Goal: Information Seeking & Learning: Learn about a topic

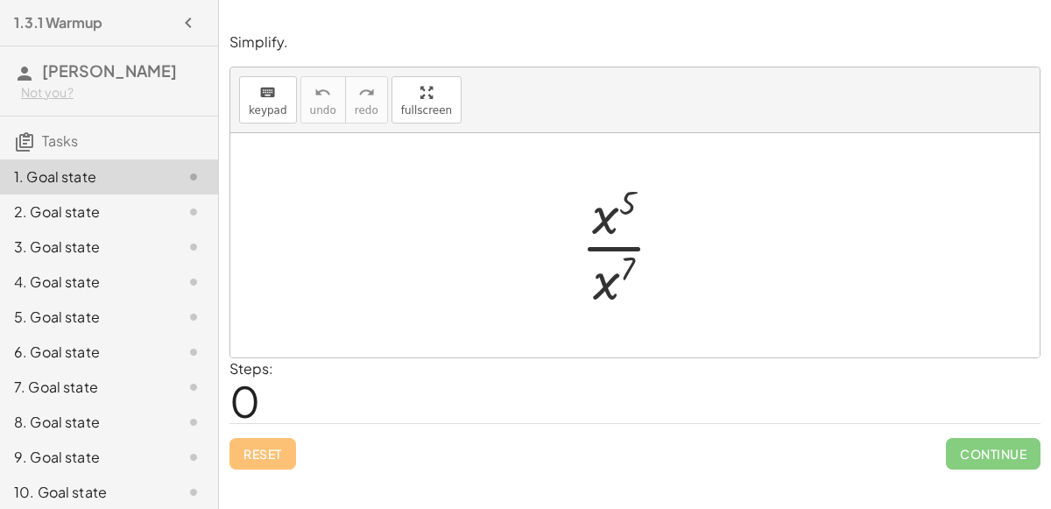
click at [318, 247] on div at bounding box center [634, 245] width 809 height 224
drag, startPoint x: 630, startPoint y: 214, endPoint x: 626, endPoint y: 256, distance: 42.3
click at [626, 256] on div at bounding box center [629, 245] width 115 height 135
drag, startPoint x: 603, startPoint y: 224, endPoint x: 638, endPoint y: 307, distance: 90.3
click at [638, 307] on div at bounding box center [629, 245] width 115 height 135
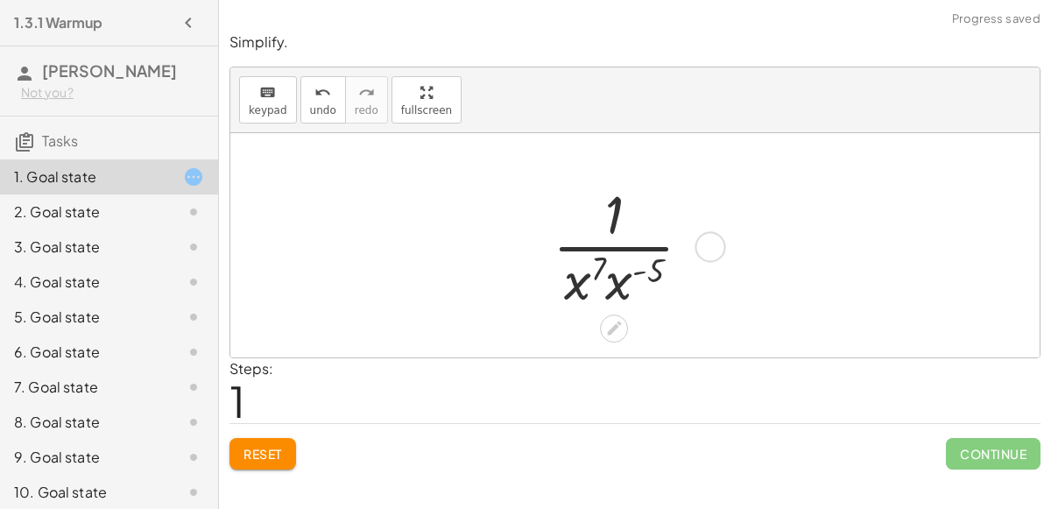
click at [602, 267] on div at bounding box center [629, 245] width 171 height 135
click at [654, 272] on div at bounding box center [629, 245] width 171 height 135
click at [628, 226] on div at bounding box center [629, 245] width 171 height 135
click at [695, 246] on div at bounding box center [702, 246] width 31 height 31
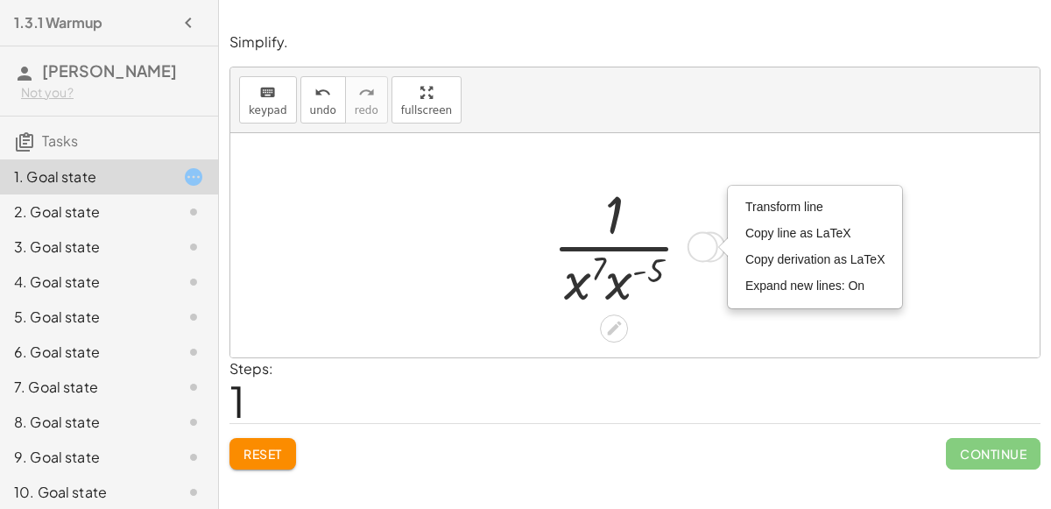
click at [701, 251] on div "Transform line Copy line as LaTeX Copy derivation as LaTeX Expand new lines: On" at bounding box center [702, 246] width 31 height 31
click at [722, 279] on div "· x 5 · x 7 · x 5 · x 7 · 1 ( - ) Transform line Copy line as LaTeX Copy deriva…" at bounding box center [634, 245] width 217 height 144
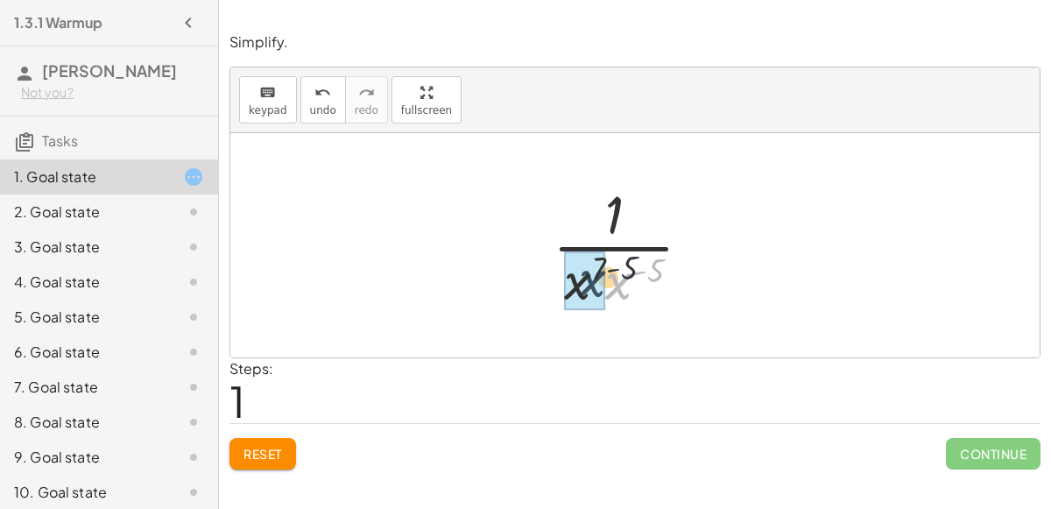
drag, startPoint x: 612, startPoint y: 283, endPoint x: 587, endPoint y: 280, distance: 25.5
click at [623, 271] on div at bounding box center [629, 245] width 158 height 135
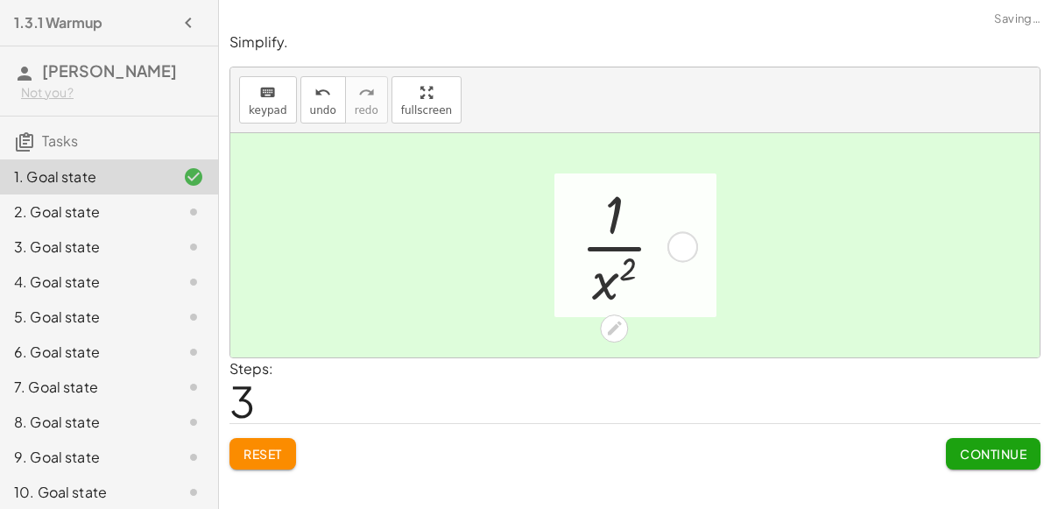
click at [611, 224] on div at bounding box center [630, 245] width 116 height 135
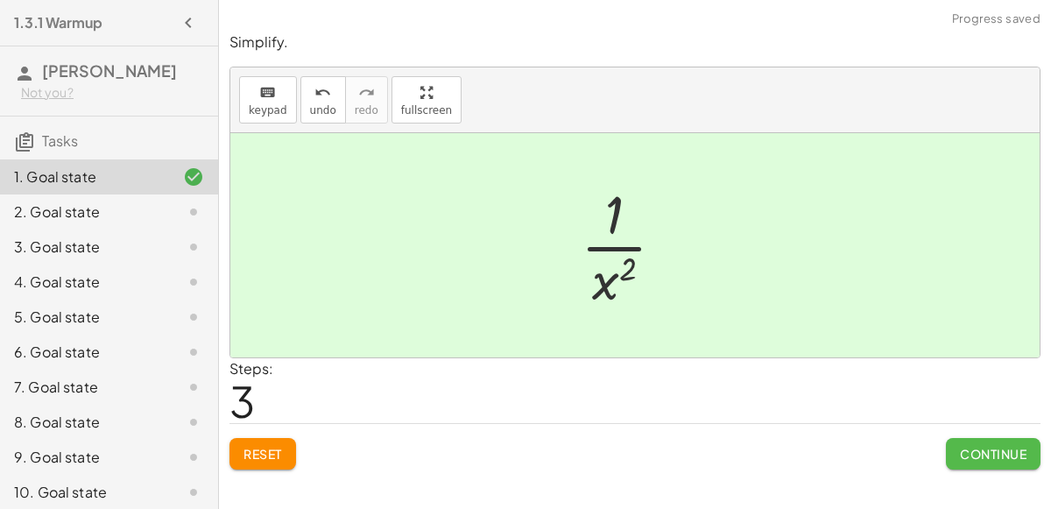
click at [994, 464] on button "Continue" at bounding box center [993, 454] width 95 height 32
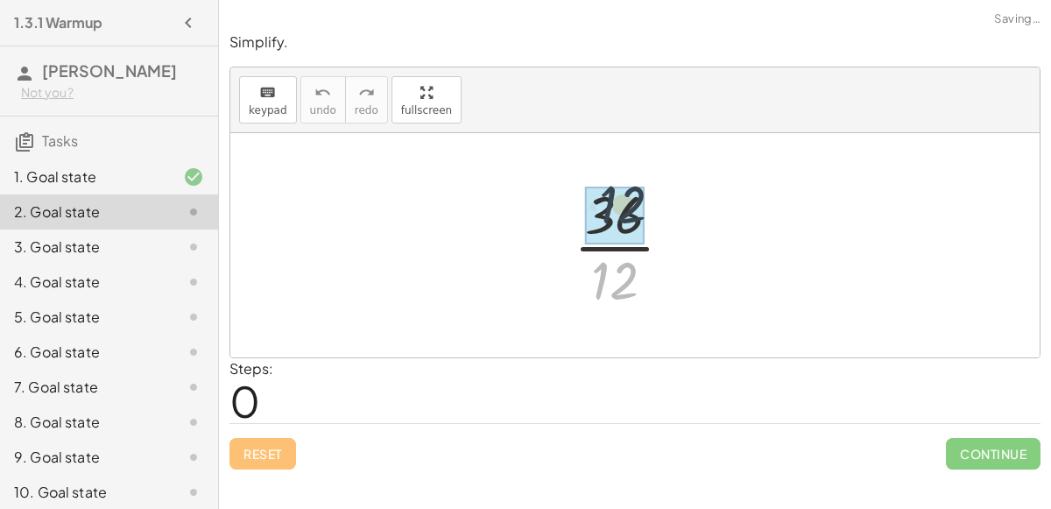
drag, startPoint x: 613, startPoint y: 284, endPoint x: 621, endPoint y: 207, distance: 77.5
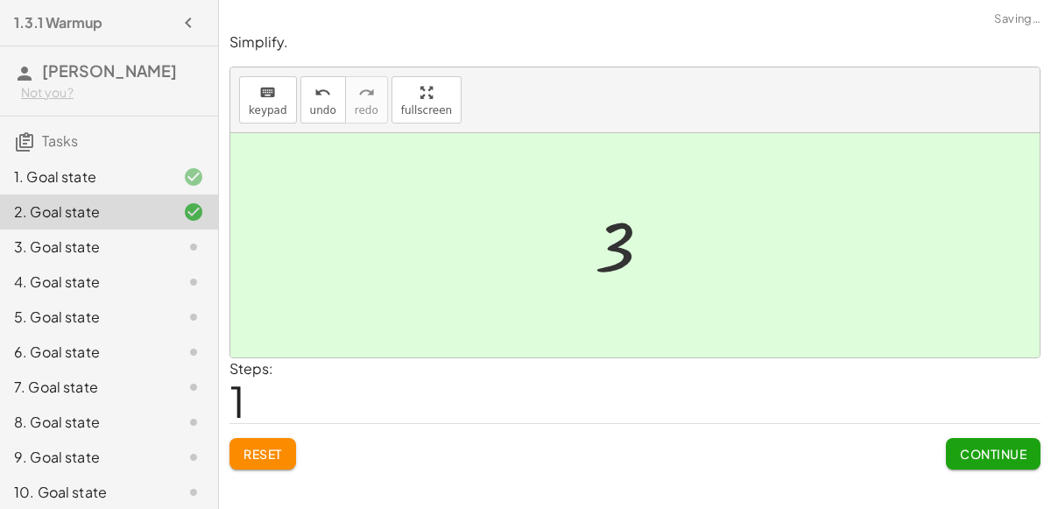
click at [947, 432] on div "Continue" at bounding box center [993, 447] width 95 height 46
click at [966, 447] on span "Continue" at bounding box center [993, 454] width 67 height 16
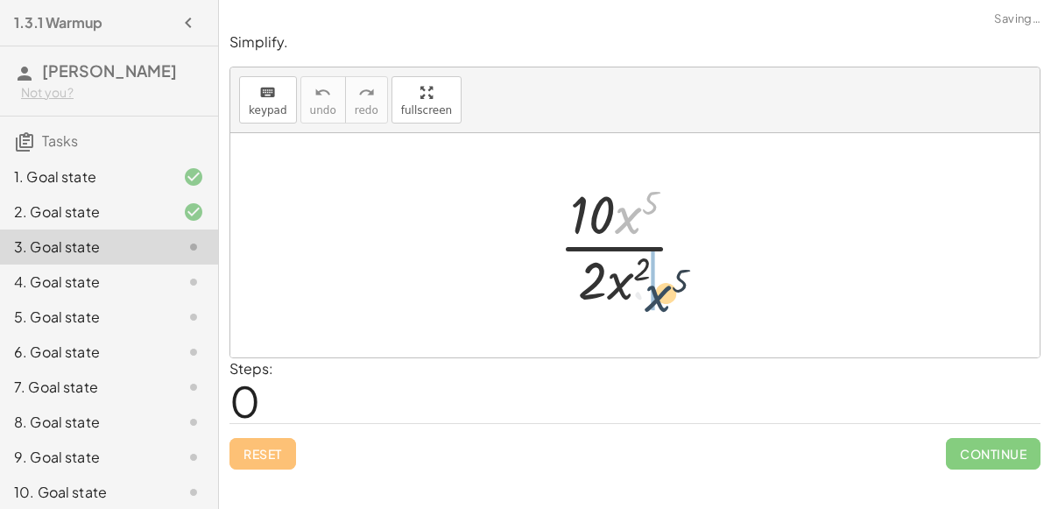
drag, startPoint x: 624, startPoint y: 219, endPoint x: 658, endPoint y: 299, distance: 87.2
click at [658, 299] on div at bounding box center [629, 245] width 159 height 135
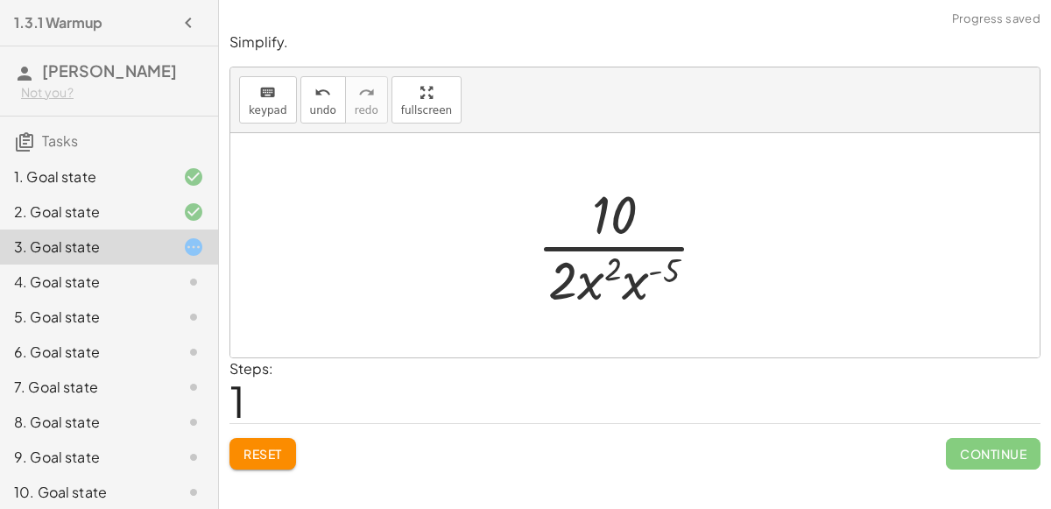
click at [652, 277] on div at bounding box center [629, 245] width 202 height 135
click at [605, 278] on div at bounding box center [629, 245] width 202 height 135
click at [609, 265] on div at bounding box center [629, 245] width 202 height 135
click at [595, 280] on div at bounding box center [629, 245] width 202 height 135
click at [570, 281] on div at bounding box center [629, 245] width 202 height 135
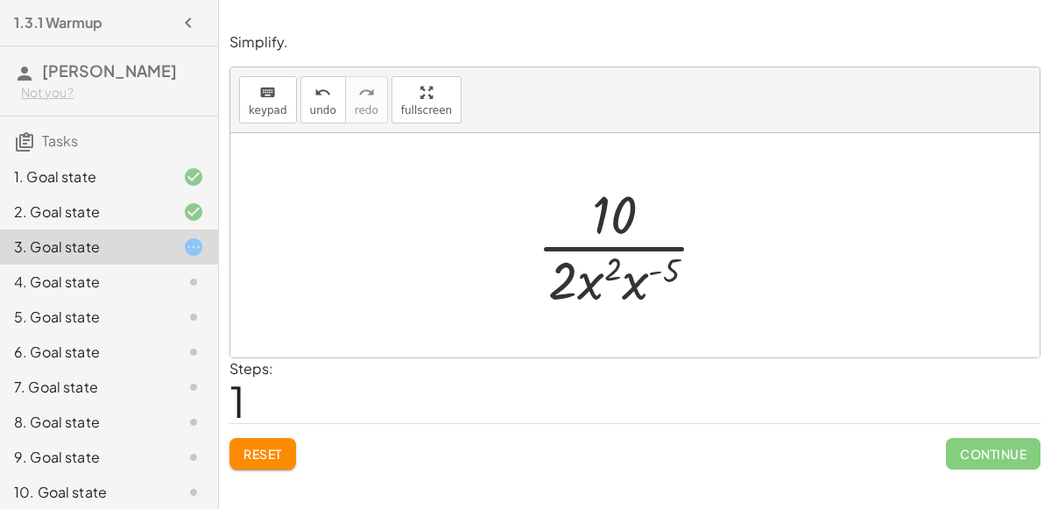
click at [625, 283] on div at bounding box center [629, 245] width 202 height 135
click at [638, 269] on div at bounding box center [629, 245] width 190 height 135
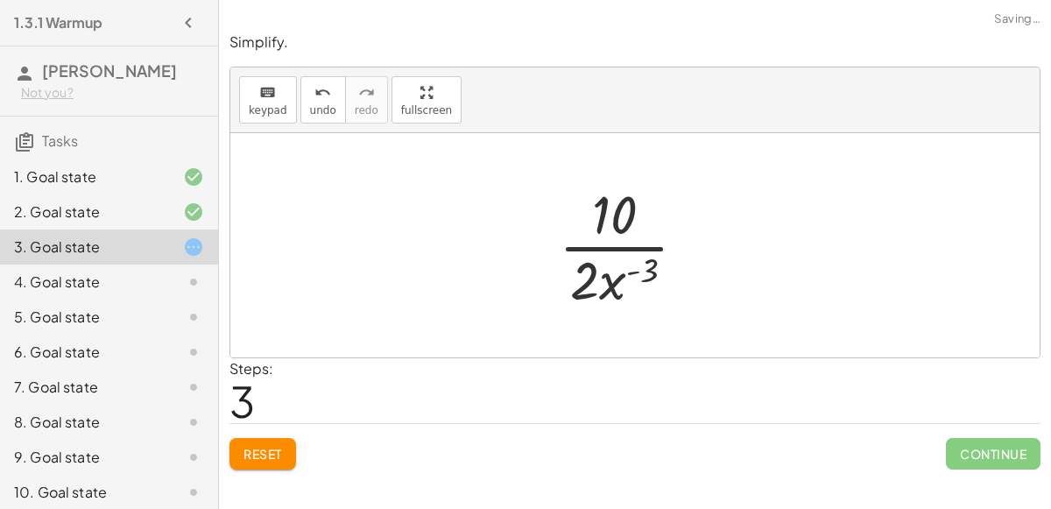
click at [631, 268] on div at bounding box center [629, 245] width 159 height 135
drag, startPoint x: 616, startPoint y: 277, endPoint x: 621, endPoint y: 180, distance: 97.3
click at [621, 180] on div at bounding box center [629, 245] width 159 height 135
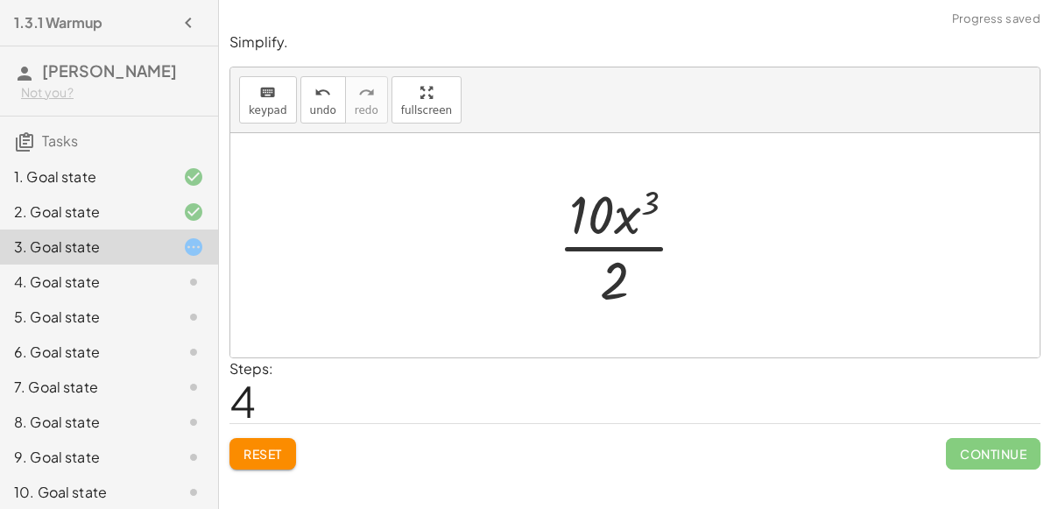
click at [630, 221] on div at bounding box center [629, 245] width 160 height 135
drag, startPoint x: 624, startPoint y: 222, endPoint x: 632, endPoint y: 302, distance: 80.9
click at [632, 302] on div at bounding box center [629, 245] width 160 height 135
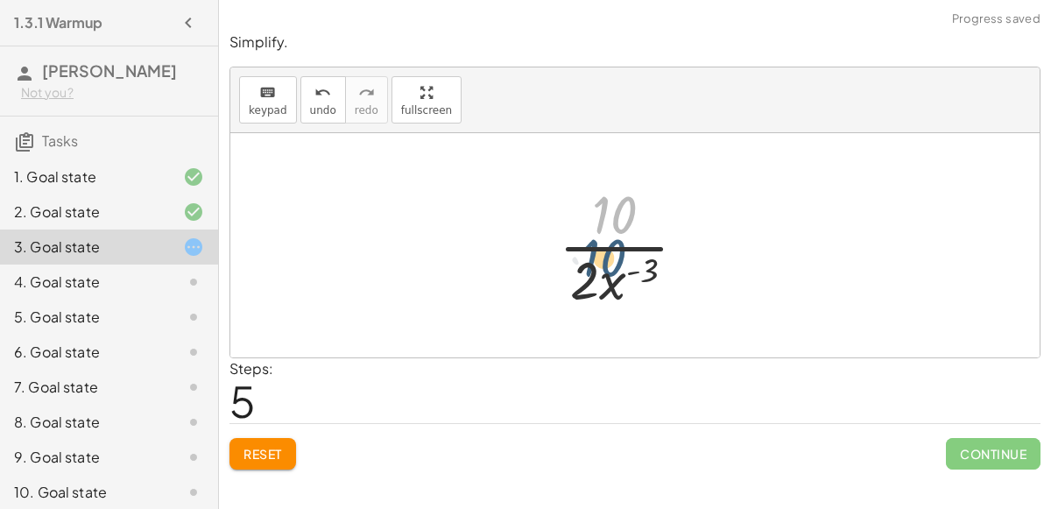
drag, startPoint x: 612, startPoint y: 218, endPoint x: 602, endPoint y: 261, distance: 44.0
click at [602, 261] on div at bounding box center [629, 245] width 159 height 135
drag, startPoint x: 587, startPoint y: 273, endPoint x: 602, endPoint y: 221, distance: 54.6
drag, startPoint x: 616, startPoint y: 265, endPoint x: 631, endPoint y: 182, distance: 84.5
click at [631, 182] on div at bounding box center [629, 245] width 130 height 135
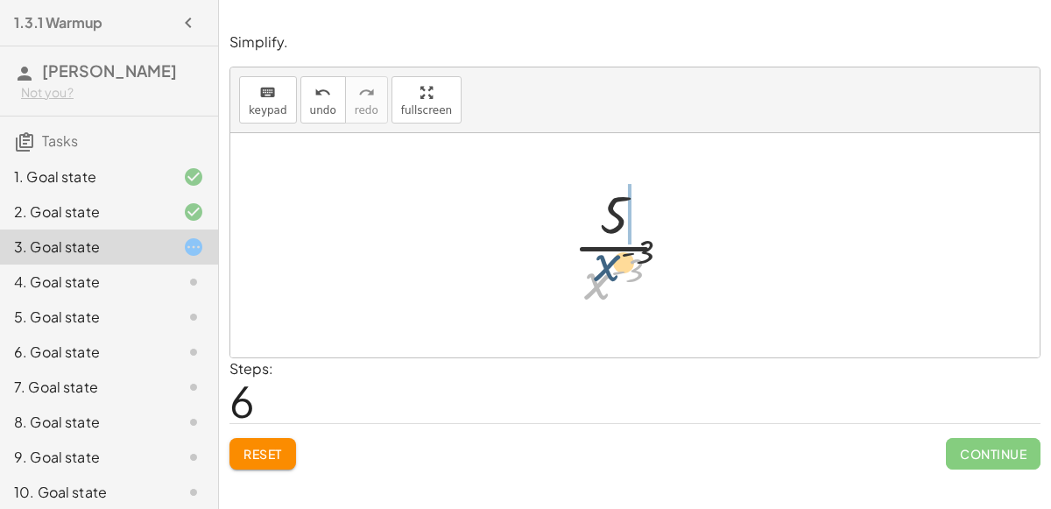
drag, startPoint x: 594, startPoint y: 287, endPoint x: 653, endPoint y: 186, distance: 117.7
click at [653, 186] on div at bounding box center [629, 245] width 130 height 135
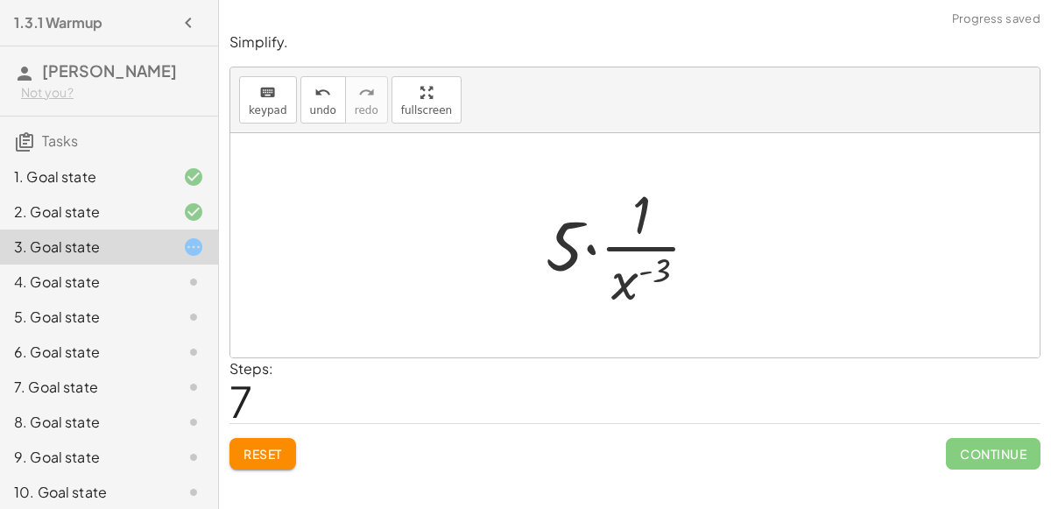
click at [597, 248] on div at bounding box center [629, 245] width 185 height 135
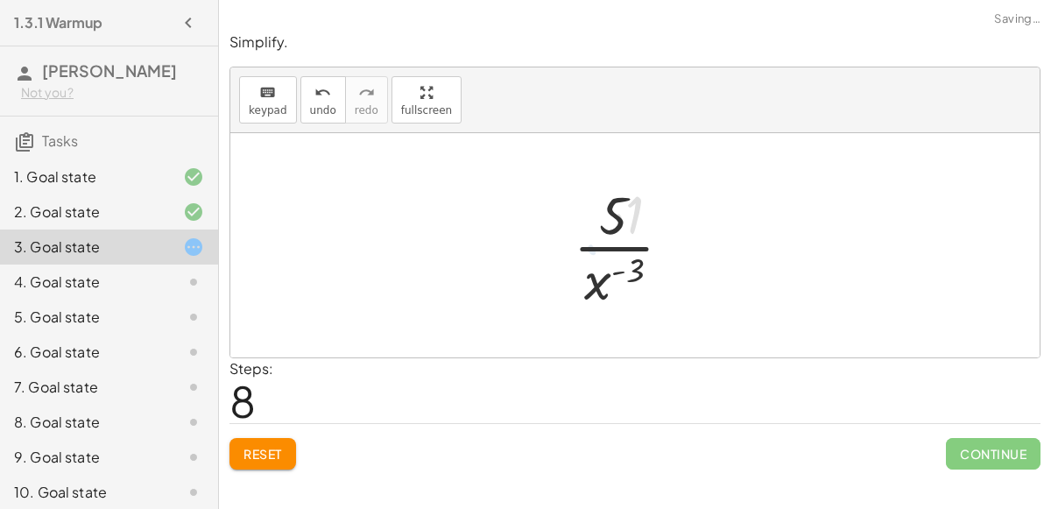
click at [625, 264] on div at bounding box center [629, 245] width 130 height 135
click at [258, 447] on span "Reset" at bounding box center [262, 454] width 39 height 16
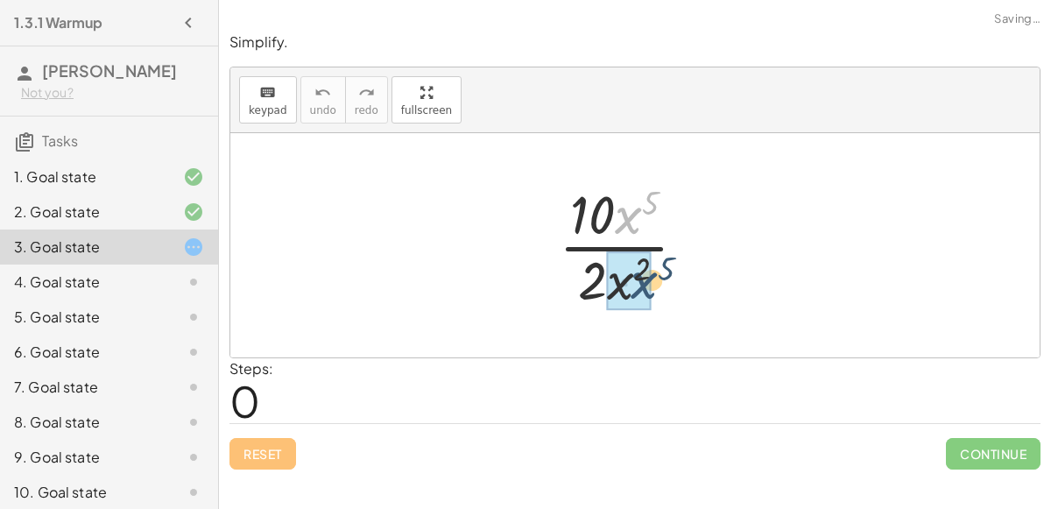
drag, startPoint x: 628, startPoint y: 226, endPoint x: 644, endPoint y: 291, distance: 66.9
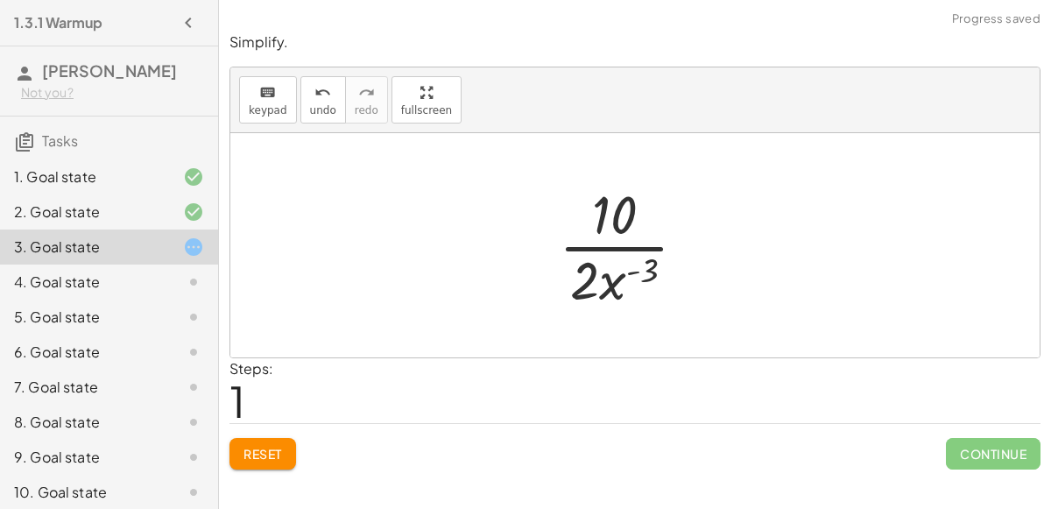
click at [639, 205] on div at bounding box center [629, 245] width 159 height 135
click at [619, 220] on div at bounding box center [629, 245] width 159 height 135
click at [609, 250] on div at bounding box center [629, 245] width 159 height 135
click at [629, 277] on div at bounding box center [629, 245] width 159 height 135
click at [629, 276] on div at bounding box center [629, 245] width 159 height 135
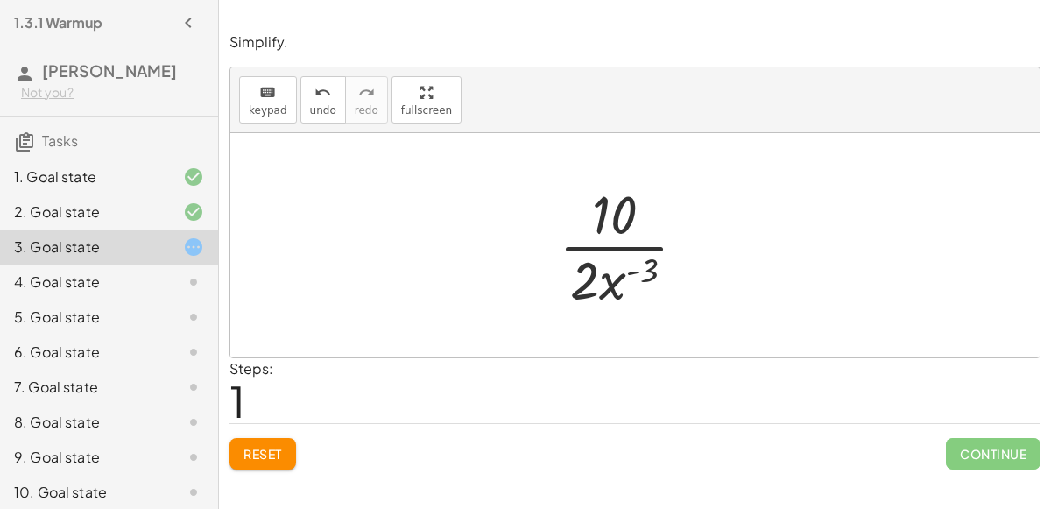
click at [634, 269] on div at bounding box center [629, 245] width 159 height 135
drag, startPoint x: 609, startPoint y: 281, endPoint x: 526, endPoint y: 294, distance: 83.4
click at [526, 294] on div "· 10 · x 5 · 2 · x 2 · 10 · 2 · x ( + 2 − 5 ) · x ( - 3 ) · 10 x · 2 · ( ) - 3" at bounding box center [634, 245] width 809 height 224
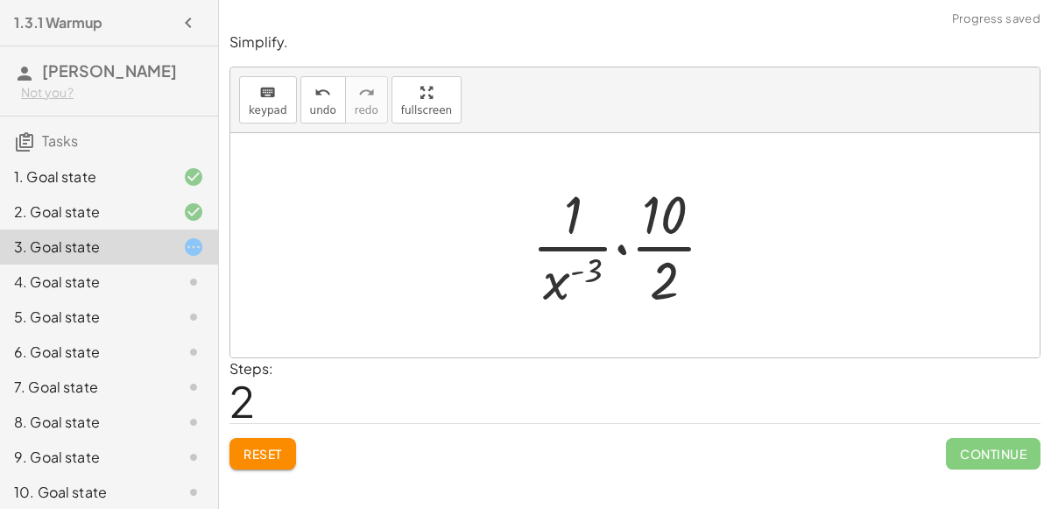
click at [616, 249] on div at bounding box center [630, 245] width 215 height 135
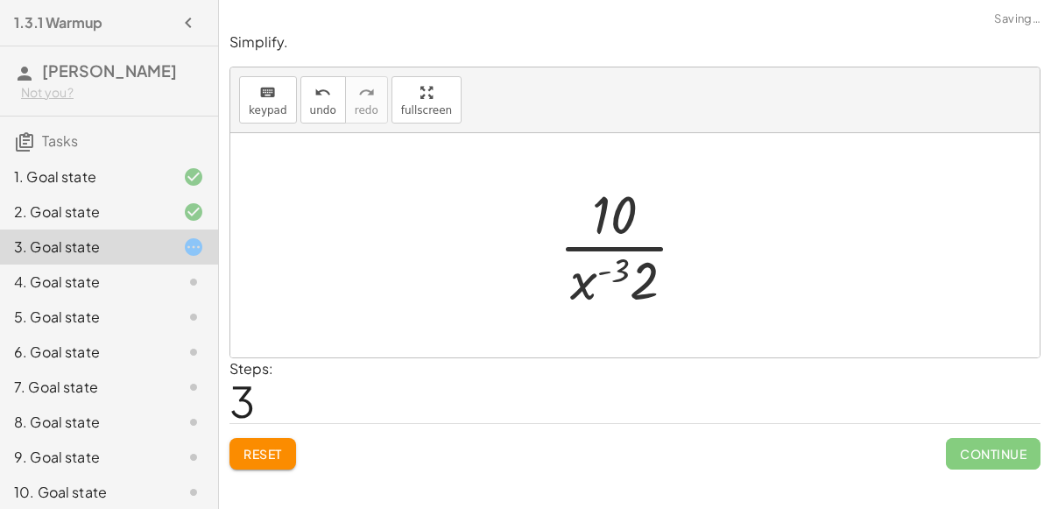
click at [608, 267] on div at bounding box center [629, 245] width 159 height 135
click at [627, 272] on div at bounding box center [629, 245] width 159 height 135
drag, startPoint x: 645, startPoint y: 282, endPoint x: 581, endPoint y: 285, distance: 64.0
click at [581, 285] on div at bounding box center [629, 245] width 159 height 135
click at [584, 286] on div at bounding box center [629, 245] width 159 height 135
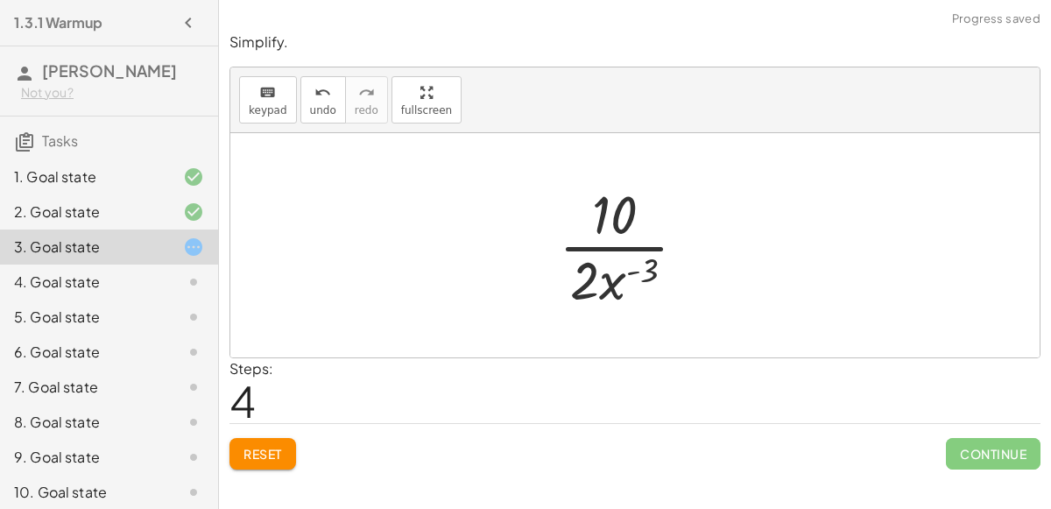
click at [613, 283] on div at bounding box center [629, 245] width 159 height 135
drag, startPoint x: 613, startPoint y: 283, endPoint x: 625, endPoint y: 214, distance: 70.3
click at [625, 214] on div at bounding box center [629, 245] width 159 height 135
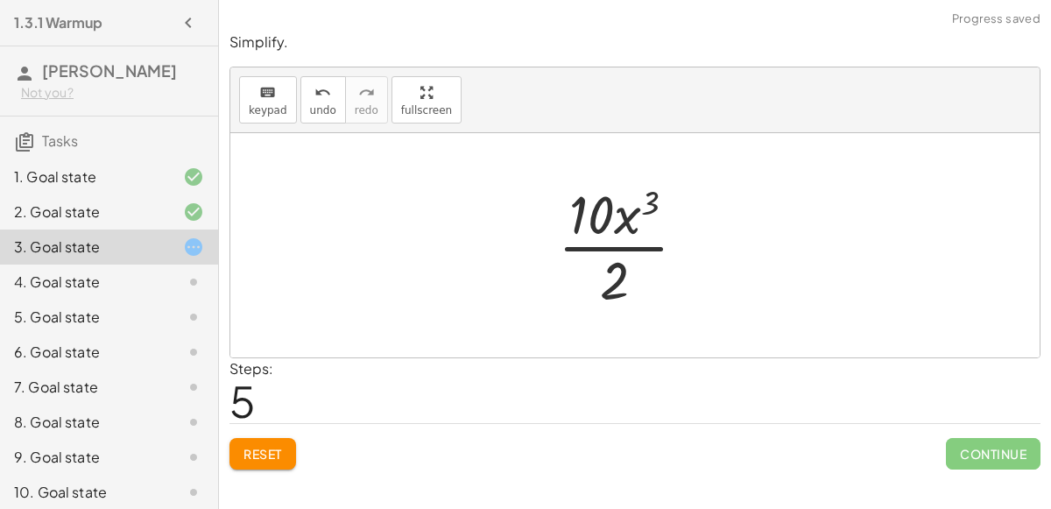
click at [624, 222] on div at bounding box center [629, 245] width 160 height 135
drag, startPoint x: 605, startPoint y: 220, endPoint x: 627, endPoint y: 299, distance: 81.8
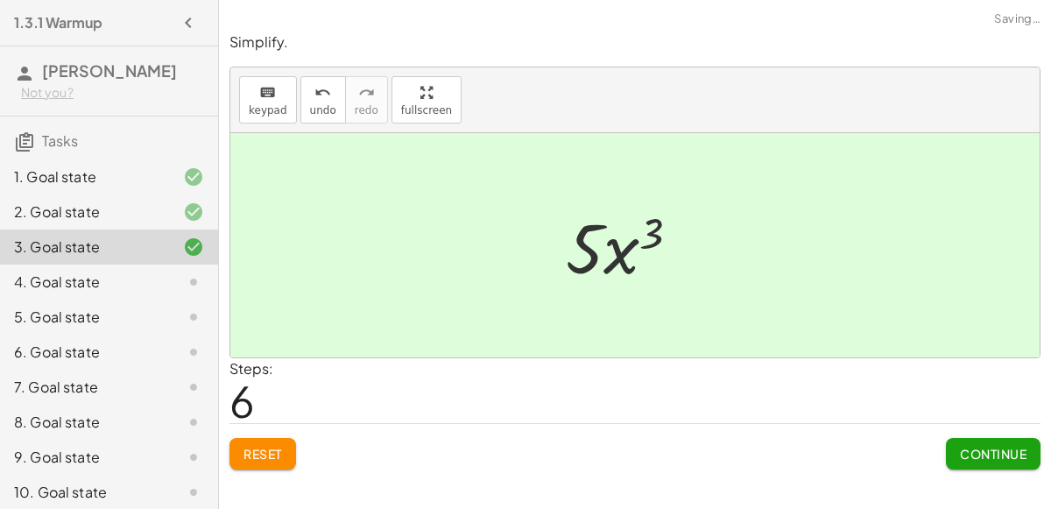
click at [1010, 455] on span "Continue" at bounding box center [993, 454] width 67 height 16
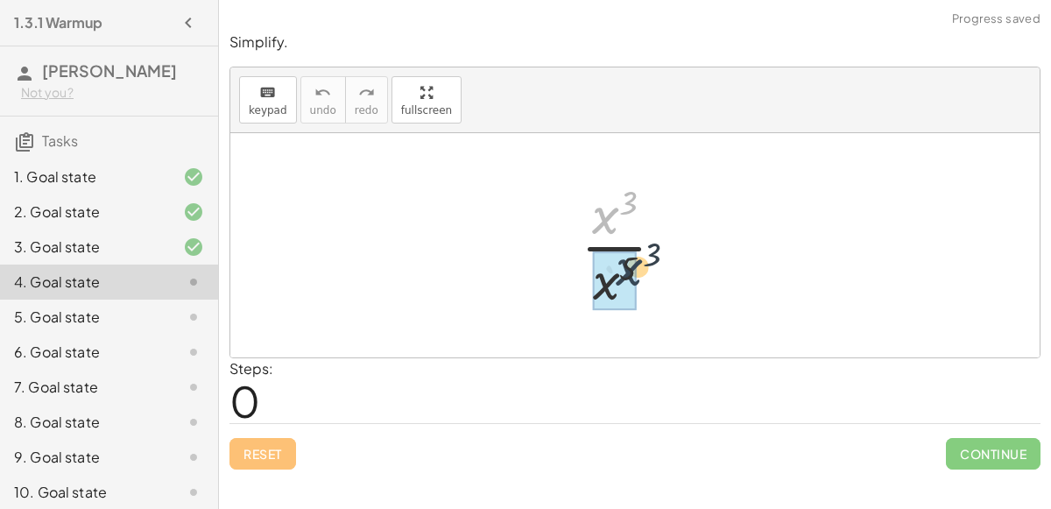
drag, startPoint x: 607, startPoint y: 219, endPoint x: 621, endPoint y: 248, distance: 32.1
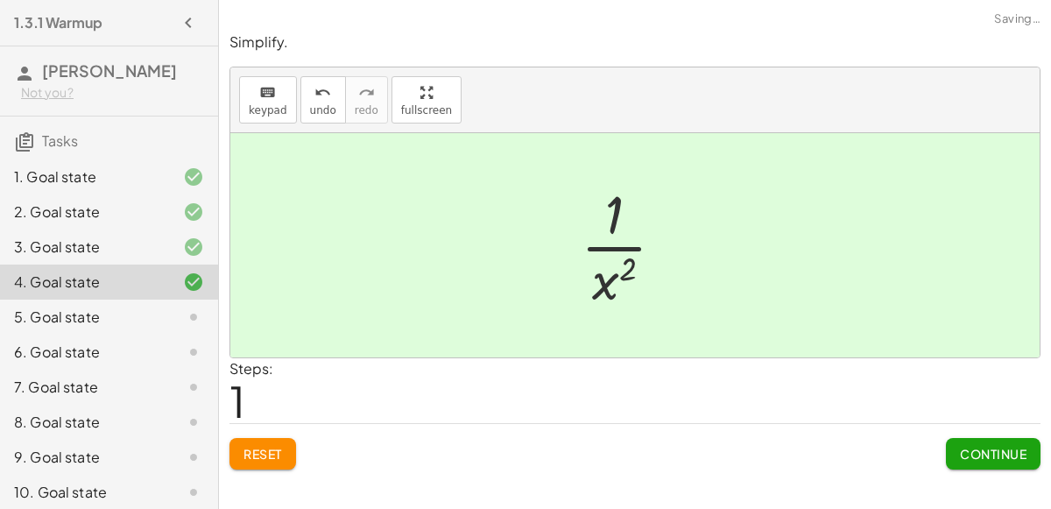
click at [610, 219] on div at bounding box center [630, 245] width 116 height 135
click at [610, 263] on div at bounding box center [630, 245] width 116 height 135
click at [970, 446] on span "Continue" at bounding box center [993, 454] width 67 height 16
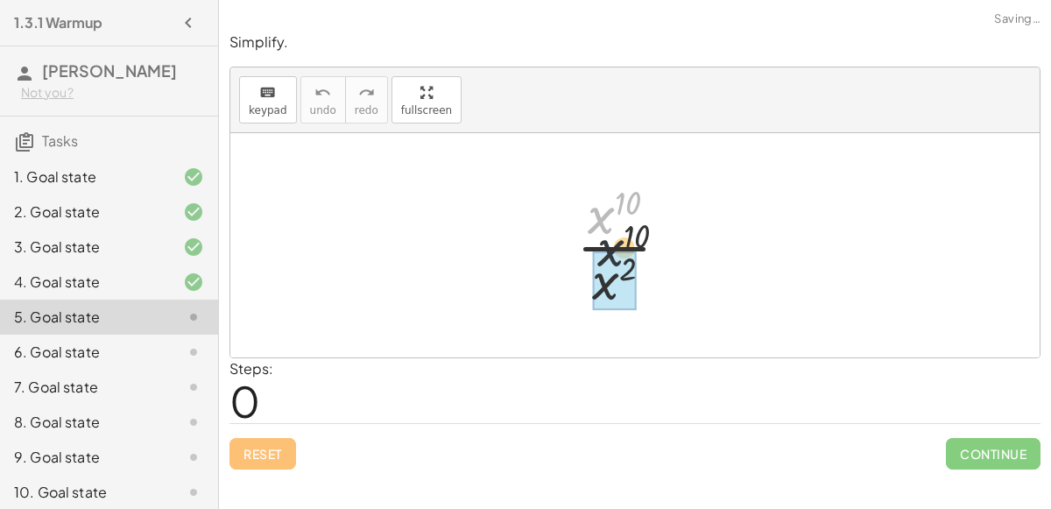
drag, startPoint x: 598, startPoint y: 226, endPoint x: 619, endPoint y: 280, distance: 58.2
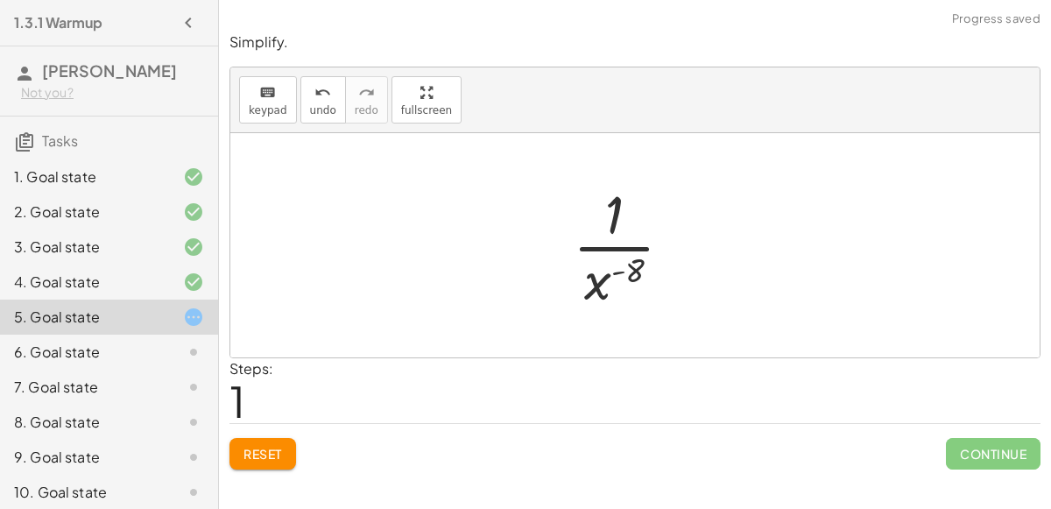
click at [618, 274] on div at bounding box center [629, 245] width 131 height 135
drag, startPoint x: 614, startPoint y: 215, endPoint x: 614, endPoint y: 294, distance: 79.7
click at [614, 294] on div at bounding box center [629, 245] width 131 height 135
drag, startPoint x: 592, startPoint y: 285, endPoint x: 602, endPoint y: 236, distance: 49.3
click at [602, 236] on div at bounding box center [629, 245] width 131 height 135
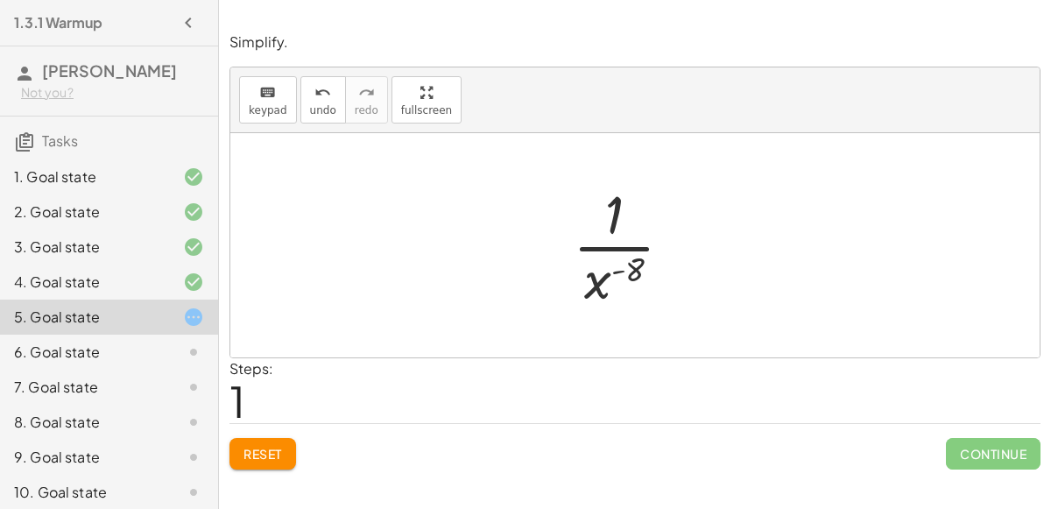
click at [621, 189] on div at bounding box center [629, 245] width 131 height 135
click at [624, 197] on div at bounding box center [629, 245] width 131 height 135
drag, startPoint x: 632, startPoint y: 269, endPoint x: 603, endPoint y: 278, distance: 30.5
click at [603, 278] on div at bounding box center [629, 245] width 131 height 135
drag, startPoint x: 602, startPoint y: 281, endPoint x: 616, endPoint y: 215, distance: 67.0
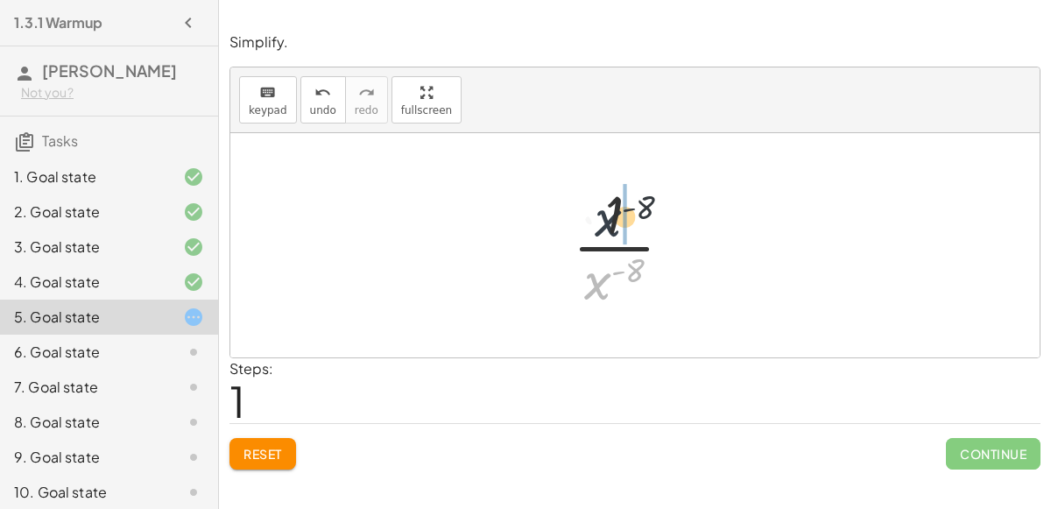
click at [616, 215] on div at bounding box center [629, 245] width 131 height 135
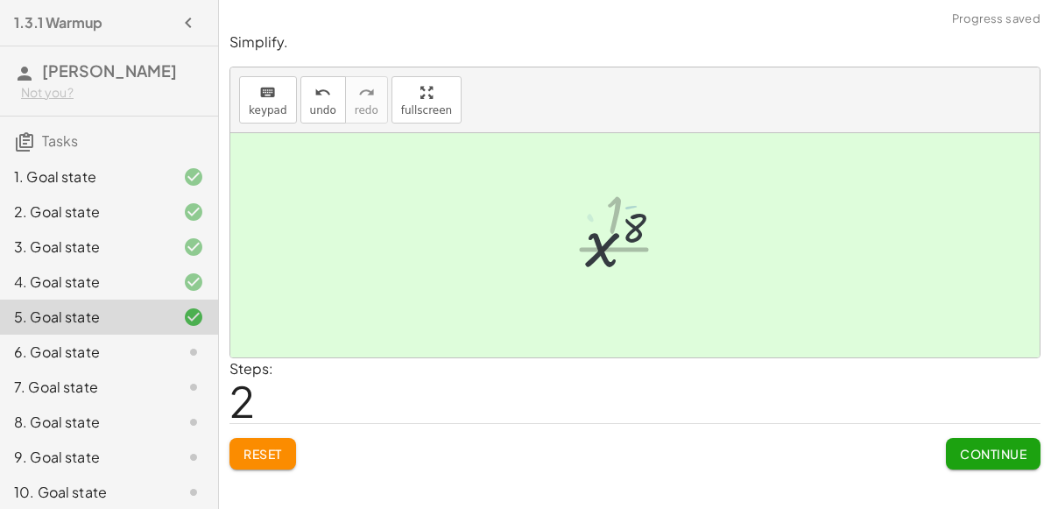
click at [616, 216] on div at bounding box center [628, 245] width 109 height 87
click at [985, 464] on button "Continue" at bounding box center [993, 454] width 95 height 32
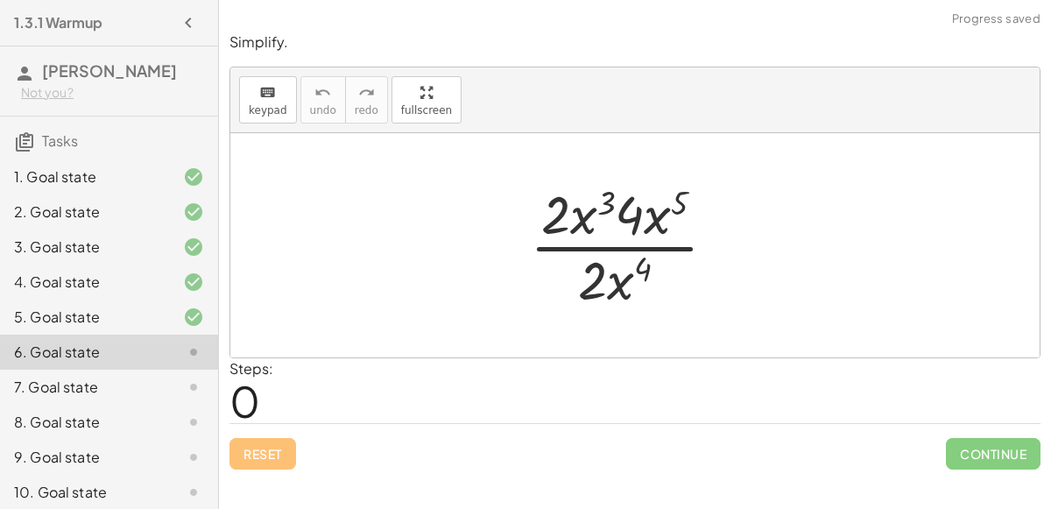
click at [588, 225] on div at bounding box center [630, 245] width 218 height 135
click at [600, 211] on div at bounding box center [630, 245] width 218 height 135
click at [644, 220] on div at bounding box center [630, 245] width 218 height 135
click at [635, 229] on div at bounding box center [630, 245] width 218 height 135
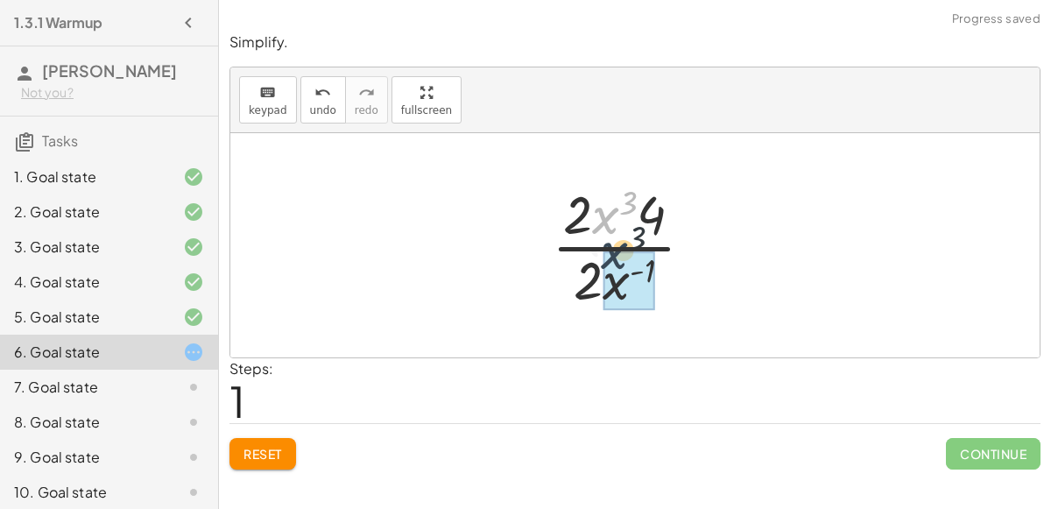
drag, startPoint x: 607, startPoint y: 224, endPoint x: 630, endPoint y: 288, distance: 68.2
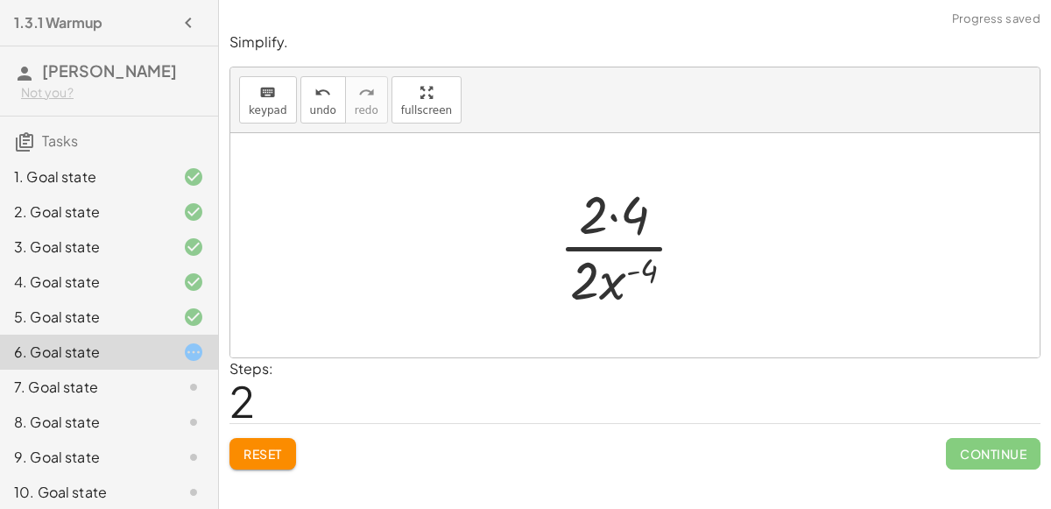
click at [614, 224] on div at bounding box center [629, 245] width 158 height 135
click at [633, 264] on div at bounding box center [629, 245] width 158 height 135
click at [630, 285] on div at bounding box center [629, 245] width 158 height 135
click at [619, 282] on div at bounding box center [629, 245] width 158 height 135
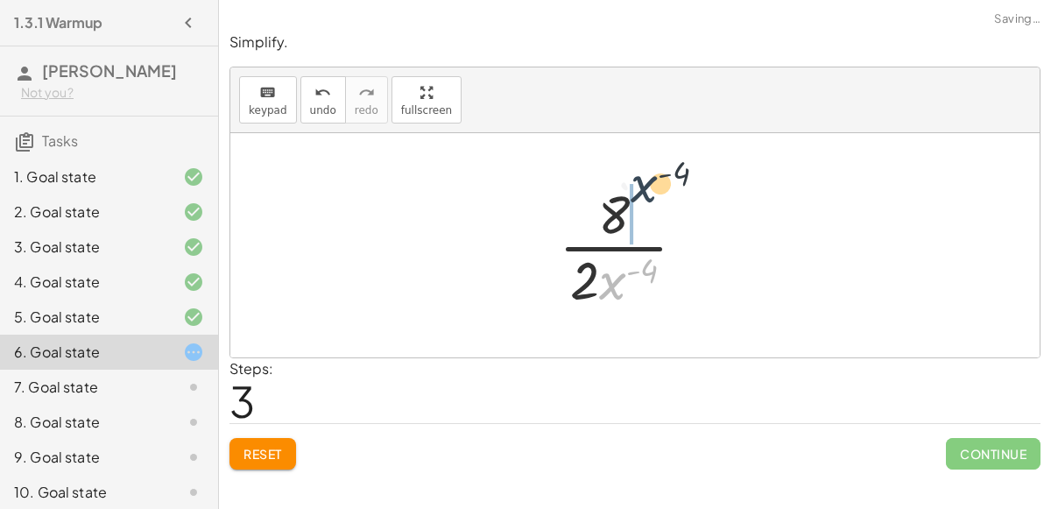
drag, startPoint x: 619, startPoint y: 282, endPoint x: 651, endPoint y: 183, distance: 104.1
click at [651, 183] on div at bounding box center [629, 245] width 158 height 135
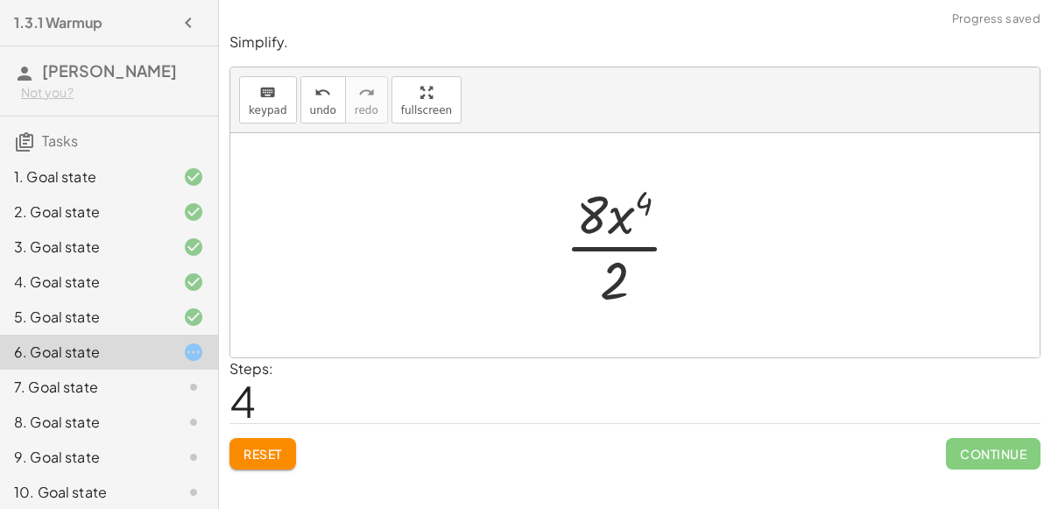
click at [613, 222] on div at bounding box center [629, 245] width 147 height 135
drag, startPoint x: 591, startPoint y: 220, endPoint x: 616, endPoint y: 291, distance: 75.0
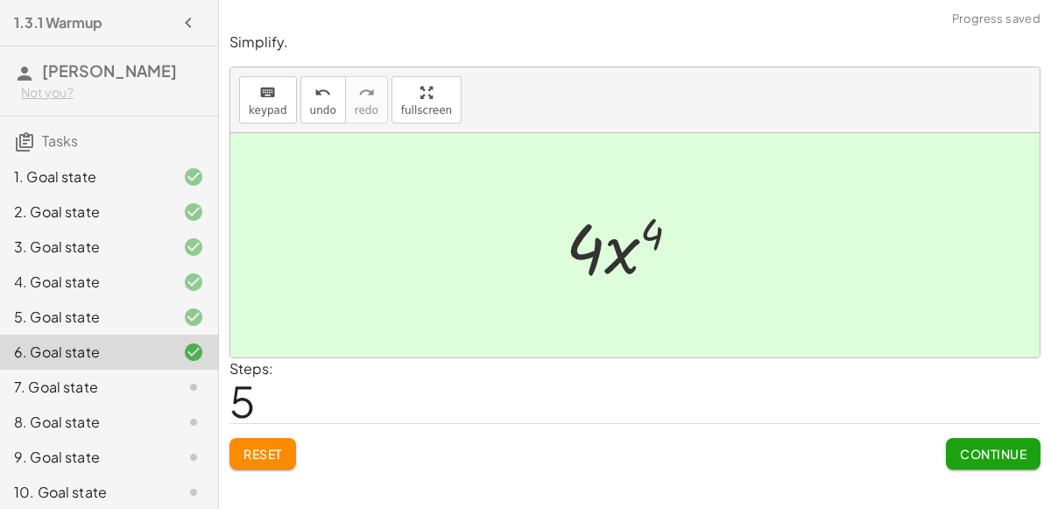
click at [959, 442] on button "Continue" at bounding box center [993, 454] width 95 height 32
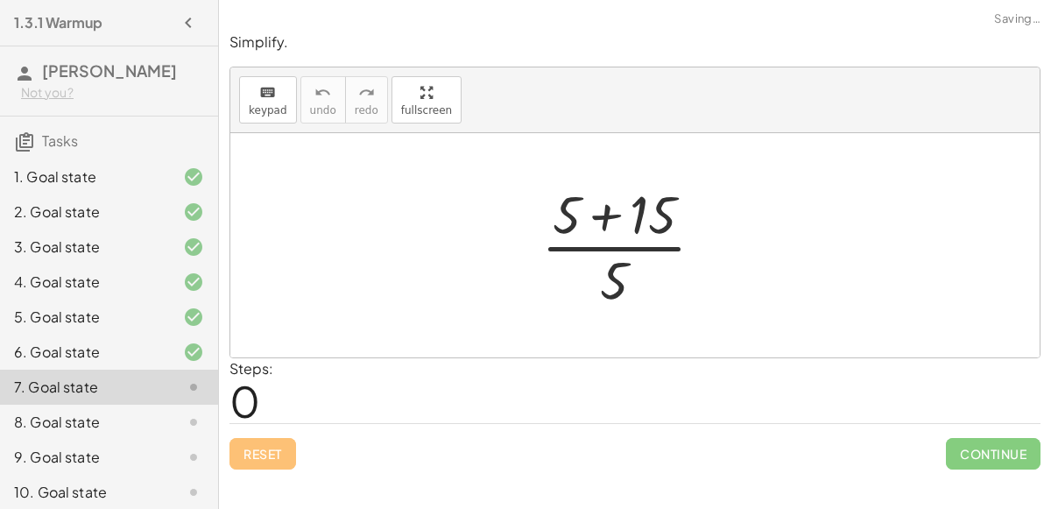
click at [583, 232] on div at bounding box center [629, 245] width 194 height 135
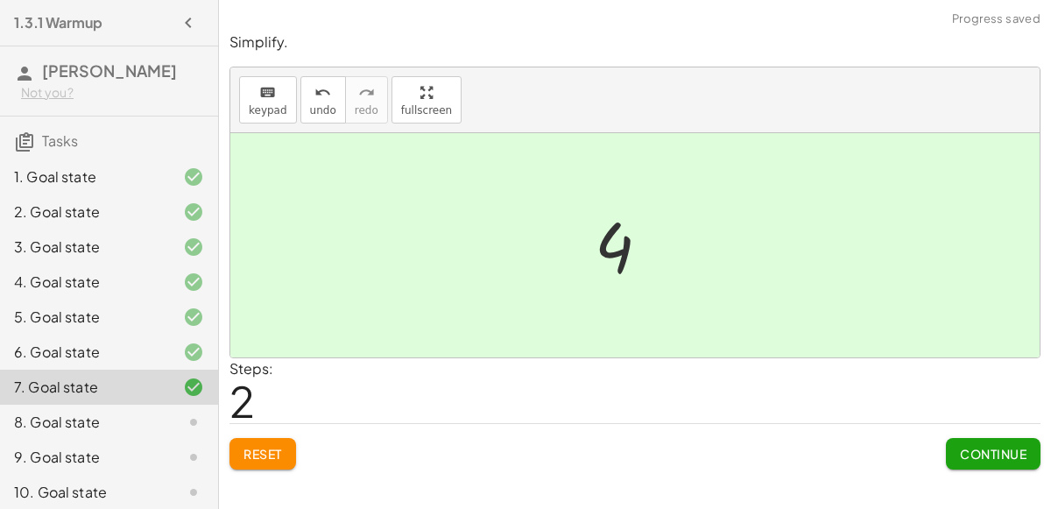
click at [999, 464] on button "Continue" at bounding box center [993, 454] width 95 height 32
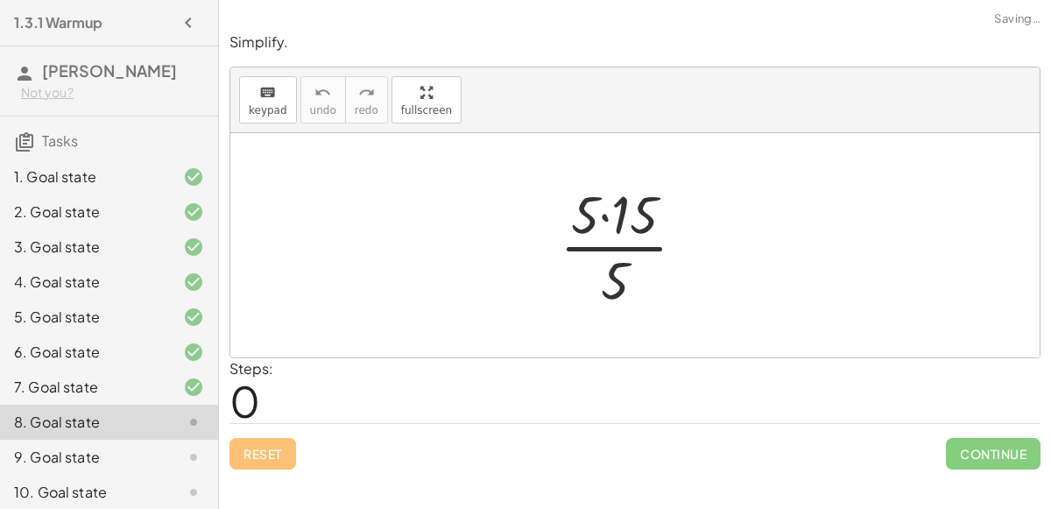
click at [594, 208] on div at bounding box center [630, 245] width 158 height 135
click at [596, 187] on div at bounding box center [630, 245] width 158 height 135
click at [603, 208] on div at bounding box center [630, 245] width 158 height 135
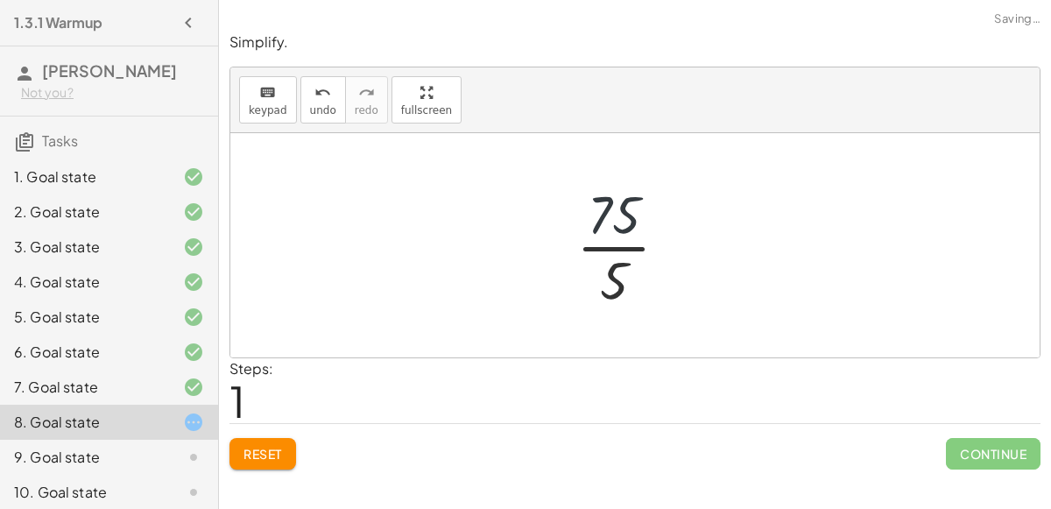
click at [620, 178] on div at bounding box center [628, 245] width 123 height 135
drag, startPoint x: 615, startPoint y: 271, endPoint x: 612, endPoint y: 243, distance: 29.0
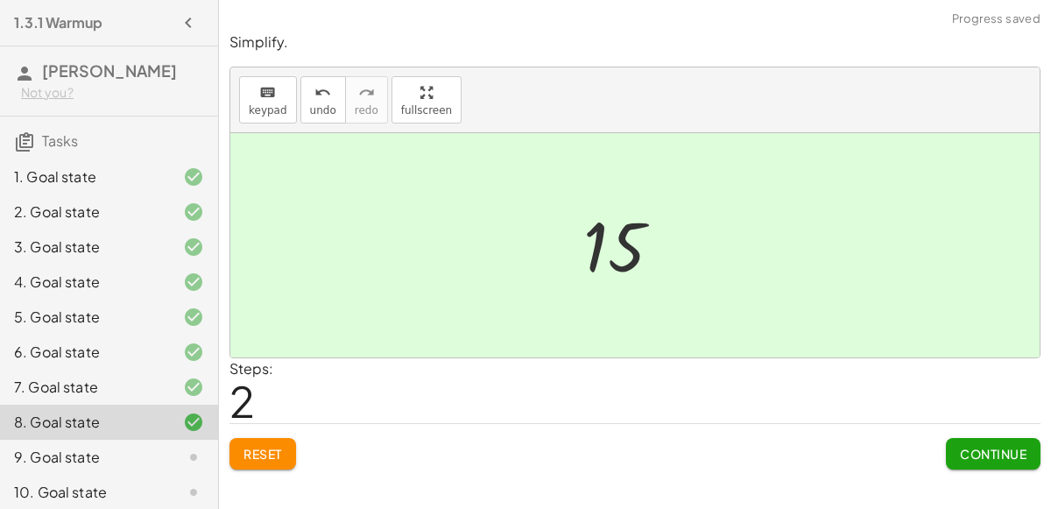
click at [971, 456] on span "Continue" at bounding box center [993, 454] width 67 height 16
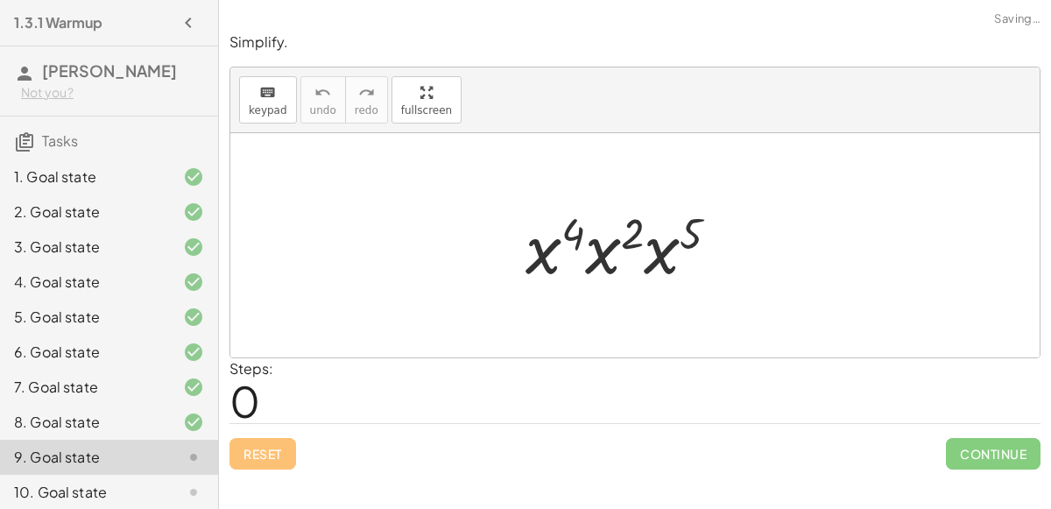
click at [644, 260] on div at bounding box center [629, 246] width 225 height 90
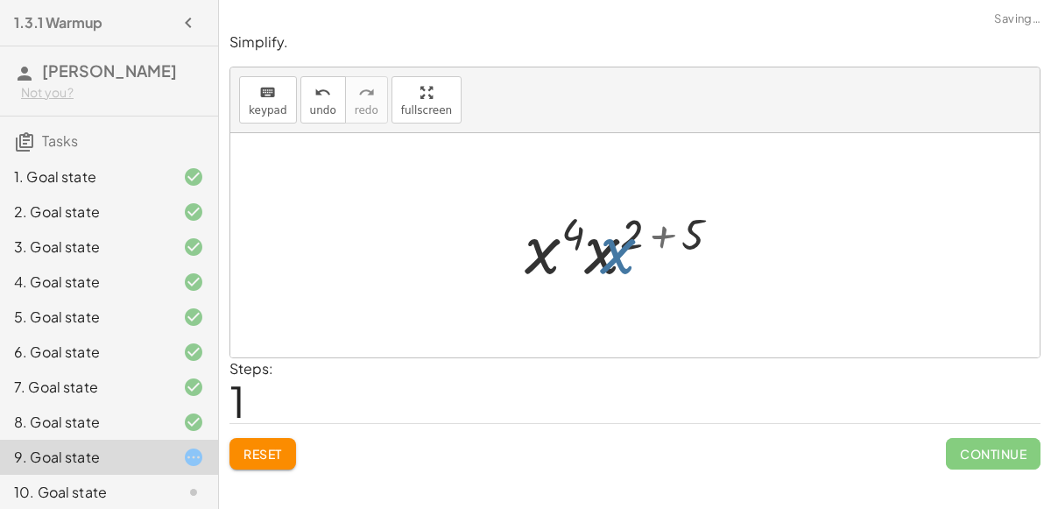
click at [621, 231] on div at bounding box center [630, 246] width 229 height 90
click at [560, 229] on div at bounding box center [630, 246] width 229 height 90
click at [545, 241] on div at bounding box center [630, 246] width 229 height 90
click at [587, 219] on div at bounding box center [630, 246] width 229 height 90
click at [610, 231] on div at bounding box center [629, 245] width 231 height 87
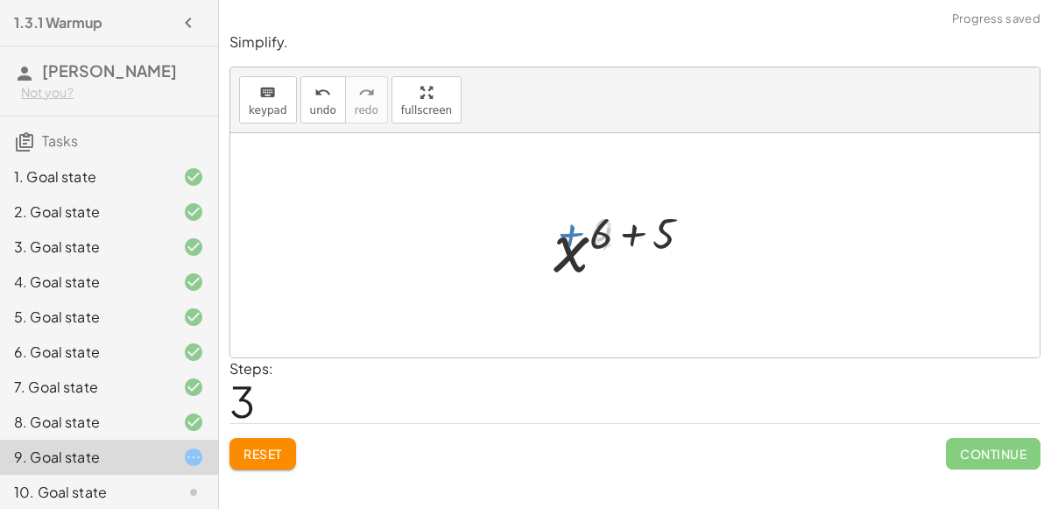
click at [610, 231] on div at bounding box center [629, 245] width 169 height 87
click at [621, 234] on div at bounding box center [629, 245] width 169 height 87
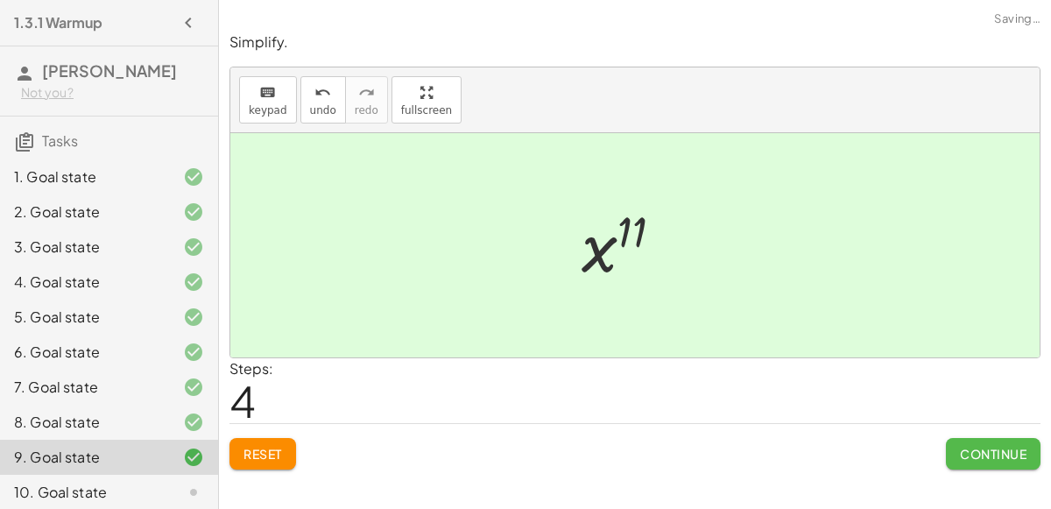
click at [1014, 462] on button "Continue" at bounding box center [993, 454] width 95 height 32
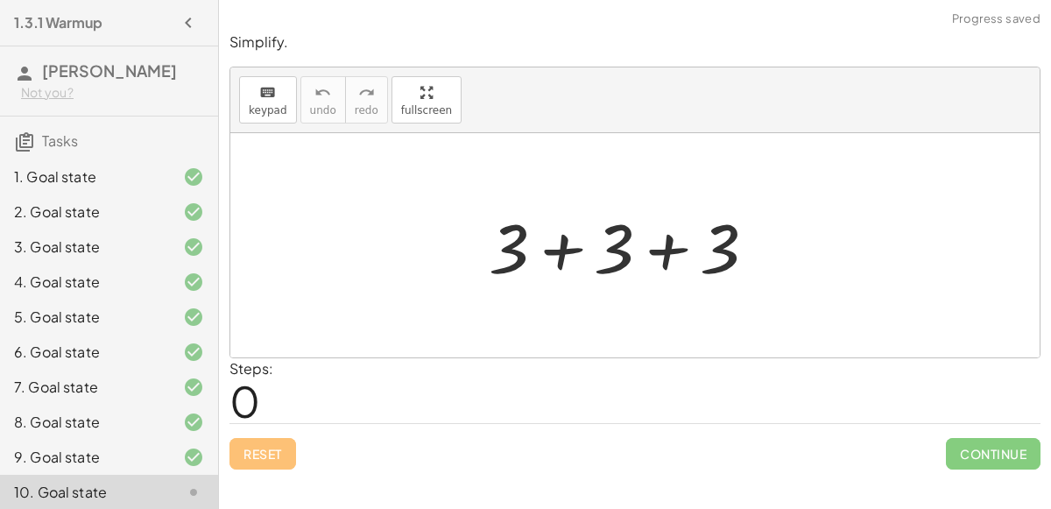
click at [660, 268] on div at bounding box center [629, 246] width 299 height 90
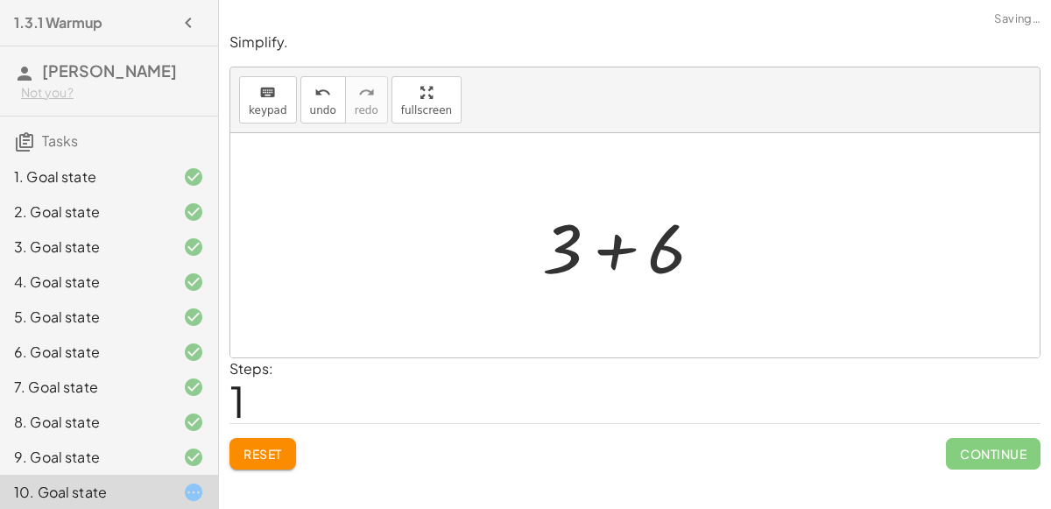
click at [592, 257] on div at bounding box center [629, 246] width 193 height 90
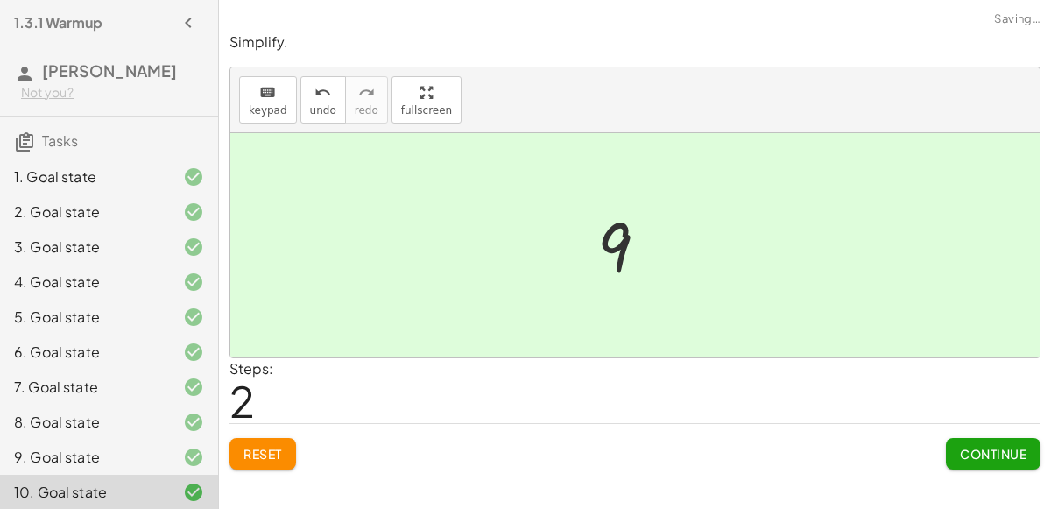
click at [978, 449] on span "Continue" at bounding box center [993, 454] width 67 height 16
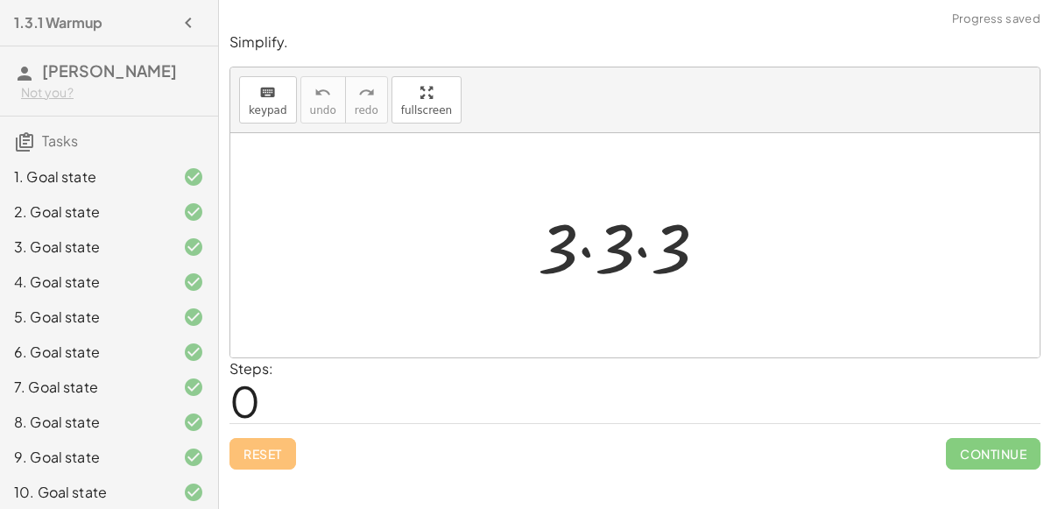
click at [638, 253] on div at bounding box center [629, 246] width 201 height 90
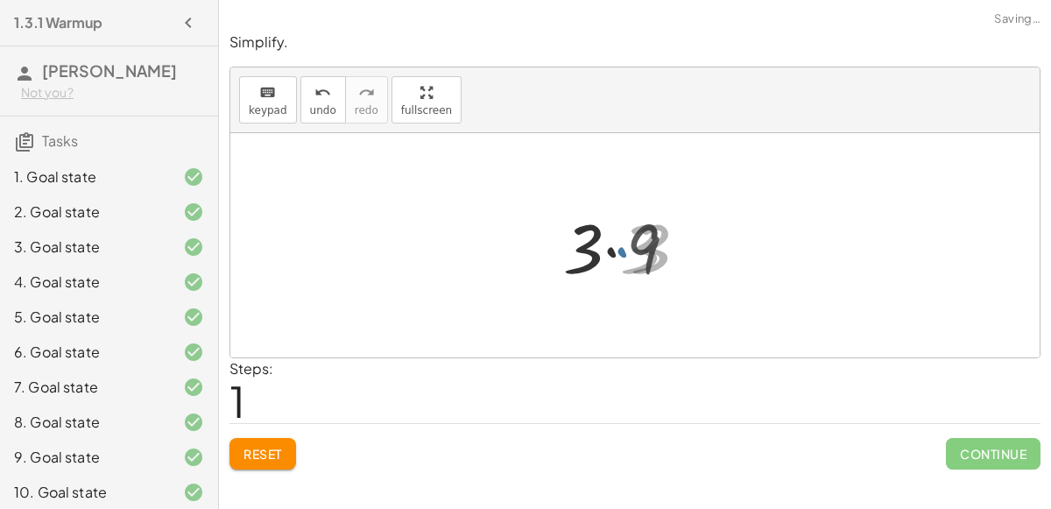
click at [620, 249] on div at bounding box center [629, 246] width 139 height 90
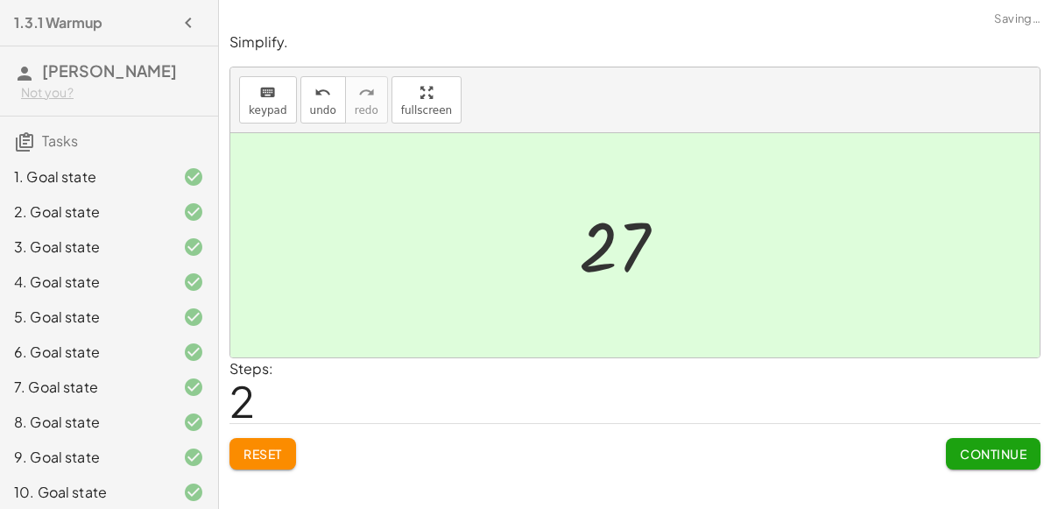
click at [990, 459] on button "Continue" at bounding box center [993, 454] width 95 height 32
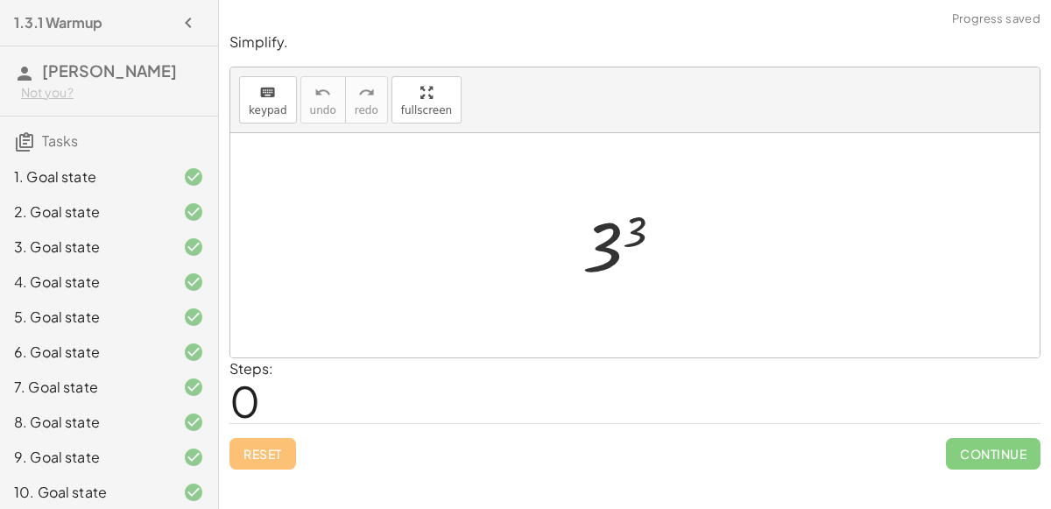
click at [630, 250] on div at bounding box center [630, 245] width 112 height 87
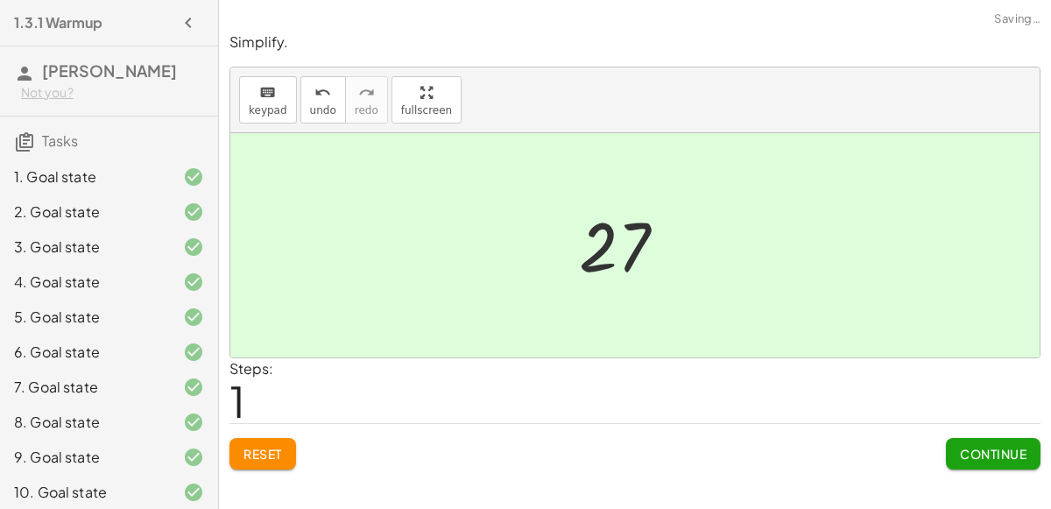
click at [995, 461] on button "Continue" at bounding box center [993, 454] width 95 height 32
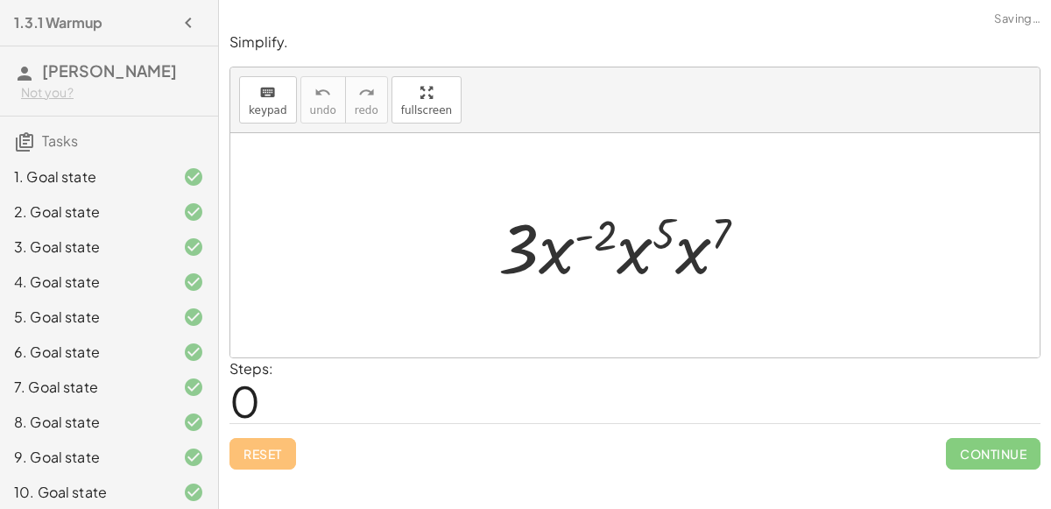
click at [585, 229] on div at bounding box center [629, 246] width 280 height 90
click at [659, 228] on div at bounding box center [629, 246] width 280 height 90
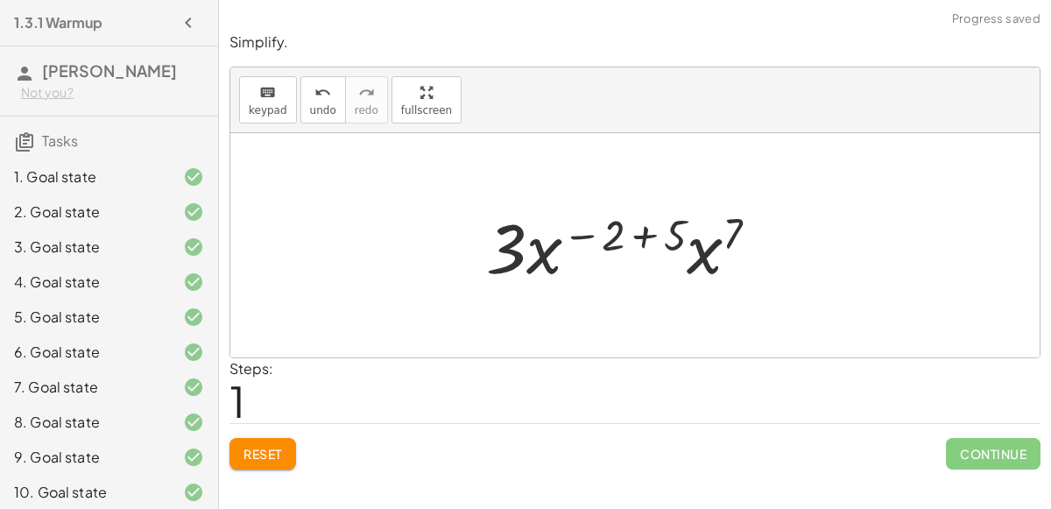
click at [722, 238] on div at bounding box center [629, 246] width 304 height 90
click at [651, 233] on div at bounding box center [629, 246] width 306 height 90
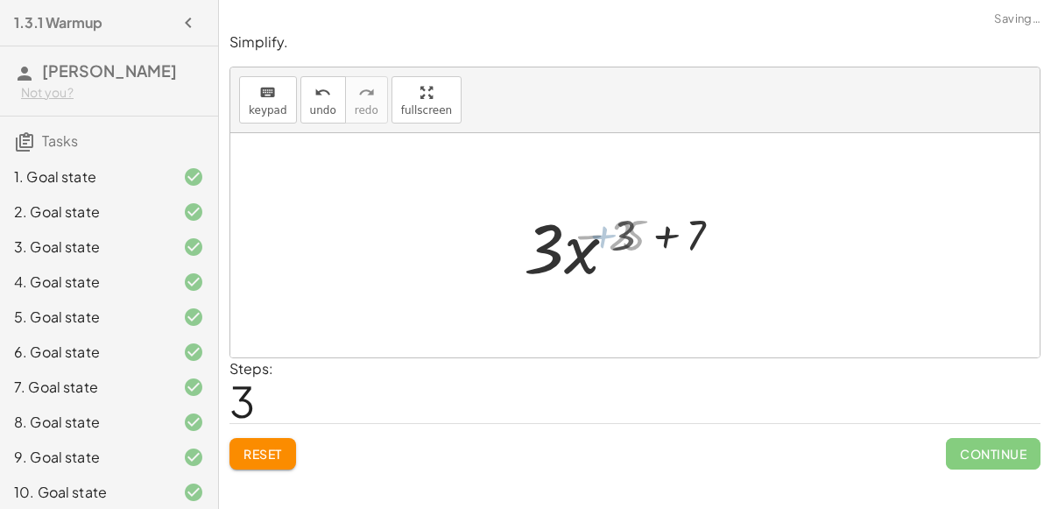
click at [650, 233] on div at bounding box center [629, 246] width 207 height 90
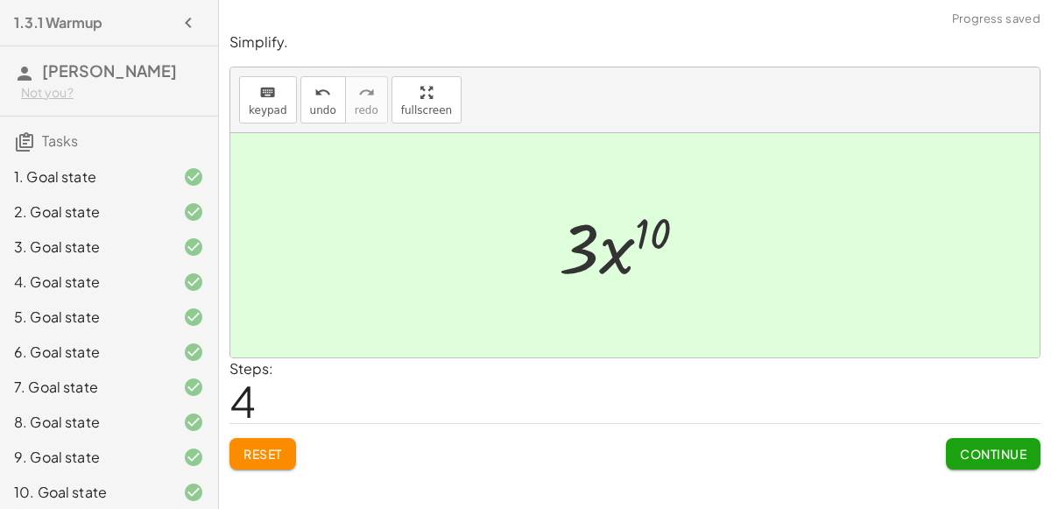
click at [952, 457] on button "Continue" at bounding box center [993, 454] width 95 height 32
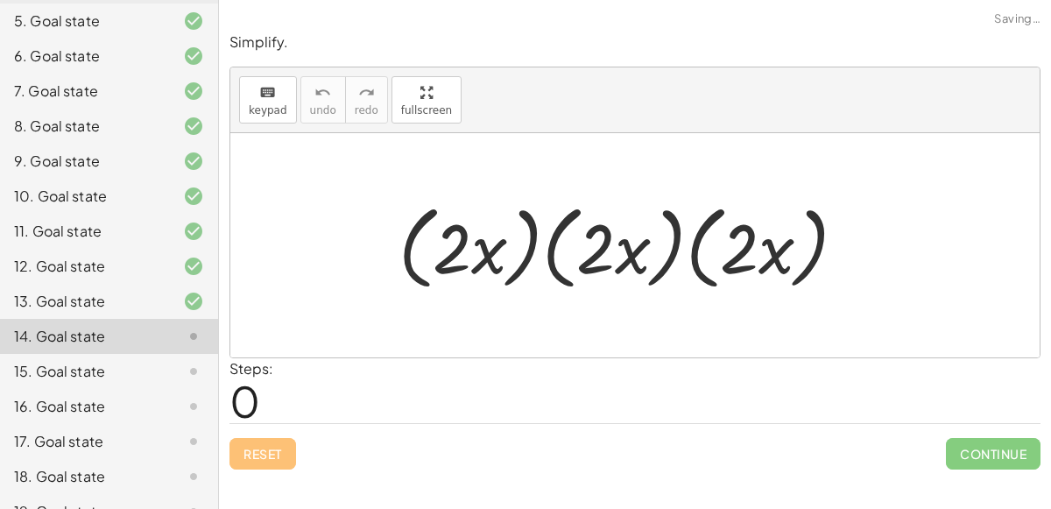
scroll to position [301, 0]
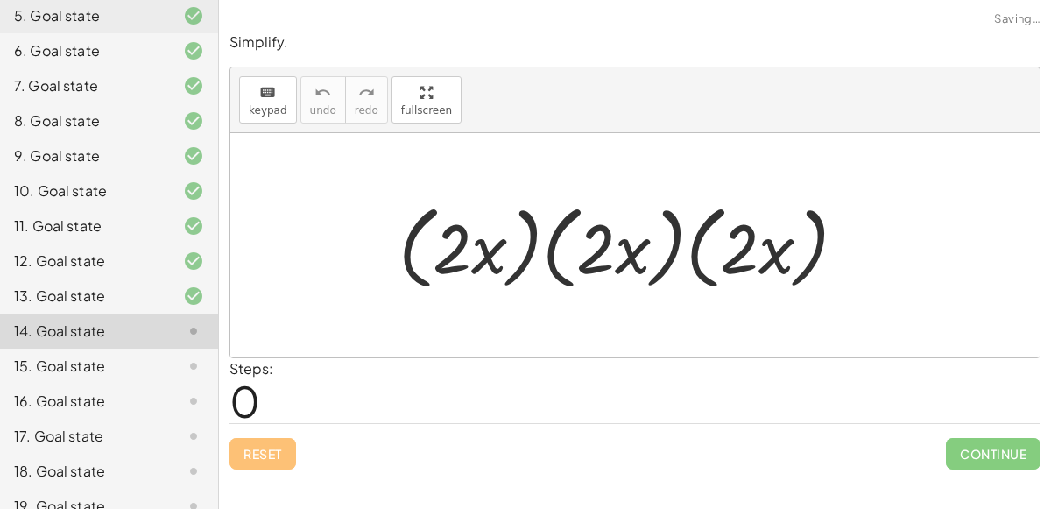
click at [495, 264] on div at bounding box center [630, 245] width 480 height 101
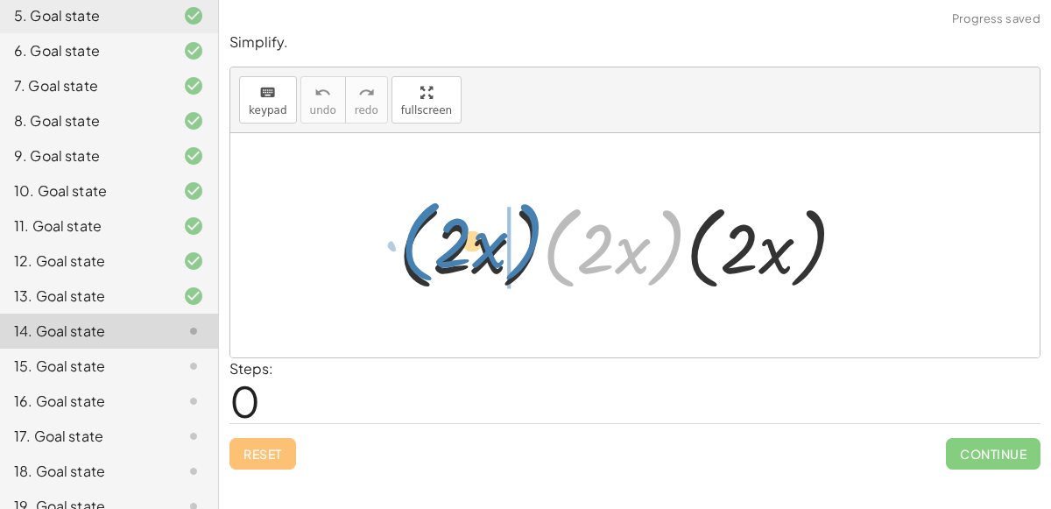
drag, startPoint x: 554, startPoint y: 245, endPoint x: 415, endPoint y: 239, distance: 139.4
click at [415, 239] on div at bounding box center [630, 245] width 480 height 101
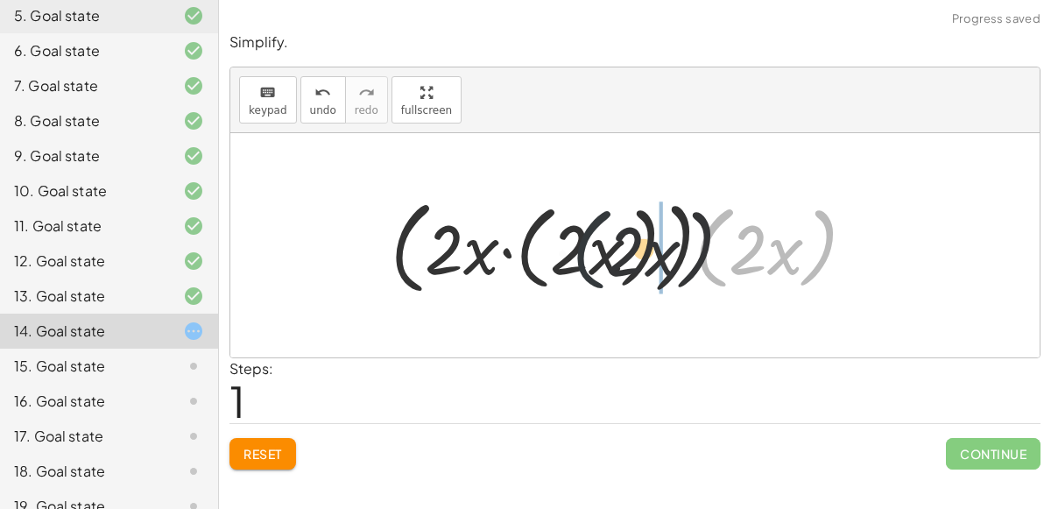
drag, startPoint x: 714, startPoint y: 250, endPoint x: 504, endPoint y: 250, distance: 210.2
click at [504, 250] on div at bounding box center [630, 245] width 496 height 111
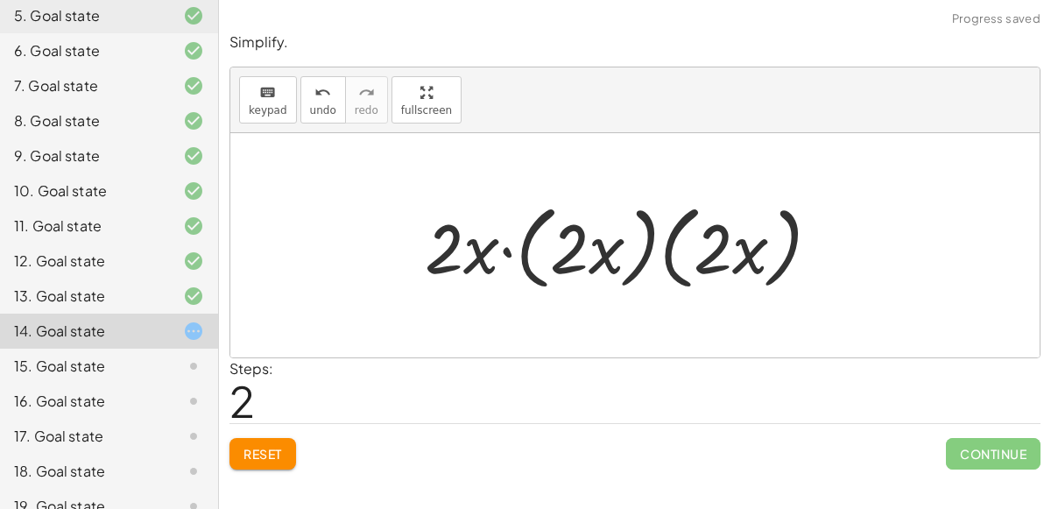
click at [716, 251] on div at bounding box center [629, 245] width 426 height 101
click at [503, 254] on div at bounding box center [629, 245] width 426 height 101
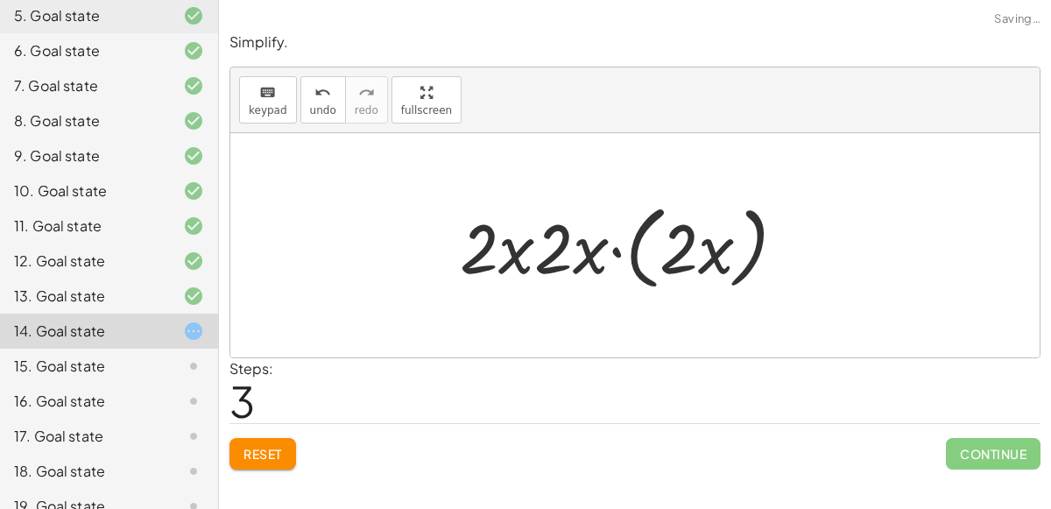
click at [616, 249] on div at bounding box center [629, 245] width 357 height 101
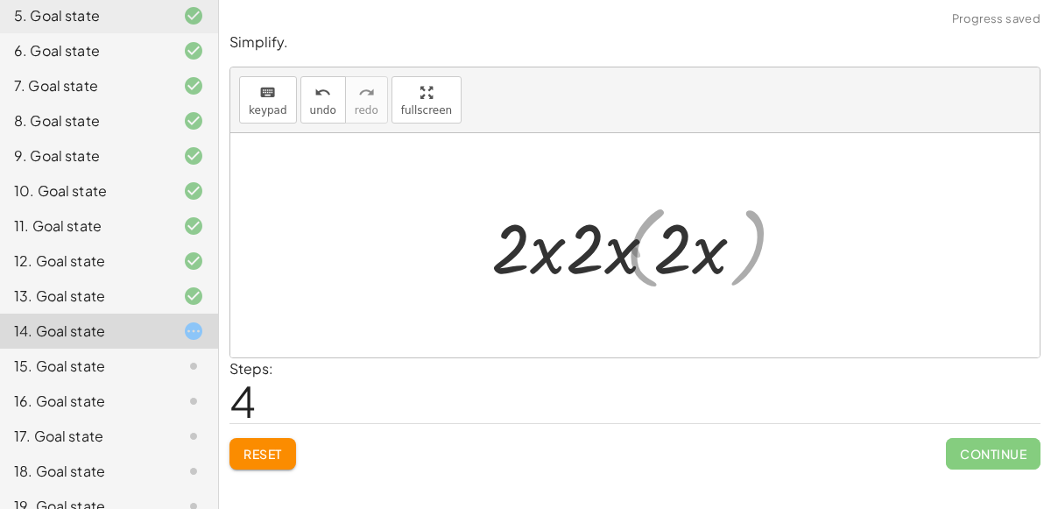
click at [616, 250] on div at bounding box center [629, 246] width 271 height 90
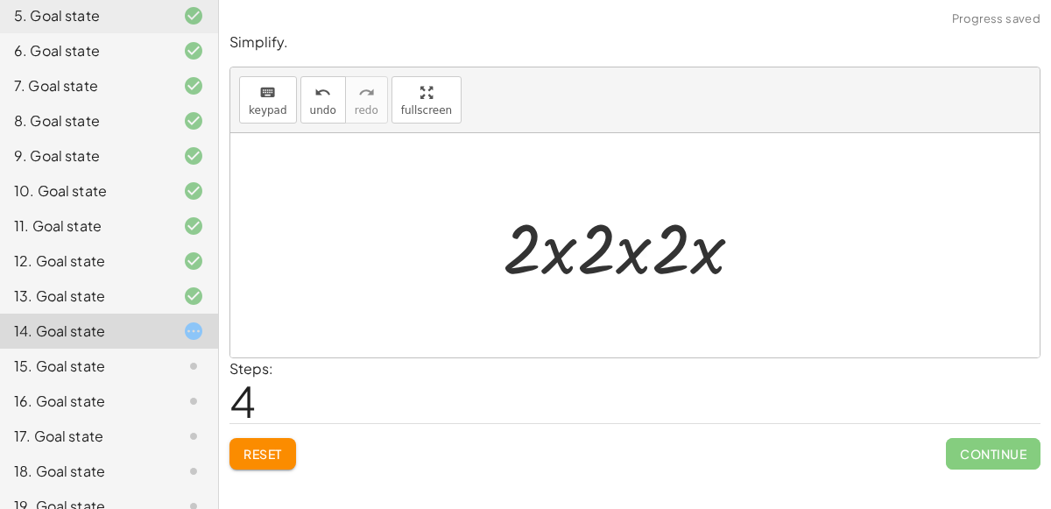
click at [623, 249] on div at bounding box center [629, 246] width 271 height 90
drag, startPoint x: 529, startPoint y: 239, endPoint x: 597, endPoint y: 248, distance: 68.9
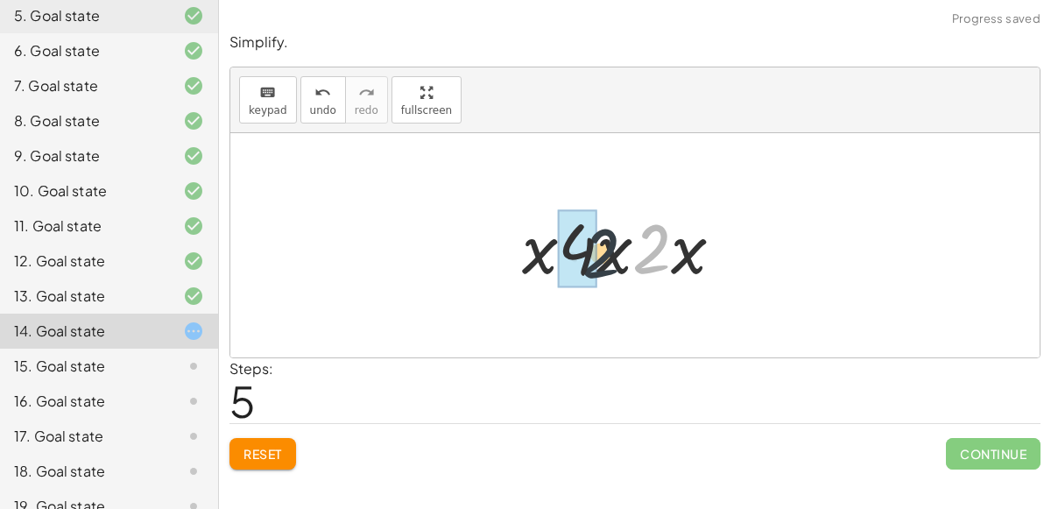
drag, startPoint x: 656, startPoint y: 247, endPoint x: 595, endPoint y: 250, distance: 61.4
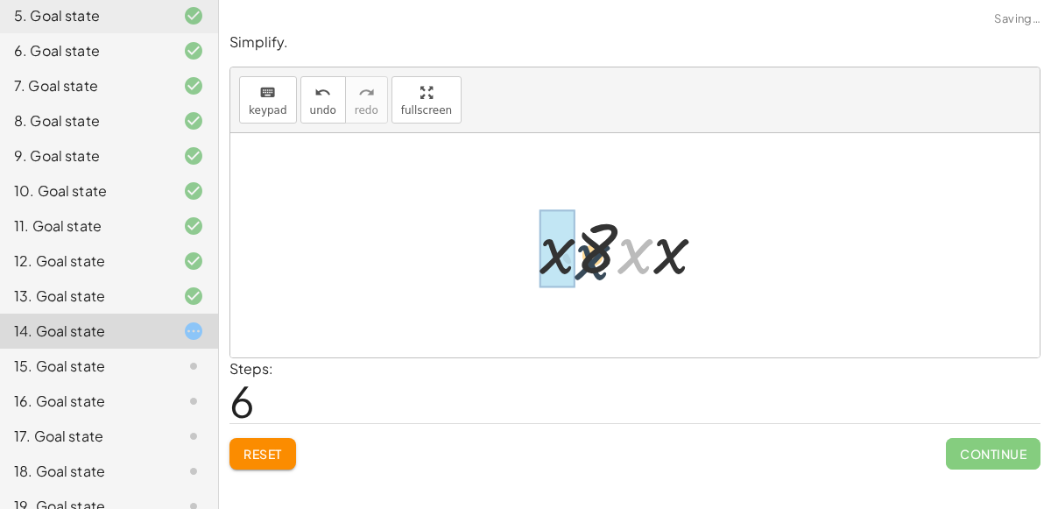
drag, startPoint x: 637, startPoint y: 253, endPoint x: 570, endPoint y: 260, distance: 67.8
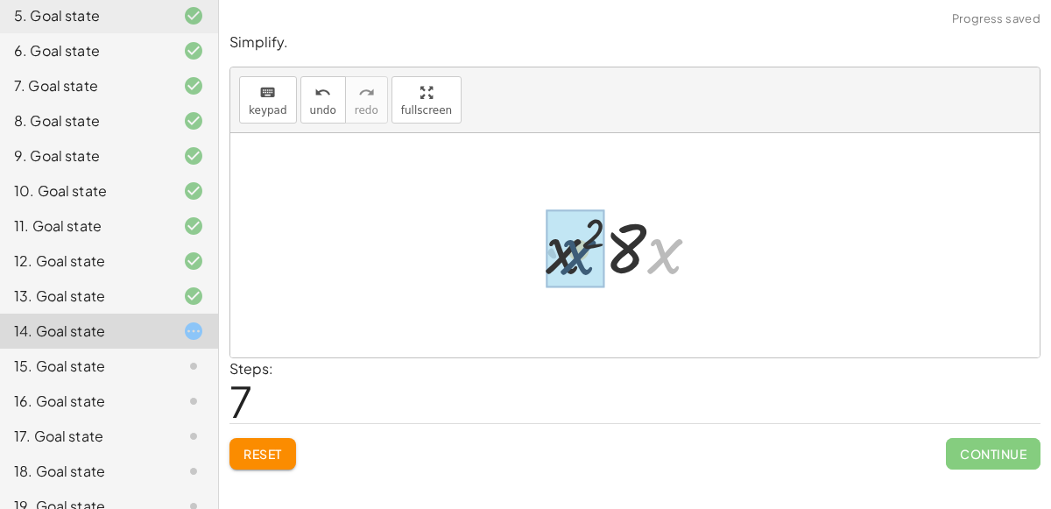
drag, startPoint x: 660, startPoint y: 254, endPoint x: 570, endPoint y: 255, distance: 90.2
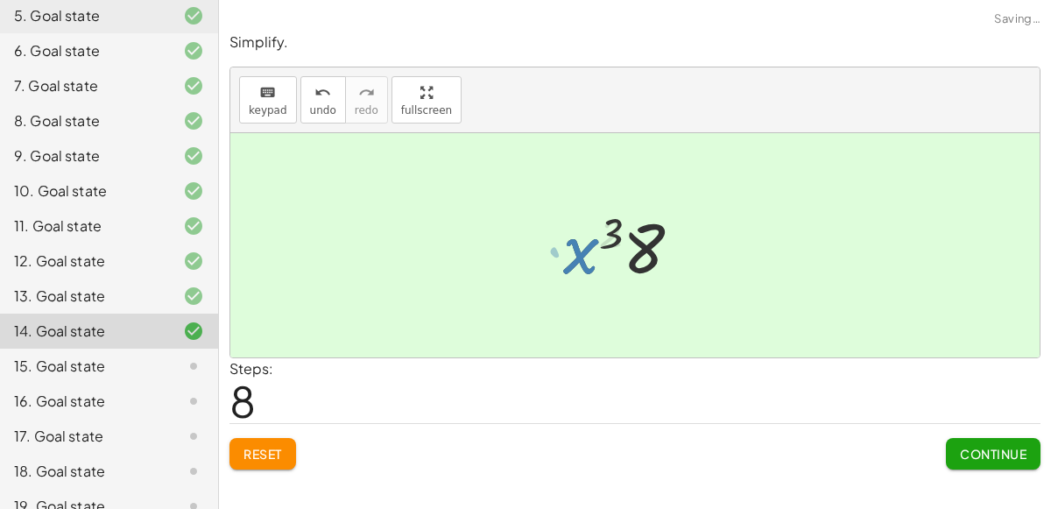
click at [613, 237] on div at bounding box center [629, 246] width 151 height 90
click at [1015, 454] on span "Continue" at bounding box center [993, 454] width 67 height 16
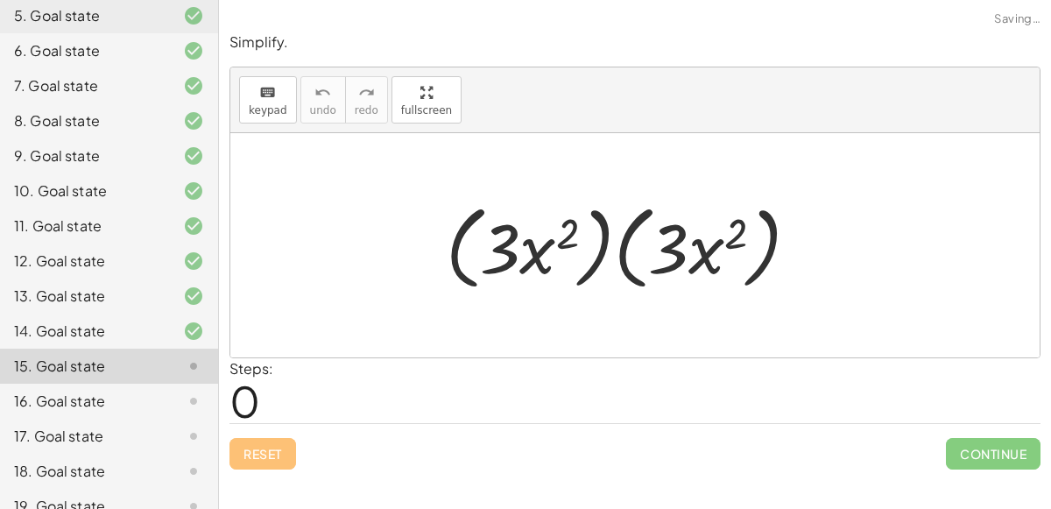
click at [588, 293] on div at bounding box center [629, 245] width 385 height 101
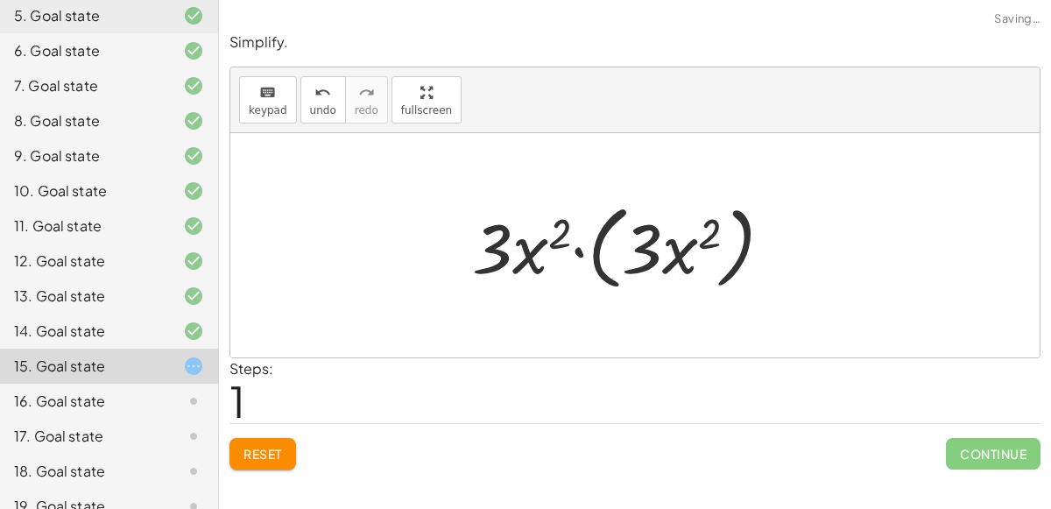
click at [651, 266] on div at bounding box center [629, 245] width 332 height 101
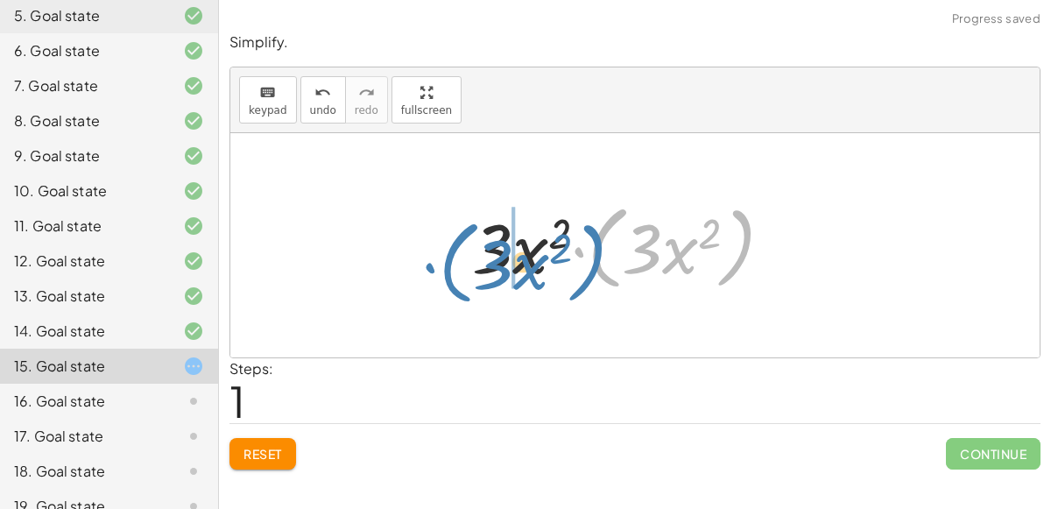
drag, startPoint x: 591, startPoint y: 249, endPoint x: 440, endPoint y: 261, distance: 151.1
click at [440, 261] on div "· ( · 3 · x 2 ) · ( · 3 · x 2 ) · ( · 3 · x 2 ) · 3 · x 2 · ( · 3 · x 2 )" at bounding box center [634, 245] width 809 height 224
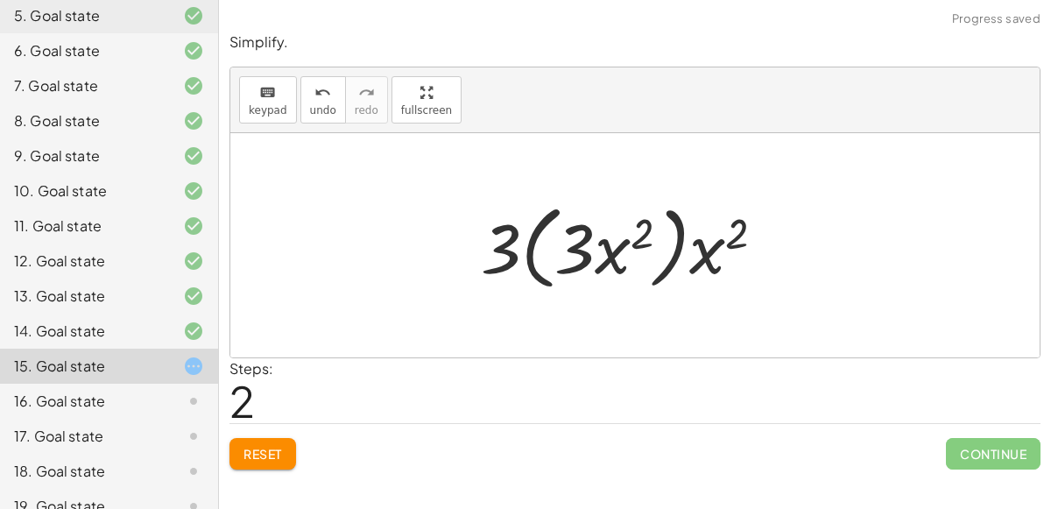
click at [610, 257] on div at bounding box center [629, 245] width 315 height 101
click at [585, 250] on div at bounding box center [629, 245] width 315 height 101
drag, startPoint x: 504, startPoint y: 239, endPoint x: 655, endPoint y: 260, distance: 152.1
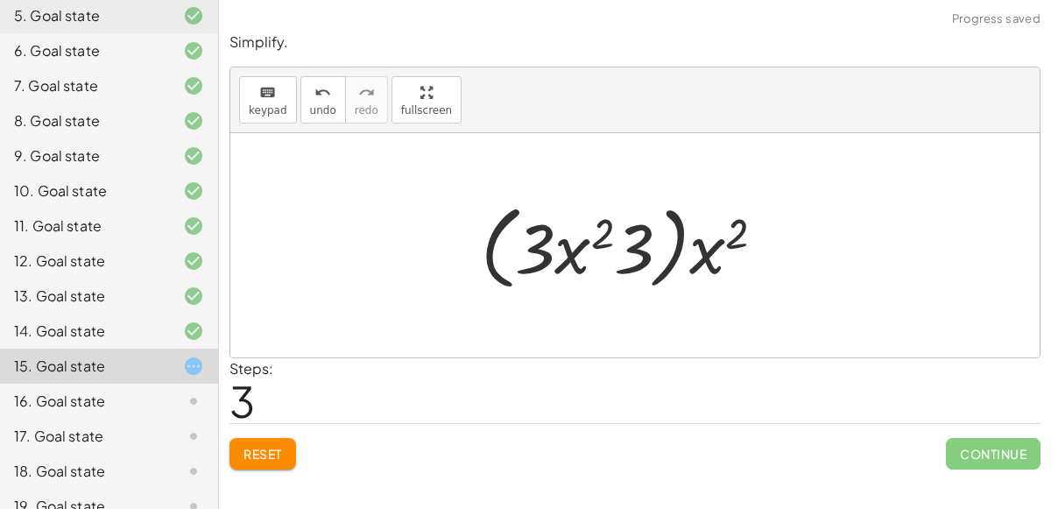
click at [573, 249] on div at bounding box center [629, 245] width 315 height 101
click at [602, 229] on div at bounding box center [629, 245] width 315 height 101
drag, startPoint x: 641, startPoint y: 249, endPoint x: 588, endPoint y: 252, distance: 52.7
click at [588, 252] on div at bounding box center [629, 245] width 315 height 101
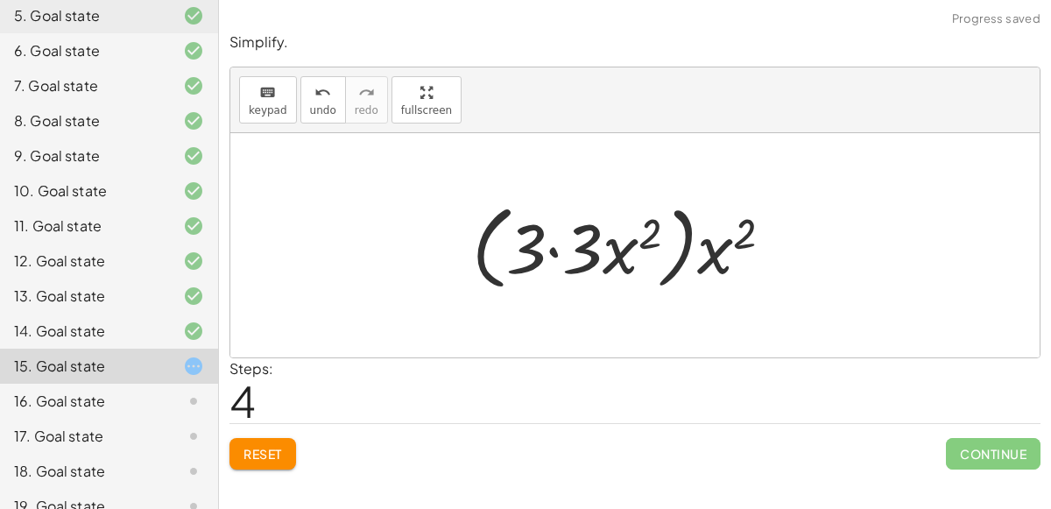
click at [545, 253] on div at bounding box center [629, 245] width 332 height 101
click at [553, 252] on div at bounding box center [629, 245] width 332 height 101
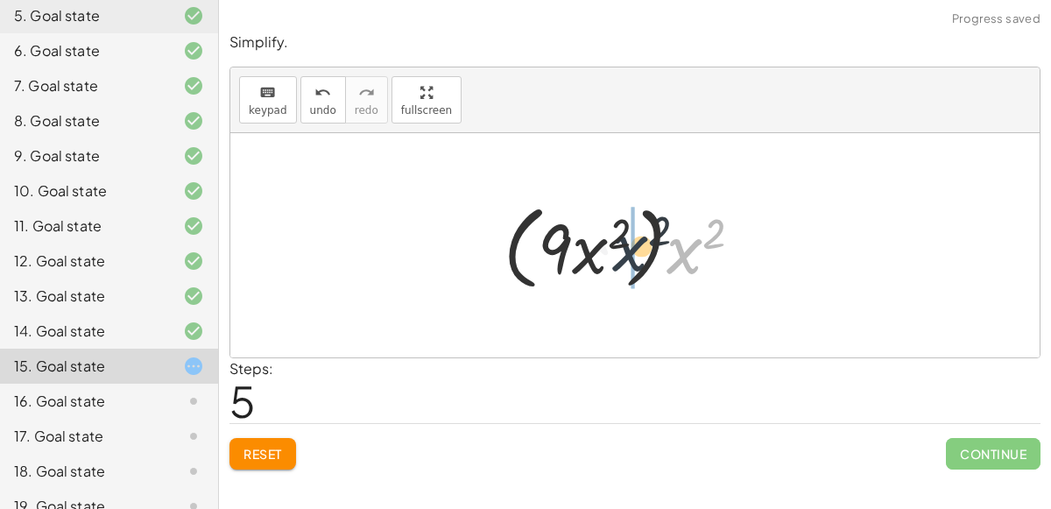
drag, startPoint x: 693, startPoint y: 254, endPoint x: 626, endPoint y: 253, distance: 66.6
click at [626, 253] on div at bounding box center [630, 245] width 270 height 101
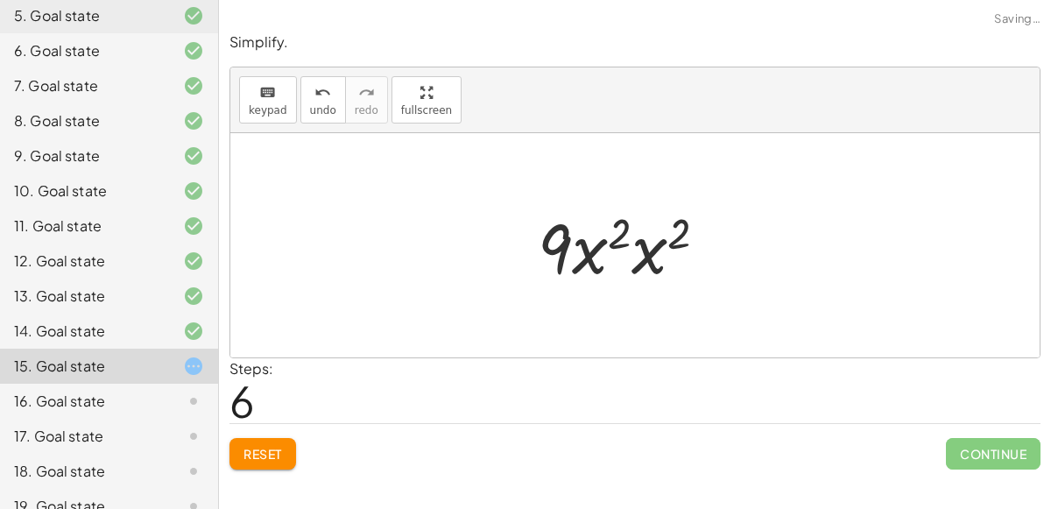
click at [611, 237] on div at bounding box center [629, 246] width 201 height 90
click at [651, 236] on div at bounding box center [629, 246] width 201 height 90
click at [657, 231] on div at bounding box center [630, 246] width 204 height 90
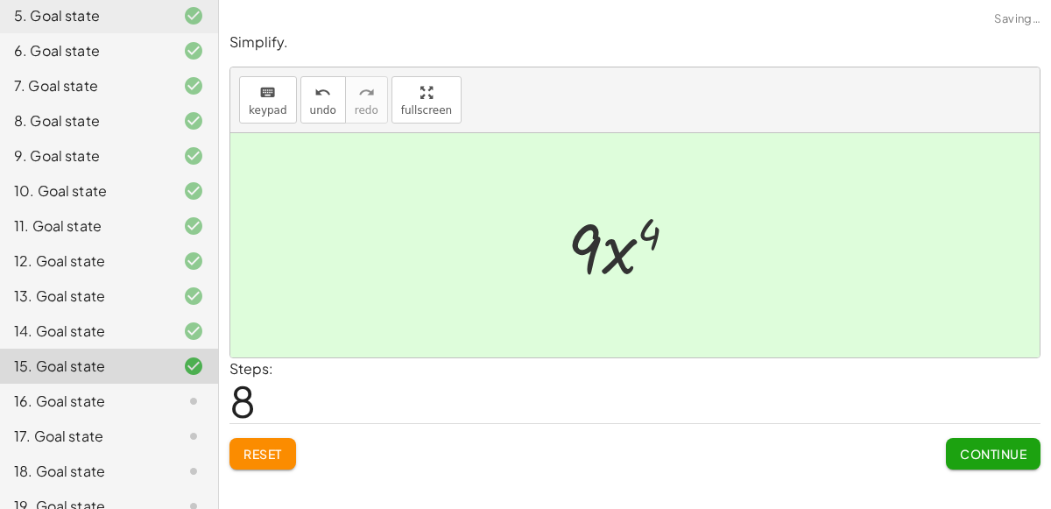
click at [968, 451] on span "Continue" at bounding box center [993, 454] width 67 height 16
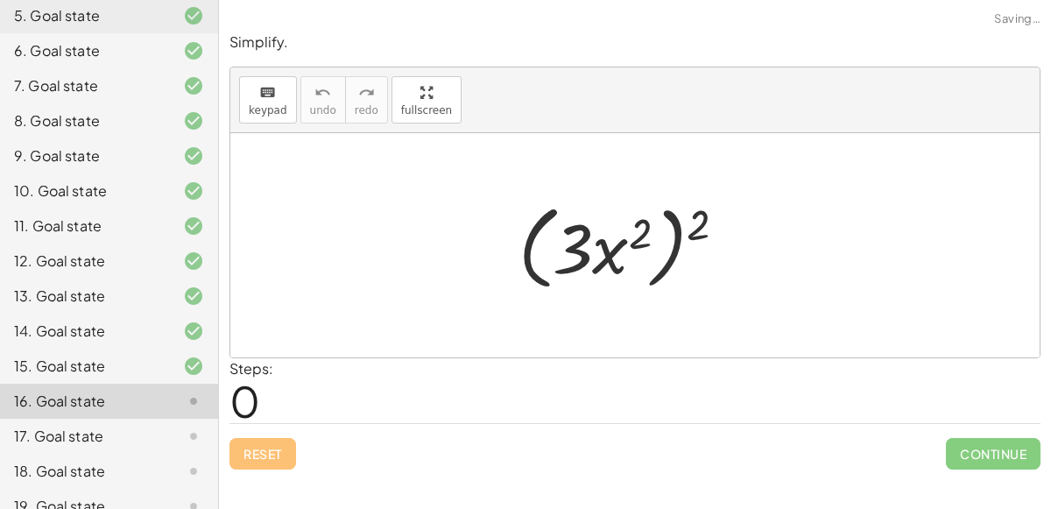
click at [625, 256] on div at bounding box center [630, 245] width 240 height 101
drag, startPoint x: 697, startPoint y: 222, endPoint x: 599, endPoint y: 227, distance: 98.2
click at [599, 227] on div at bounding box center [630, 245] width 240 height 101
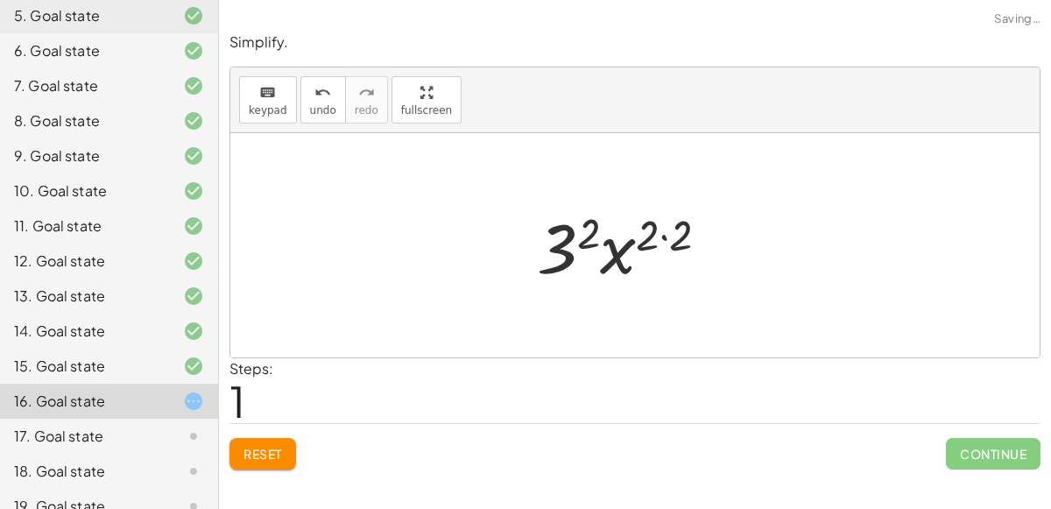
click at [660, 235] on div at bounding box center [629, 246] width 203 height 90
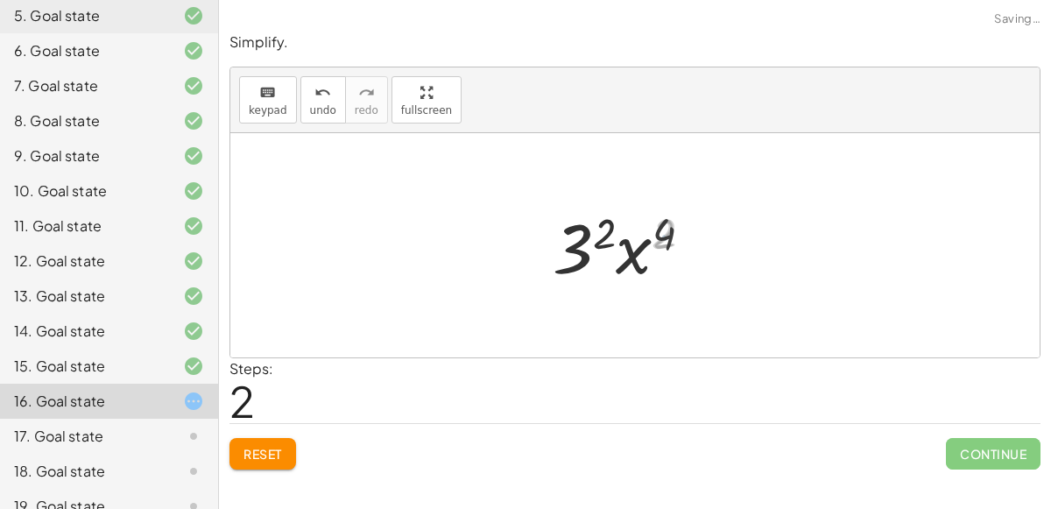
click at [616, 236] on div at bounding box center [630, 246] width 171 height 90
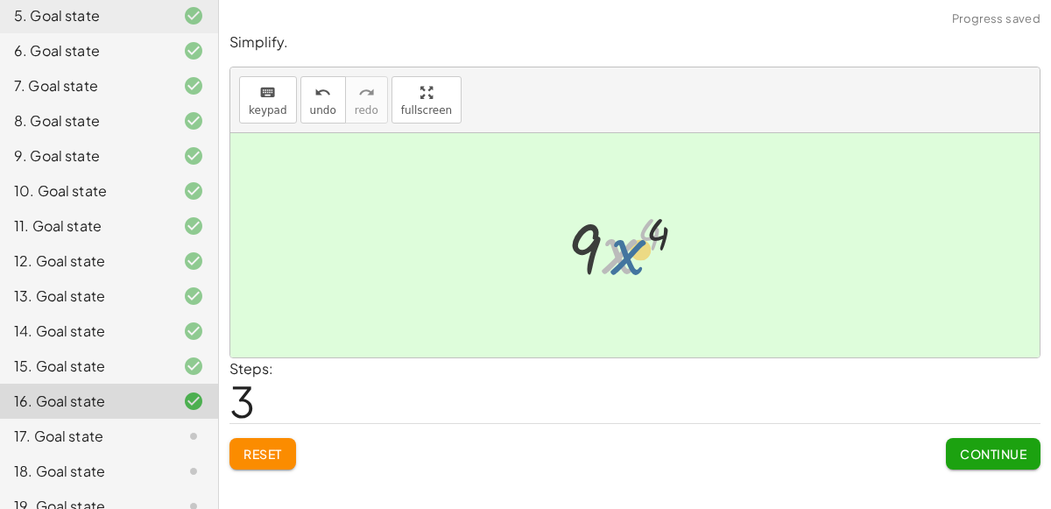
drag, startPoint x: 610, startPoint y: 235, endPoint x: 621, endPoint y: 235, distance: 10.5
click at [621, 235] on div at bounding box center [630, 246] width 142 height 90
click at [1046, 459] on div "Simplify. keyboard keypad undo undo redo redo fullscreen ( · 3 · x 2 ) 2 · 3 2 …" at bounding box center [635, 251] width 832 height 458
click at [1016, 454] on span "Continue" at bounding box center [993, 454] width 67 height 16
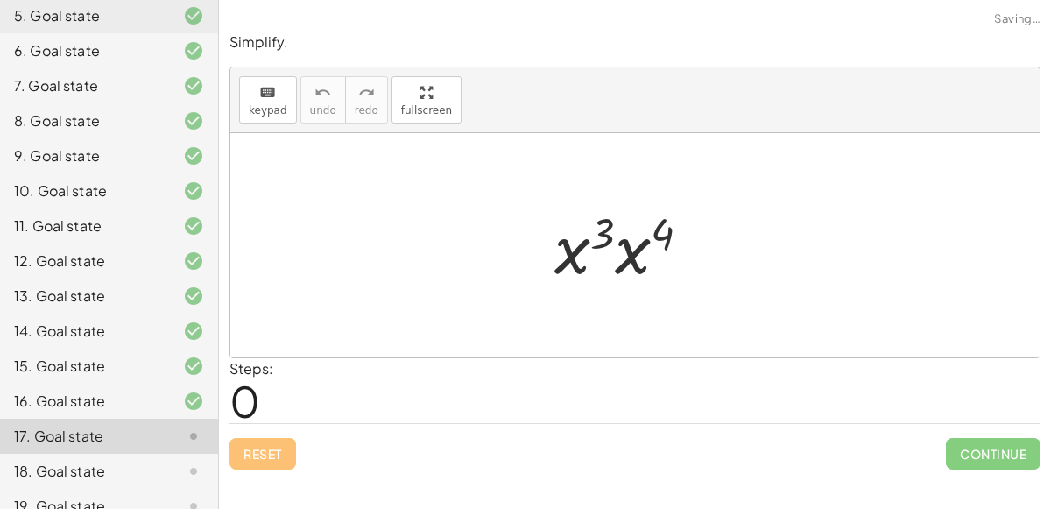
scroll to position [391, 0]
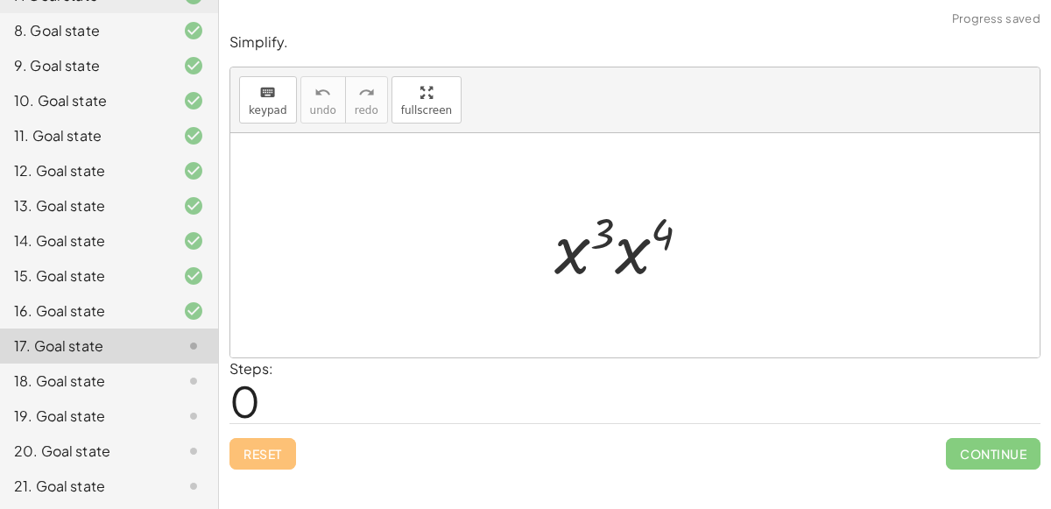
click at [608, 242] on div at bounding box center [629, 246] width 167 height 90
drag, startPoint x: 608, startPoint y: 242, endPoint x: 665, endPoint y: 243, distance: 56.9
click at [665, 243] on div at bounding box center [629, 246] width 167 height 90
drag, startPoint x: 594, startPoint y: 232, endPoint x: 680, endPoint y: 236, distance: 85.9
click at [680, 236] on div at bounding box center [629, 246] width 167 height 90
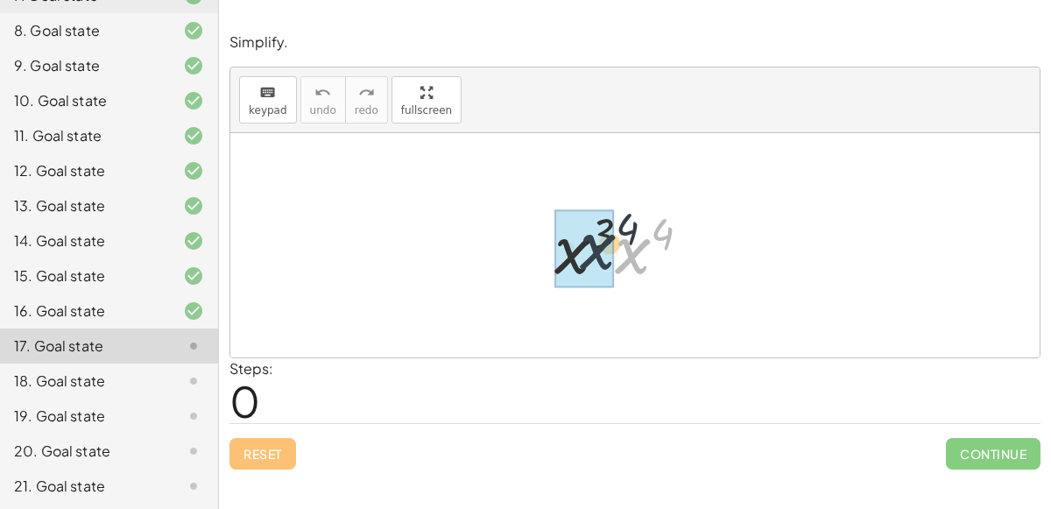
drag, startPoint x: 635, startPoint y: 252, endPoint x: 583, endPoint y: 248, distance: 51.8
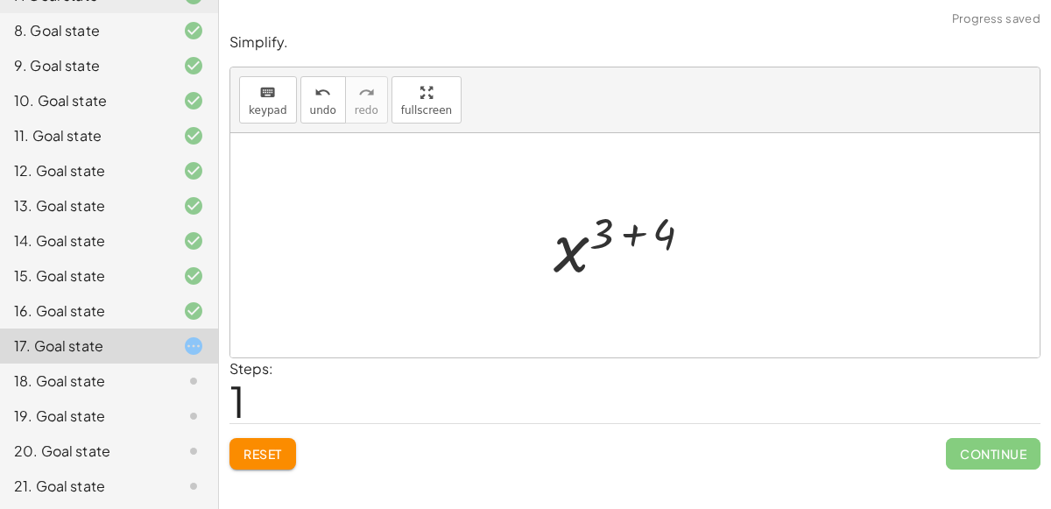
click at [643, 241] on div at bounding box center [630, 245] width 171 height 87
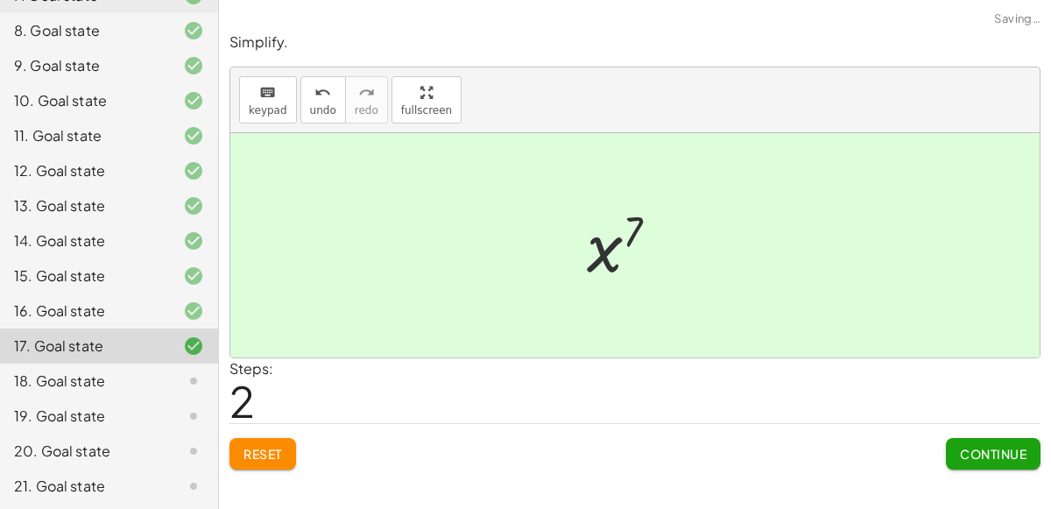
click at [978, 457] on span "Continue" at bounding box center [993, 454] width 67 height 16
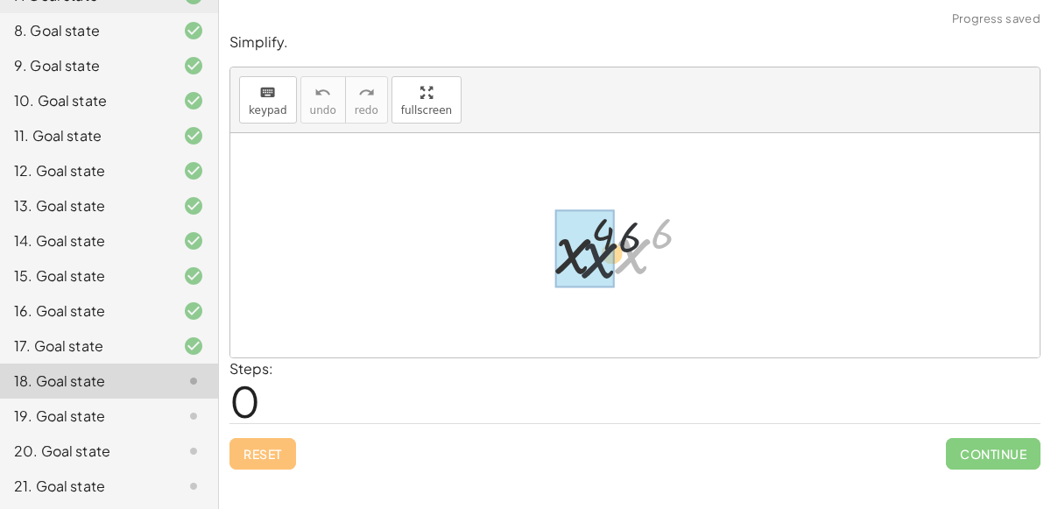
drag, startPoint x: 630, startPoint y: 248, endPoint x: 593, endPoint y: 255, distance: 38.3
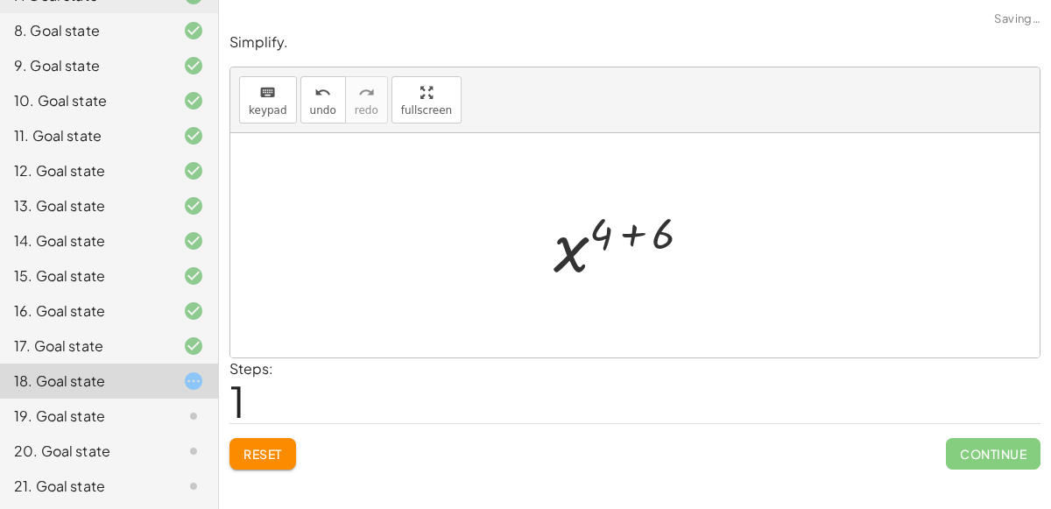
click at [636, 235] on div at bounding box center [630, 245] width 170 height 87
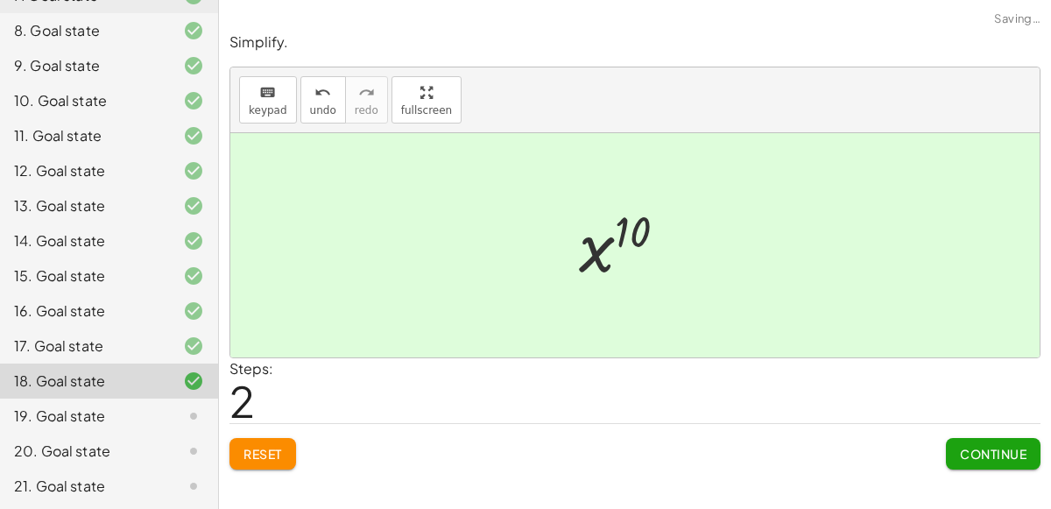
click at [1018, 455] on span "Continue" at bounding box center [993, 454] width 67 height 16
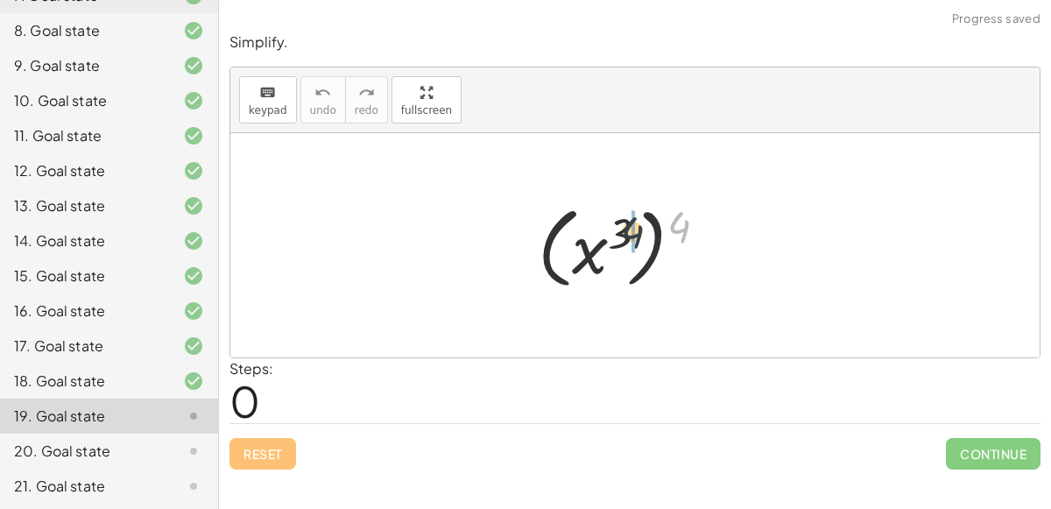
drag, startPoint x: 679, startPoint y: 222, endPoint x: 616, endPoint y: 232, distance: 62.9
click at [616, 232] on div at bounding box center [629, 245] width 201 height 97
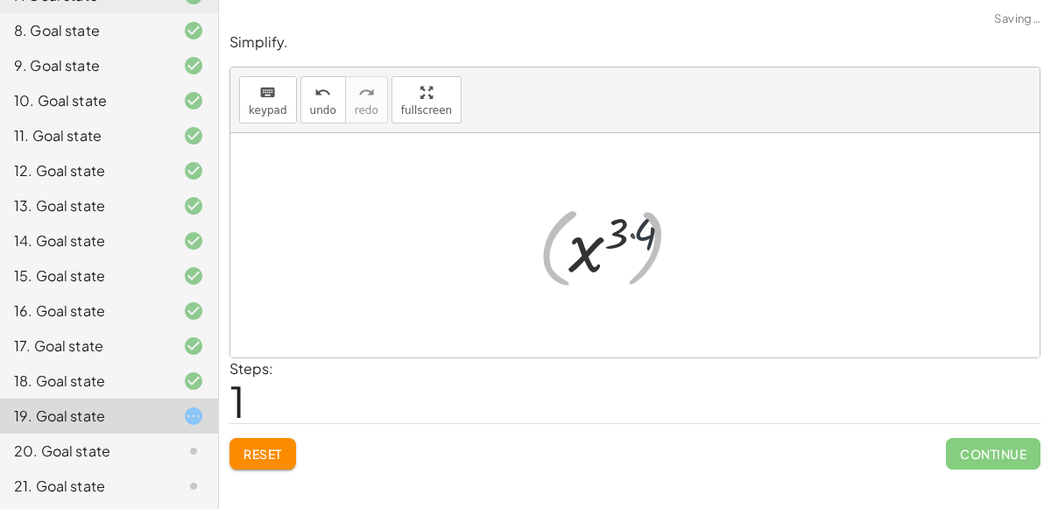
click at [628, 233] on div at bounding box center [629, 245] width 141 height 87
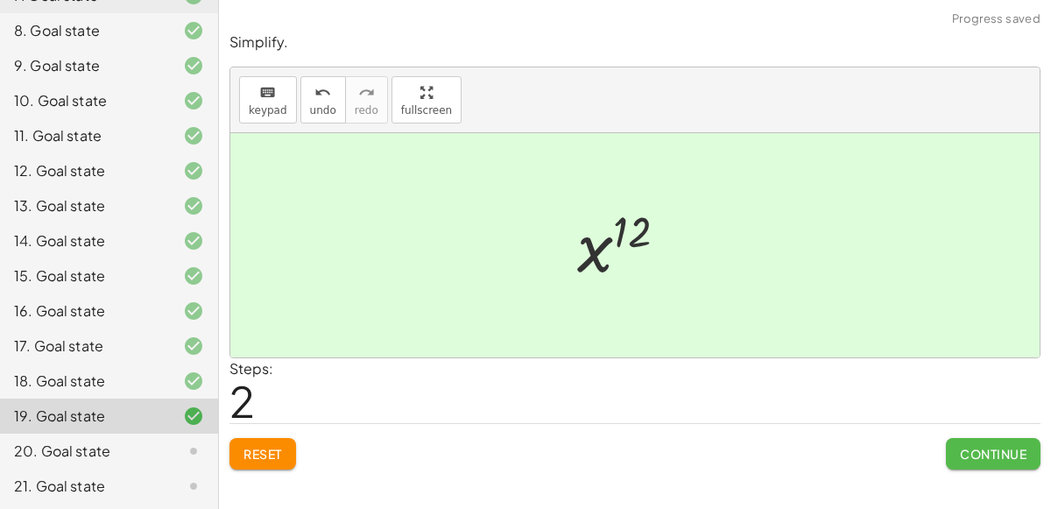
click at [997, 442] on button "Continue" at bounding box center [993, 454] width 95 height 32
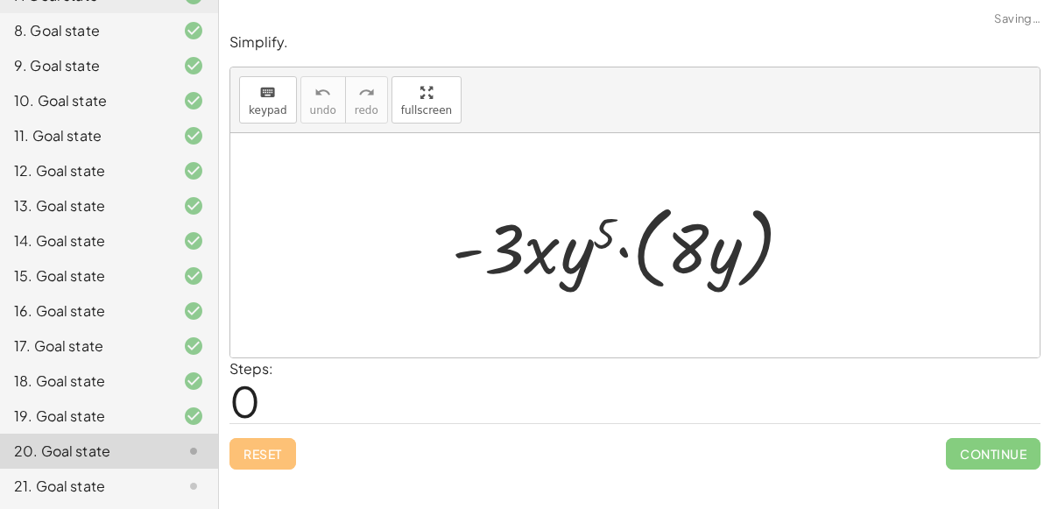
click at [630, 244] on div at bounding box center [629, 245] width 373 height 101
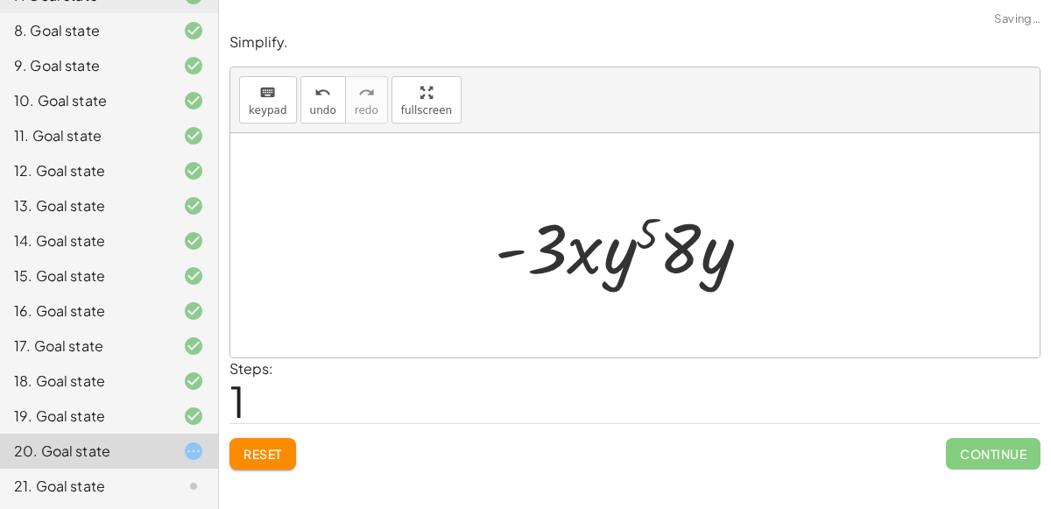
click at [569, 245] on div at bounding box center [629, 246] width 287 height 90
click at [646, 229] on div at bounding box center [629, 246] width 287 height 90
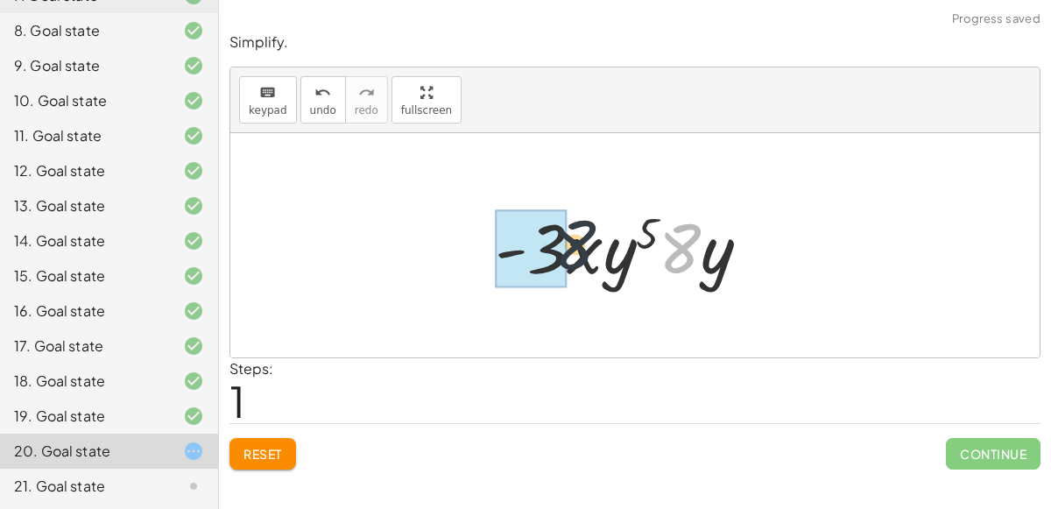
drag, startPoint x: 679, startPoint y: 253, endPoint x: 559, endPoint y: 250, distance: 120.0
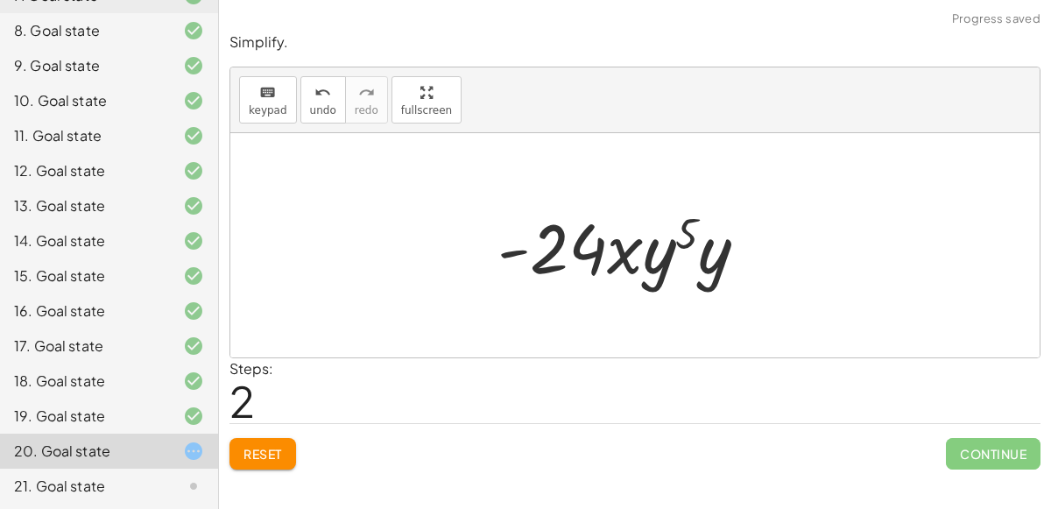
click at [506, 246] on div at bounding box center [630, 246] width 282 height 90
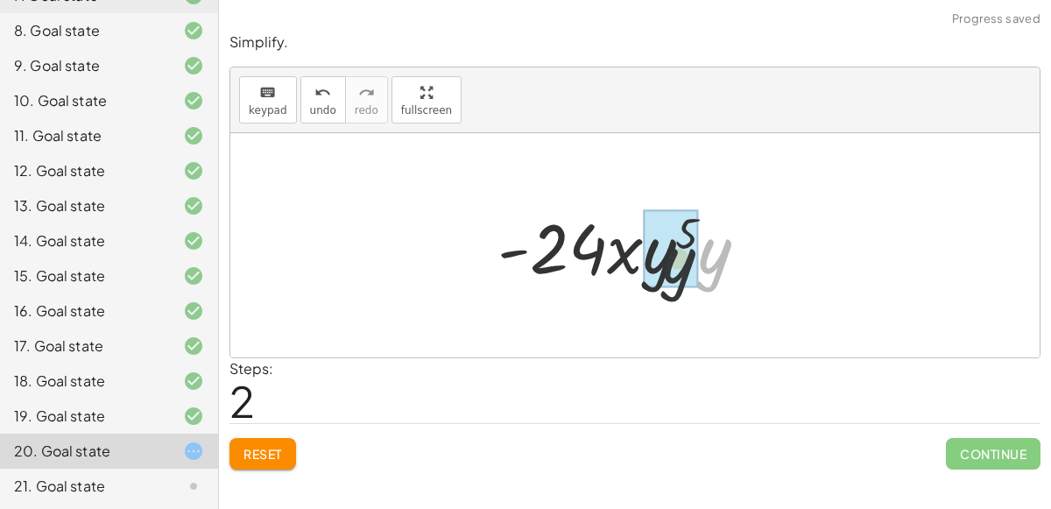
drag, startPoint x: 708, startPoint y: 245, endPoint x: 651, endPoint y: 256, distance: 57.0
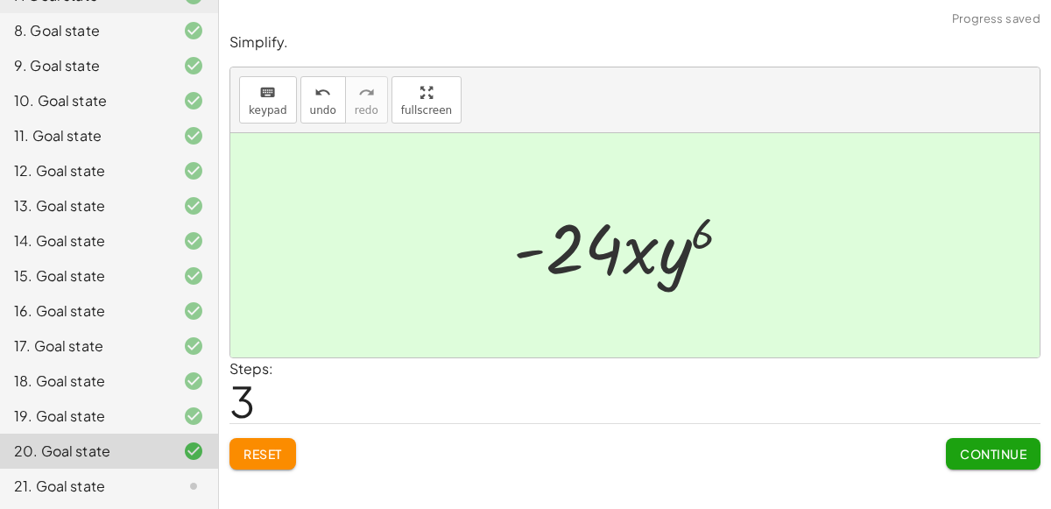
click at [968, 456] on span "Continue" at bounding box center [993, 454] width 67 height 16
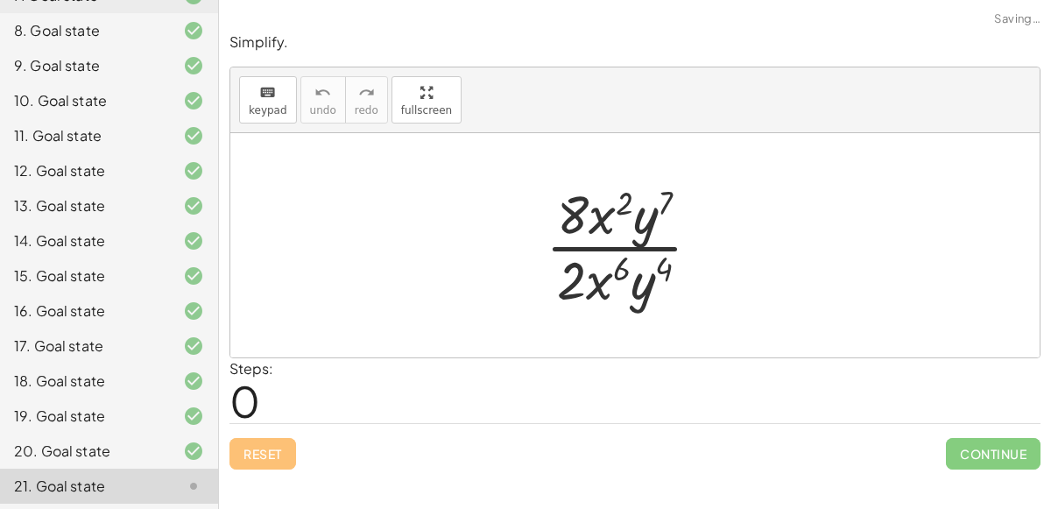
click at [623, 265] on div at bounding box center [630, 245] width 187 height 135
click at [601, 281] on div at bounding box center [630, 245] width 187 height 135
drag, startPoint x: 601, startPoint y: 281, endPoint x: 642, endPoint y: 279, distance: 41.2
click at [642, 279] on div at bounding box center [630, 245] width 187 height 135
drag, startPoint x: 646, startPoint y: 285, endPoint x: 647, endPoint y: 229, distance: 55.2
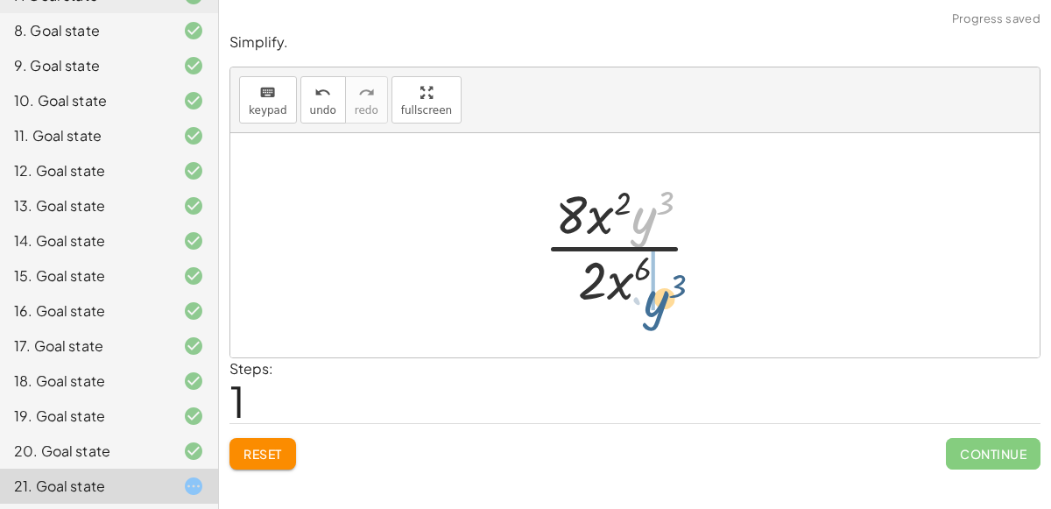
drag, startPoint x: 643, startPoint y: 228, endPoint x: 656, endPoint y: 312, distance: 85.1
click at [656, 312] on div "· 8 · x 2 · y 7 · 2 · x 6 · y 4 · 8 · x 2 · y ( + 7 − 4 ) · 2 · x 6 · y 3 · 8 ·…" at bounding box center [636, 245] width 236 height 144
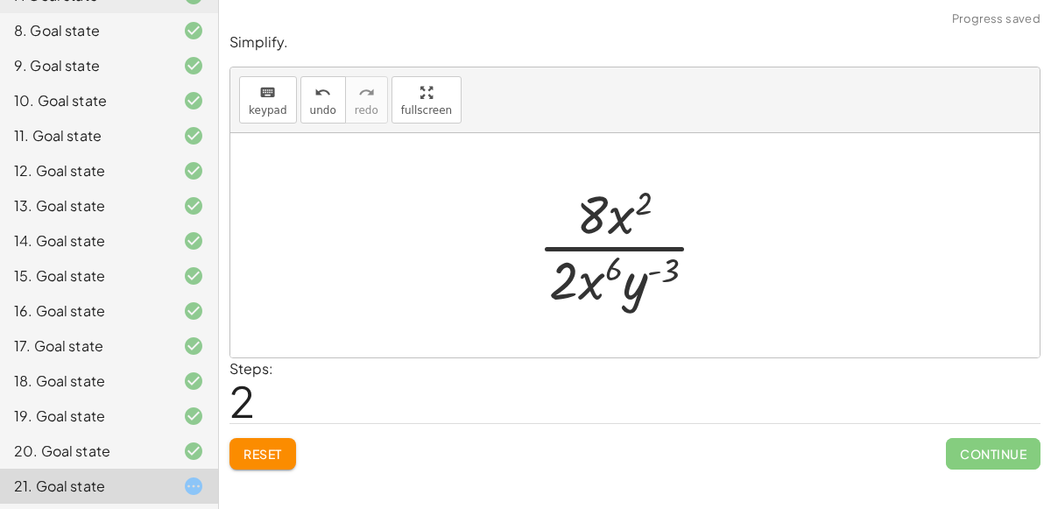
click at [651, 262] on div at bounding box center [629, 245] width 201 height 135
drag, startPoint x: 625, startPoint y: 220, endPoint x: 656, endPoint y: 312, distance: 96.9
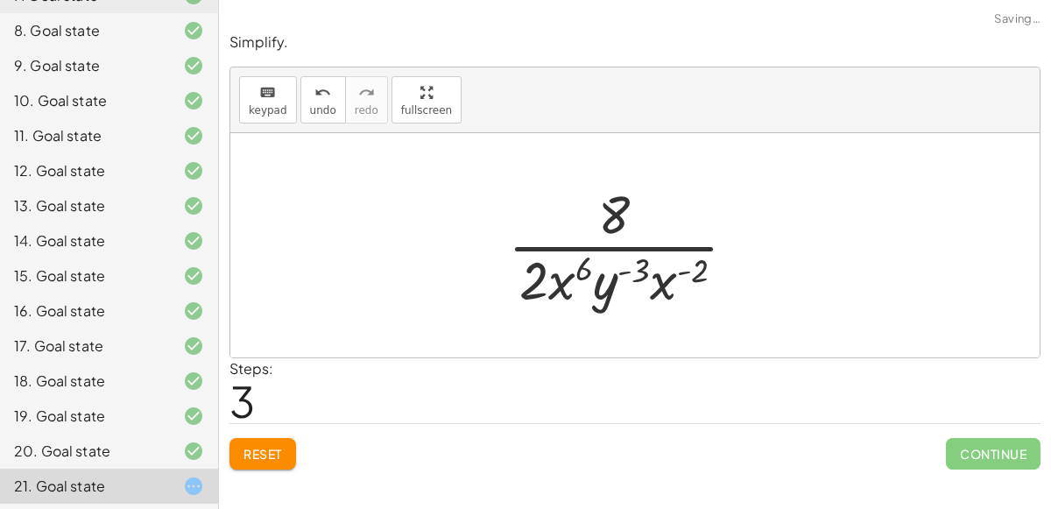
click at [673, 280] on div at bounding box center [629, 245] width 260 height 135
click at [668, 285] on div at bounding box center [629, 245] width 260 height 135
drag, startPoint x: 668, startPoint y: 285, endPoint x: 597, endPoint y: 298, distance: 72.1
click at [597, 298] on div at bounding box center [629, 245] width 260 height 135
click at [610, 284] on div at bounding box center [629, 245] width 260 height 135
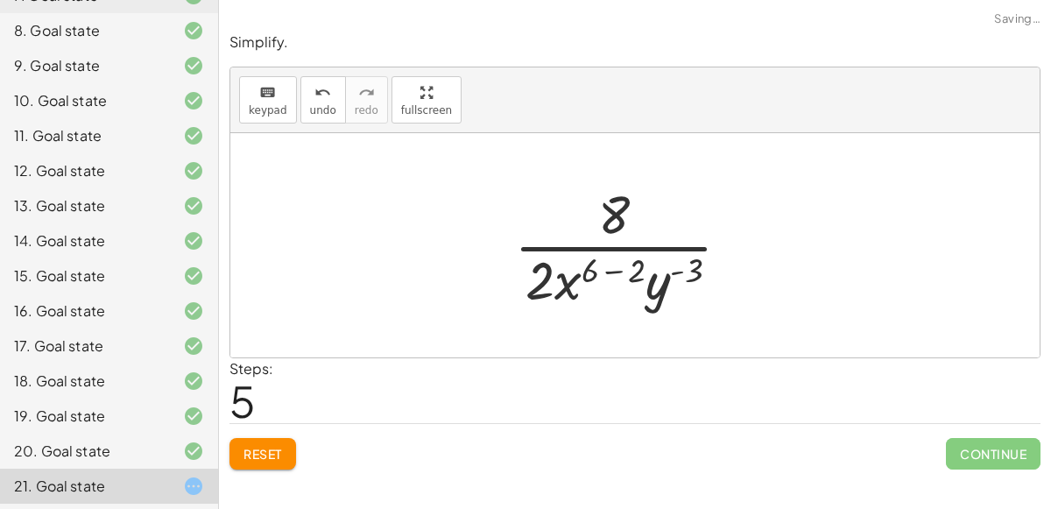
click at [549, 293] on div at bounding box center [629, 245] width 248 height 135
drag, startPoint x: 657, startPoint y: 301, endPoint x: 560, endPoint y: 299, distance: 97.2
click at [560, 299] on div at bounding box center [629, 245] width 248 height 135
click at [569, 292] on div at bounding box center [629, 245] width 248 height 135
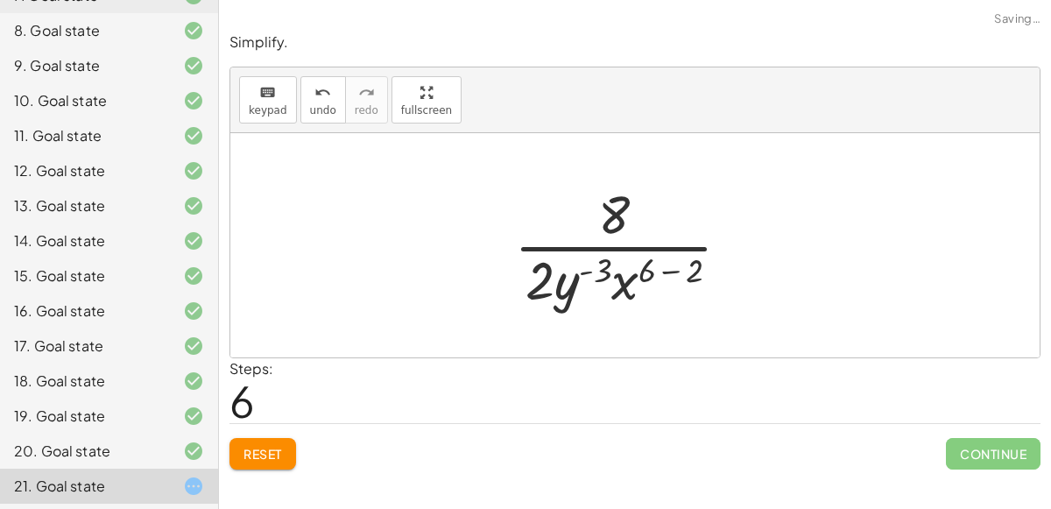
click at [663, 276] on div at bounding box center [629, 245] width 248 height 135
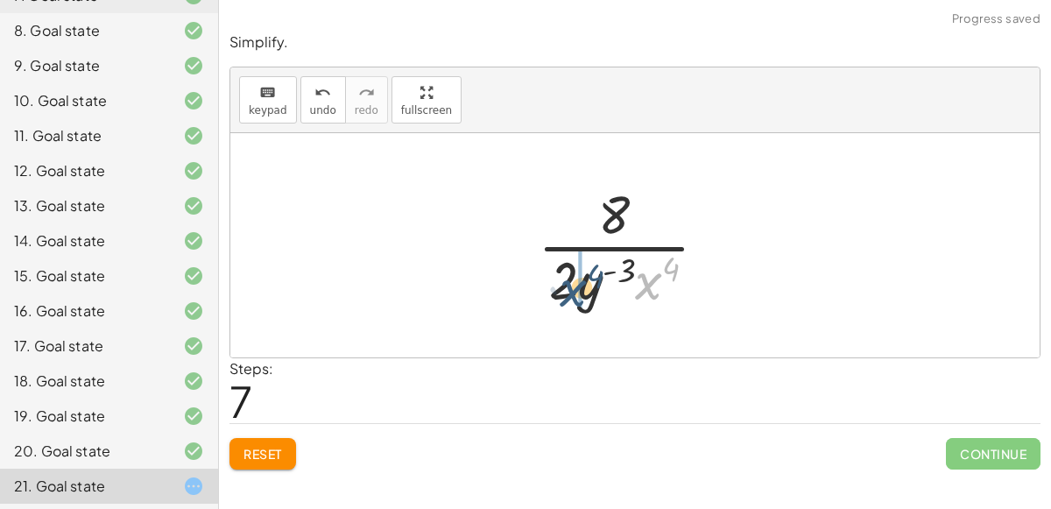
drag, startPoint x: 654, startPoint y: 278, endPoint x: 565, endPoint y: 297, distance: 91.2
click at [565, 297] on div at bounding box center [629, 245] width 201 height 135
click at [590, 282] on div at bounding box center [629, 245] width 201 height 135
drag, startPoint x: 612, startPoint y: 272, endPoint x: 685, endPoint y: 279, distance: 73.0
click at [685, 279] on div at bounding box center [629, 245] width 201 height 135
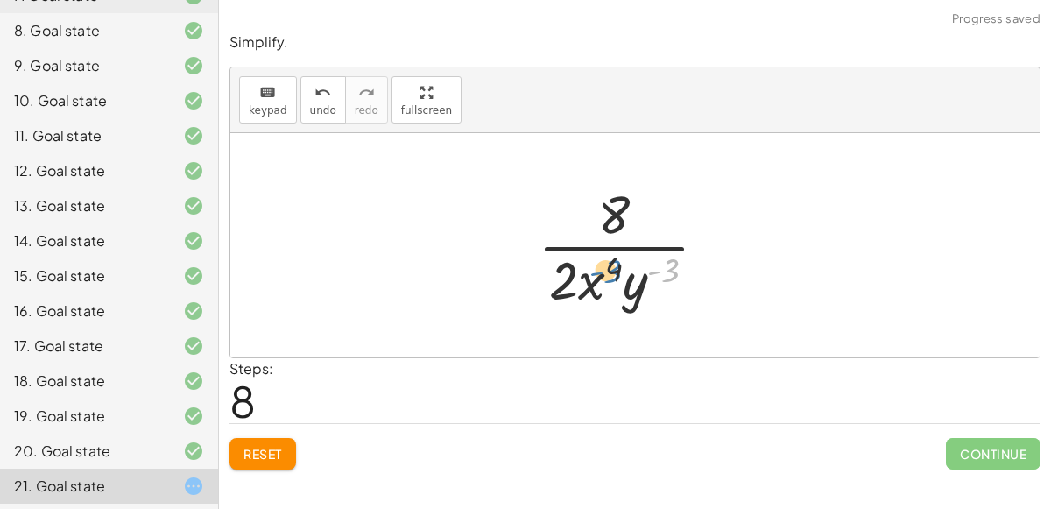
drag, startPoint x: 669, startPoint y: 271, endPoint x: 602, endPoint y: 271, distance: 66.6
click at [602, 271] on div at bounding box center [629, 245] width 201 height 135
click at [557, 274] on div at bounding box center [629, 245] width 201 height 135
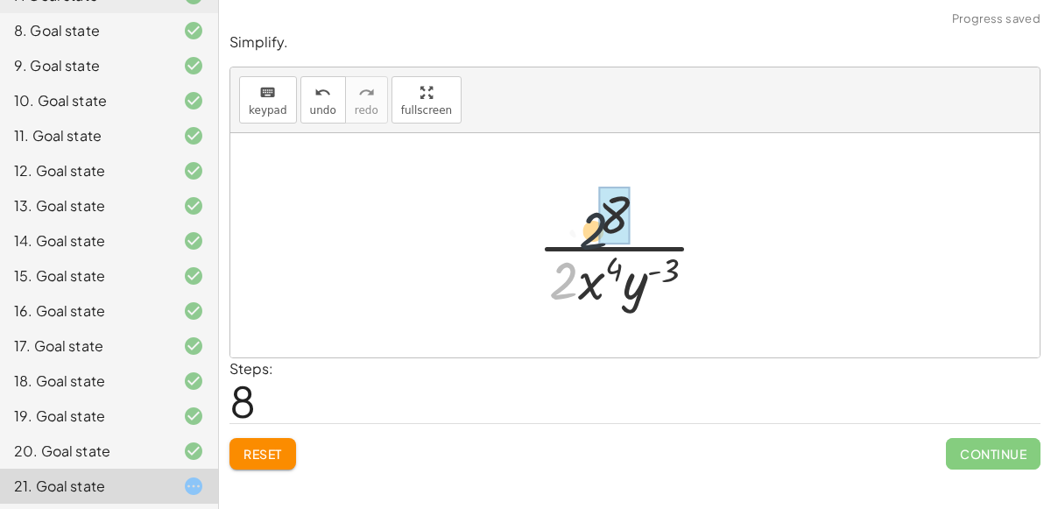
drag, startPoint x: 564, startPoint y: 281, endPoint x: 612, endPoint y: 202, distance: 92.4
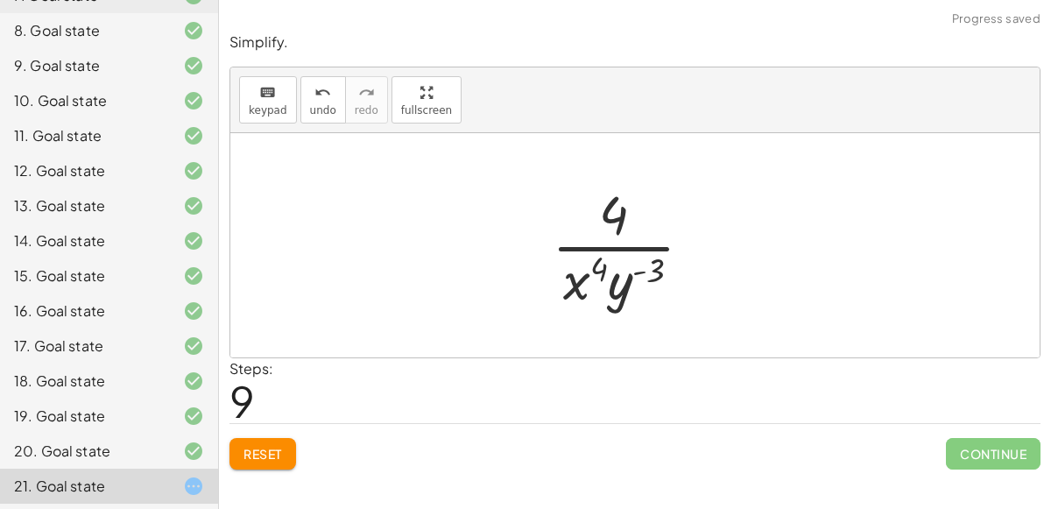
click at [598, 268] on div at bounding box center [629, 245] width 173 height 135
drag, startPoint x: 616, startPoint y: 288, endPoint x: 548, endPoint y: 292, distance: 68.4
click at [548, 292] on div at bounding box center [629, 245] width 173 height 135
click at [617, 268] on div at bounding box center [629, 245] width 173 height 135
drag, startPoint x: 613, startPoint y: 268, endPoint x: 622, endPoint y: 197, distance: 71.5
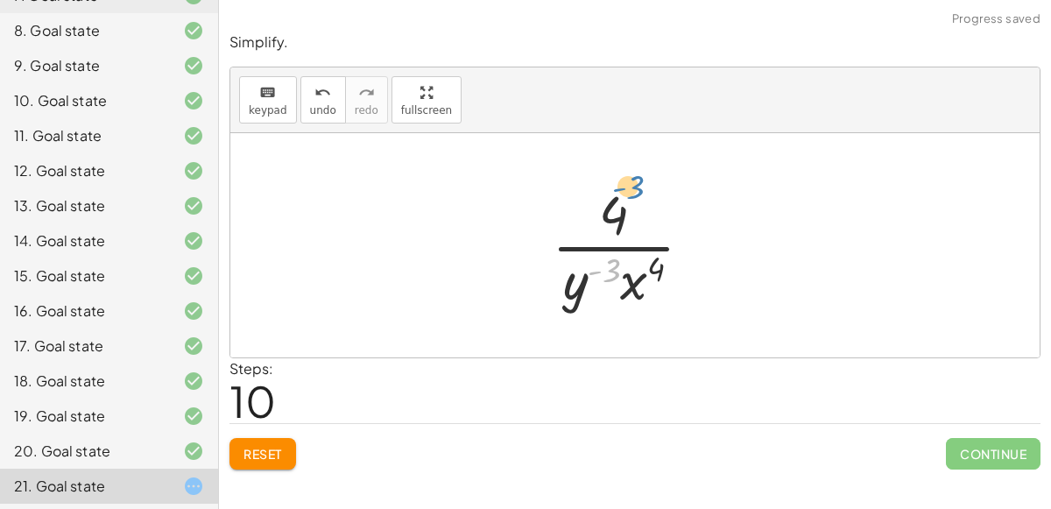
click at [622, 197] on div at bounding box center [629, 245] width 173 height 135
drag, startPoint x: 612, startPoint y: 215, endPoint x: 601, endPoint y: 289, distance: 75.3
click at [601, 289] on div at bounding box center [629, 245] width 173 height 135
click at [622, 253] on div at bounding box center [629, 245] width 173 height 135
click at [610, 240] on div at bounding box center [629, 245] width 173 height 135
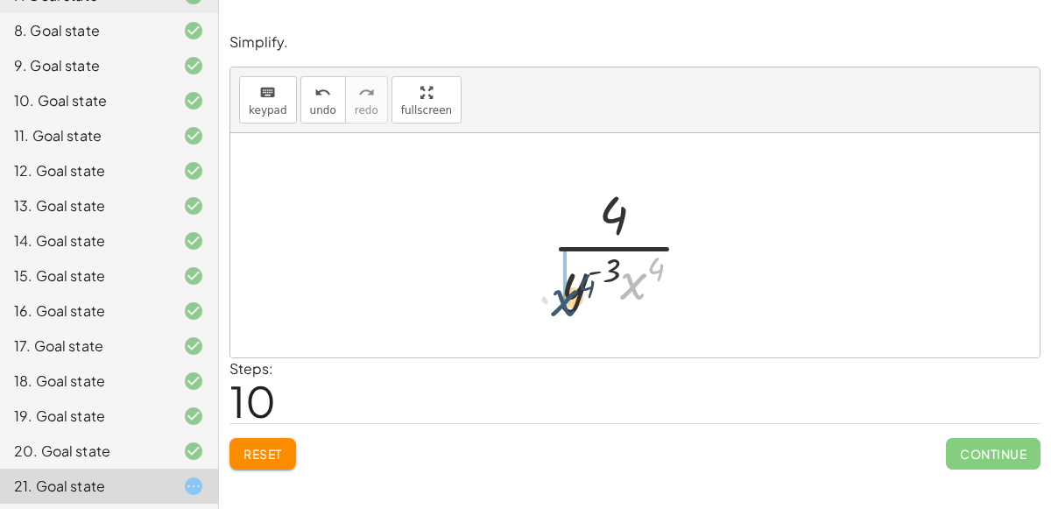
drag, startPoint x: 631, startPoint y: 286, endPoint x: 552, endPoint y: 303, distance: 81.4
click at [552, 303] on div at bounding box center [629, 245] width 173 height 135
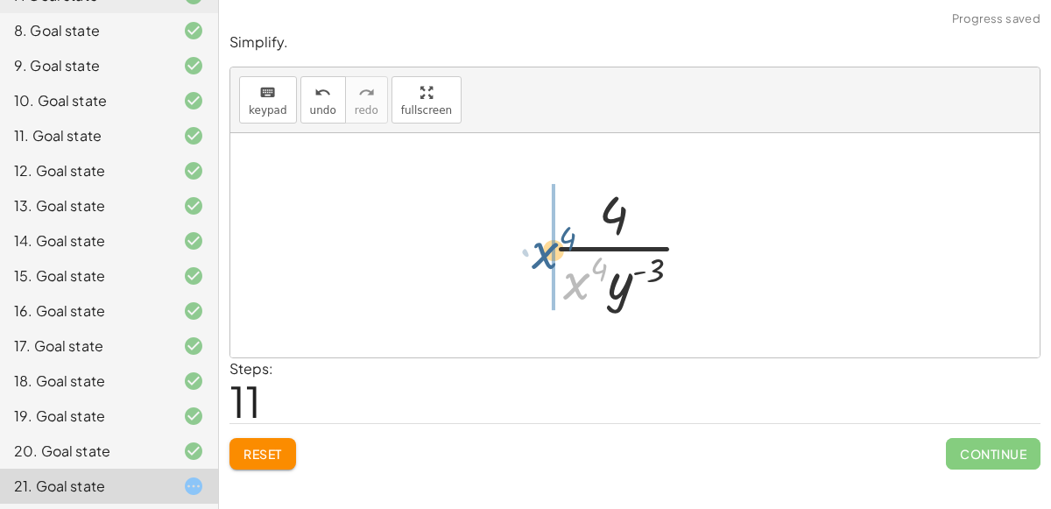
drag, startPoint x: 568, startPoint y: 282, endPoint x: 530, endPoint y: 250, distance: 49.8
click at [530, 250] on div "· 8 · x 2 · y 7 · 2 · x 6 · y 4 · 8 · x 2 · y ( + 7 − 4 ) · 2 · x 6 · 8 · x 2 ·…" at bounding box center [634, 245] width 219 height 144
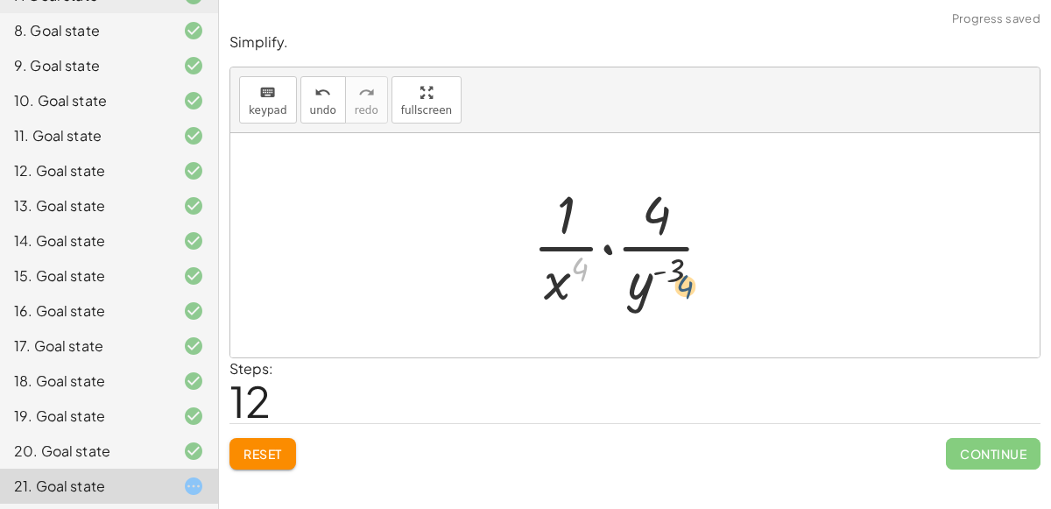
drag, startPoint x: 571, startPoint y: 268, endPoint x: 671, endPoint y: 281, distance: 100.7
click at [671, 281] on div at bounding box center [630, 245] width 212 height 135
drag, startPoint x: 639, startPoint y: 287, endPoint x: 574, endPoint y: 278, distance: 66.3
click at [574, 278] on div at bounding box center [630, 245] width 212 height 135
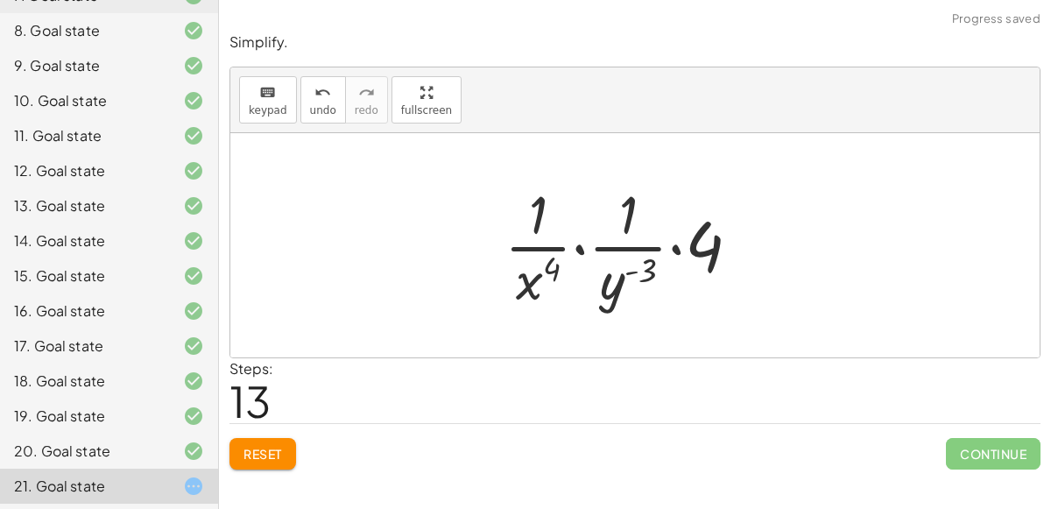
click at [642, 272] on div at bounding box center [629, 245] width 267 height 135
click at [635, 271] on div at bounding box center [629, 245] width 267 height 135
click at [559, 249] on div at bounding box center [629, 245] width 267 height 135
click at [671, 249] on div at bounding box center [629, 245] width 267 height 135
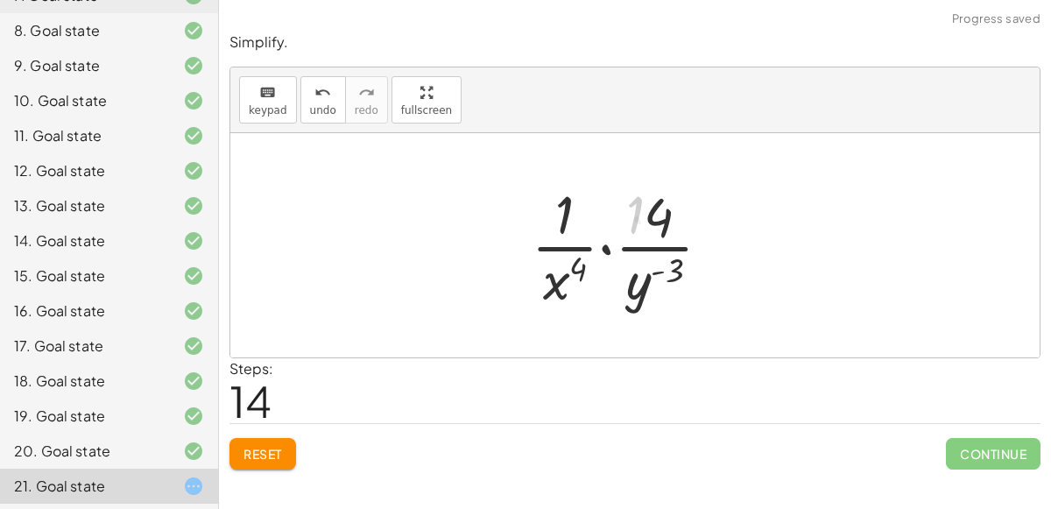
click at [594, 251] on div at bounding box center [630, 245] width 212 height 135
click at [600, 250] on div at bounding box center [630, 245] width 212 height 135
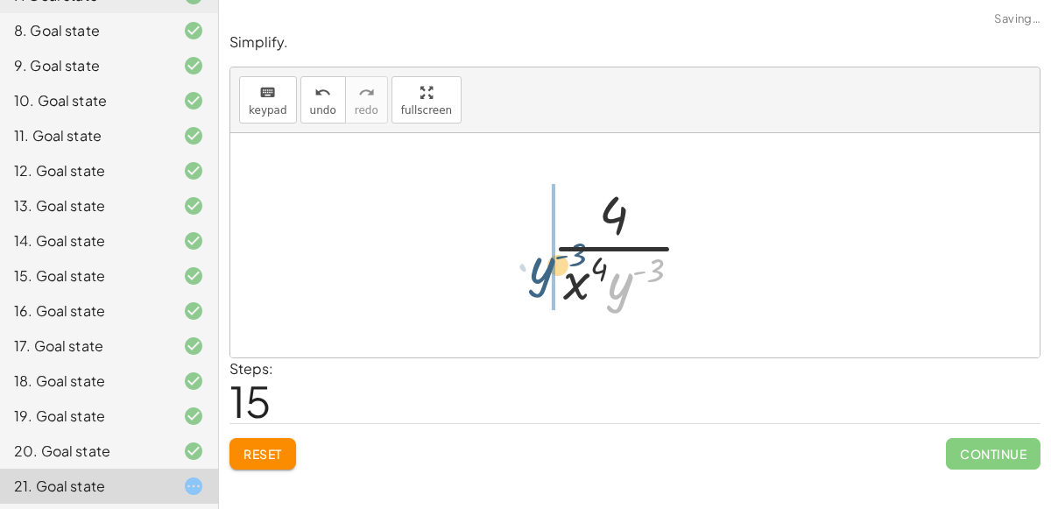
drag, startPoint x: 627, startPoint y: 277, endPoint x: 548, endPoint y: 261, distance: 80.4
click at [548, 261] on div at bounding box center [629, 245] width 173 height 135
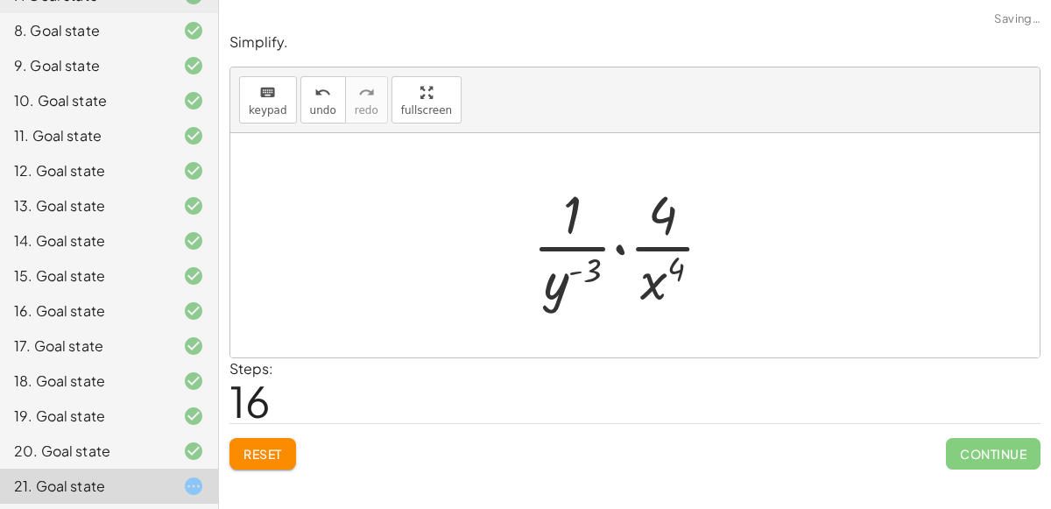
click at [620, 243] on div at bounding box center [630, 245] width 212 height 135
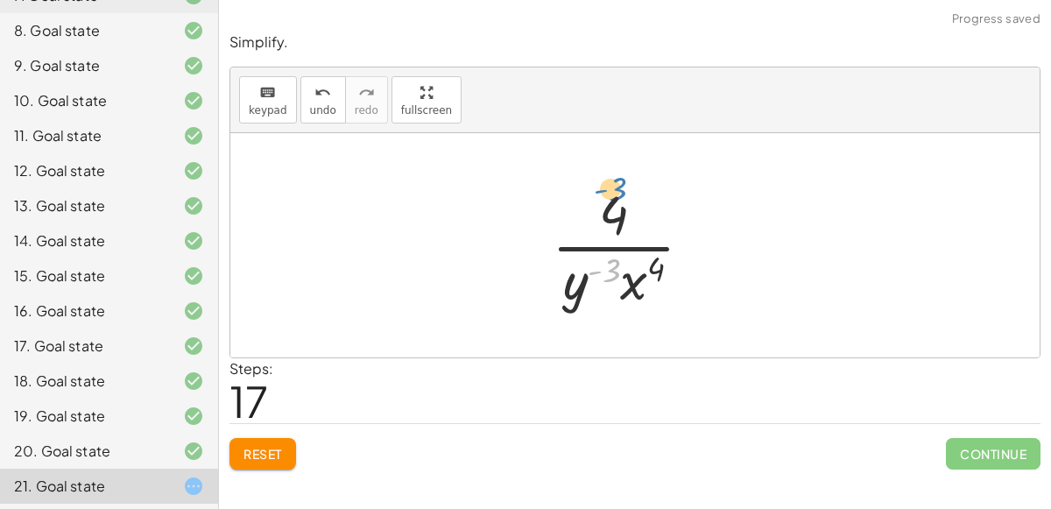
drag, startPoint x: 597, startPoint y: 272, endPoint x: 617, endPoint y: 192, distance: 83.0
click at [617, 192] on div at bounding box center [629, 245] width 173 height 135
drag, startPoint x: 573, startPoint y: 283, endPoint x: 626, endPoint y: 299, distance: 55.9
click at [626, 299] on div at bounding box center [629, 245] width 173 height 135
click at [636, 277] on div at bounding box center [629, 245] width 173 height 135
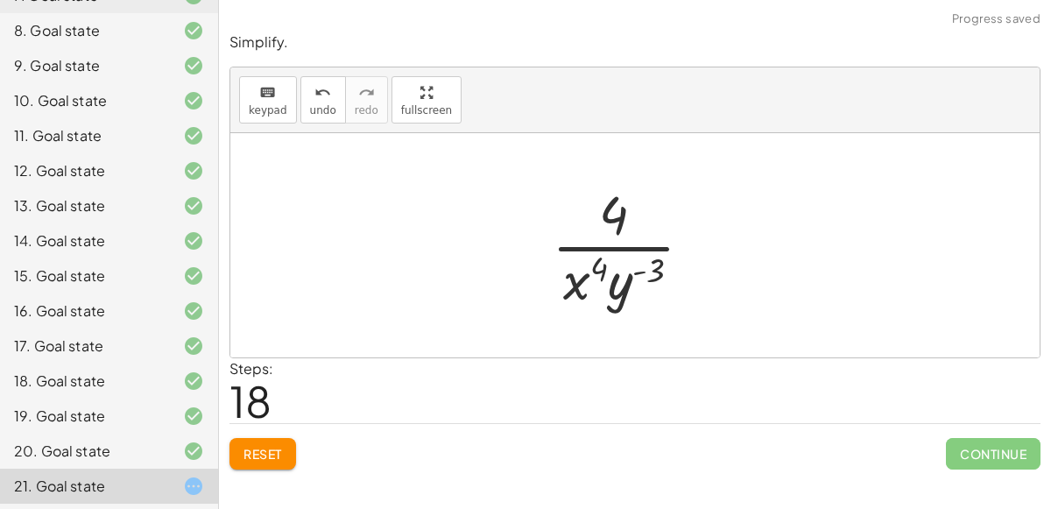
click at [636, 277] on div at bounding box center [629, 245] width 173 height 135
click at [264, 447] on span "Reset" at bounding box center [262, 454] width 39 height 16
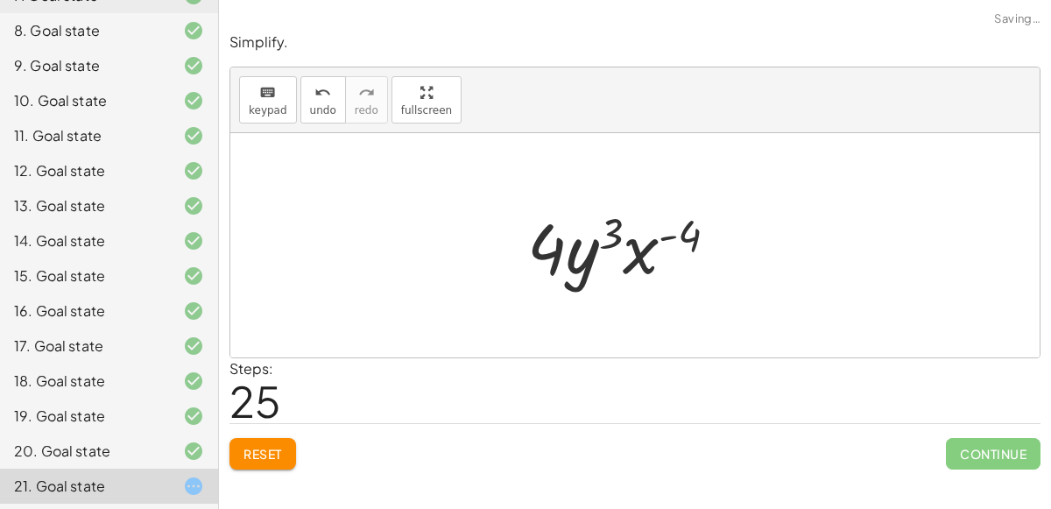
click at [272, 461] on button "Reset" at bounding box center [262, 454] width 67 height 32
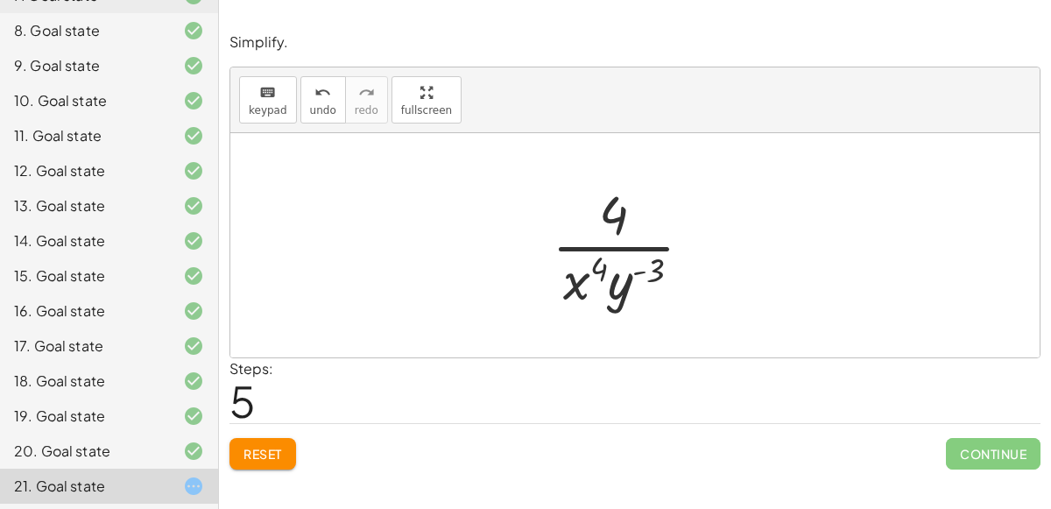
click at [276, 463] on button "Reset" at bounding box center [262, 454] width 67 height 32
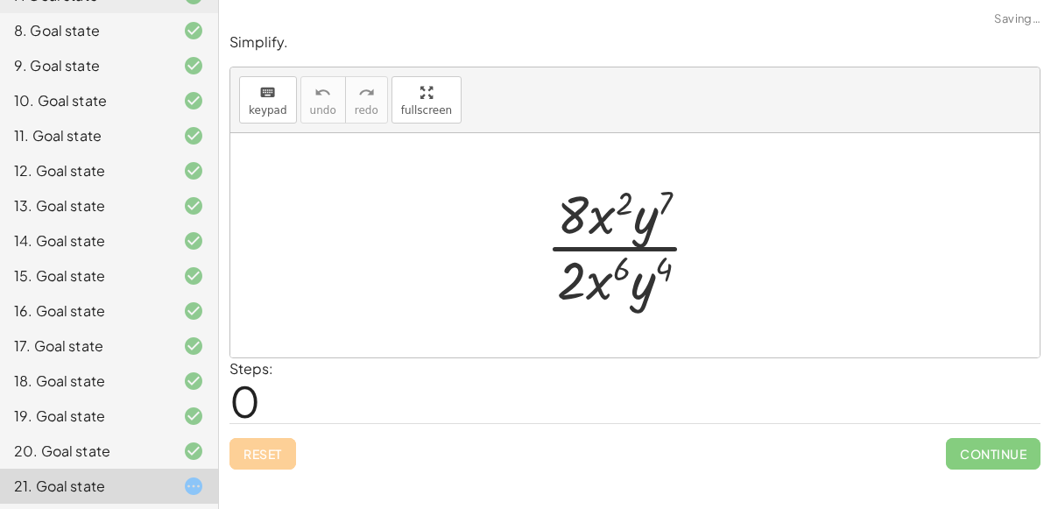
click at [279, 454] on div "Reset Continue" at bounding box center [634, 446] width 811 height 46
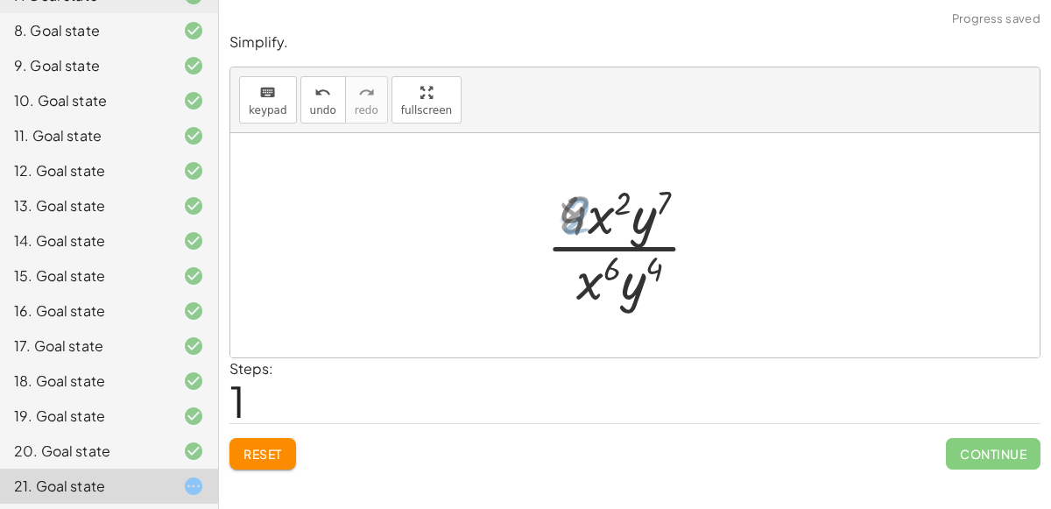
click at [1050, 104] on div "Simplify. keyboard keypad undo undo redo redo fullscreen · 2 · 8 · x 2 · y 7 · …" at bounding box center [635, 251] width 832 height 458
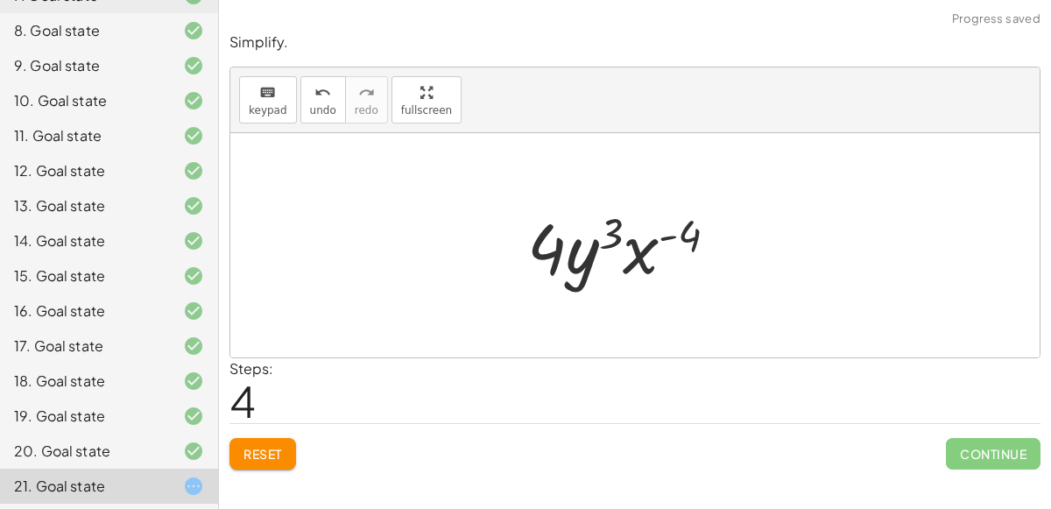
click at [273, 461] on button "Reset" at bounding box center [262, 454] width 67 height 32
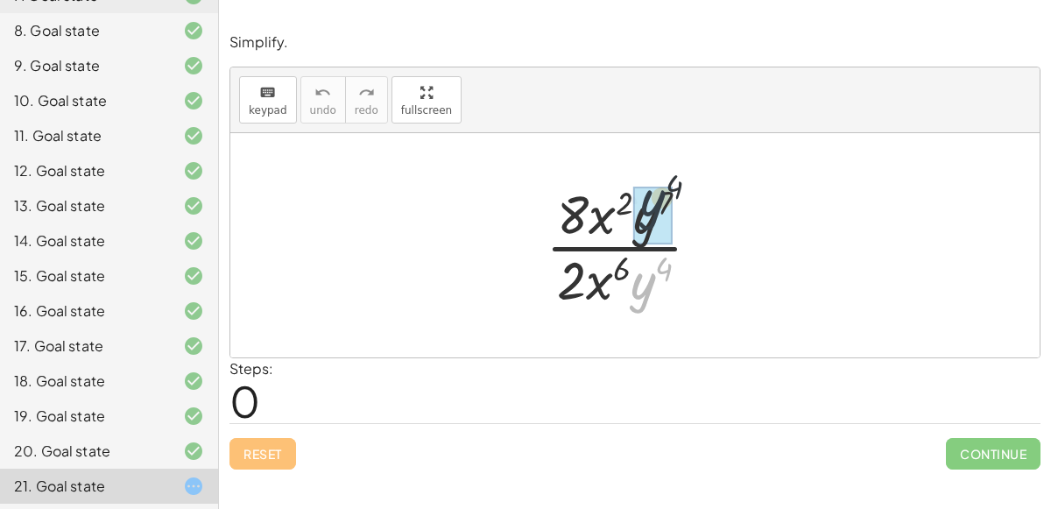
drag, startPoint x: 643, startPoint y: 289, endPoint x: 653, endPoint y: 194, distance: 96.0
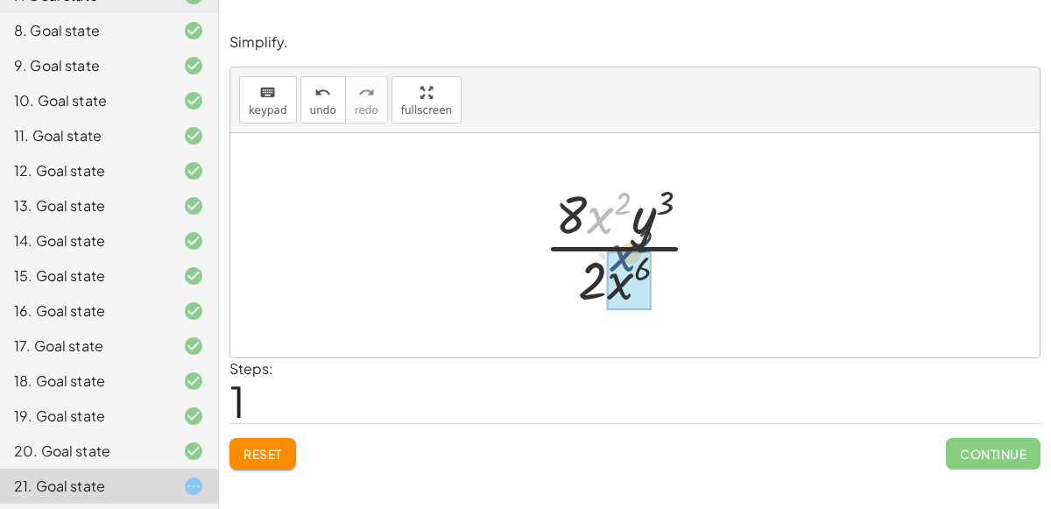
drag, startPoint x: 602, startPoint y: 223, endPoint x: 627, endPoint y: 283, distance: 64.4
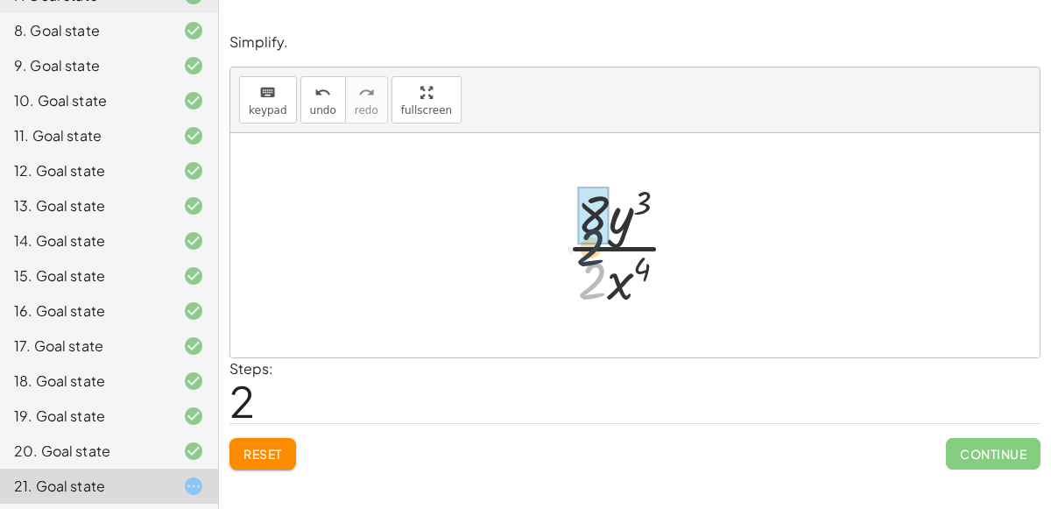
drag, startPoint x: 597, startPoint y: 277, endPoint x: 594, endPoint y: 238, distance: 38.7
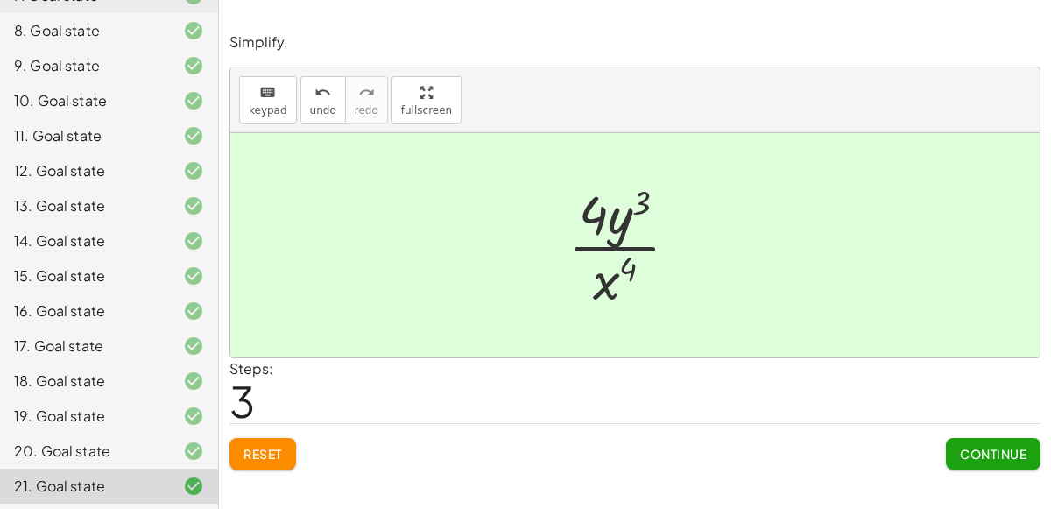
click at [987, 465] on button "Continue" at bounding box center [993, 454] width 95 height 32
